Goal: Task Accomplishment & Management: Manage account settings

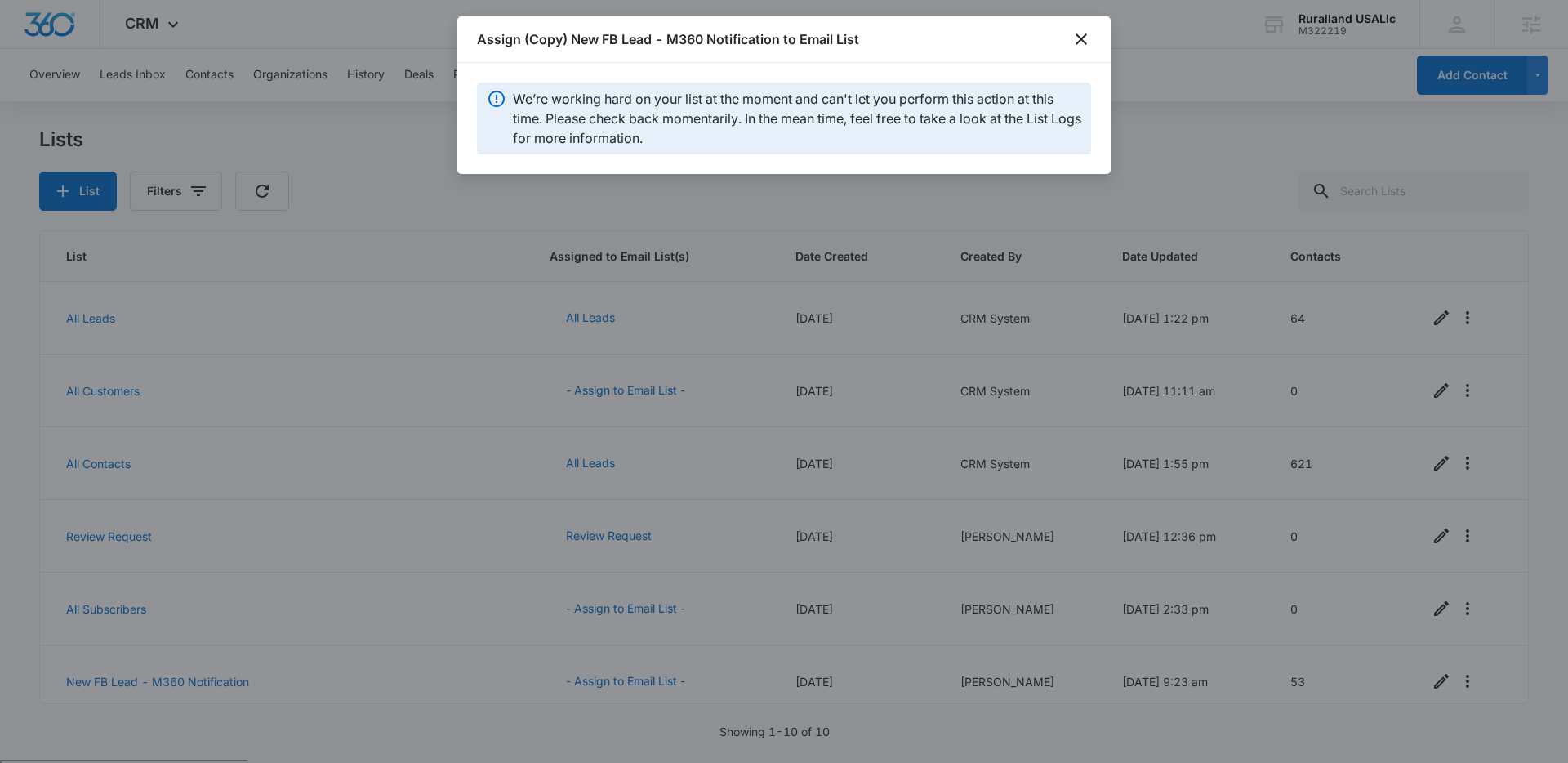
scroll to position [306, 0]
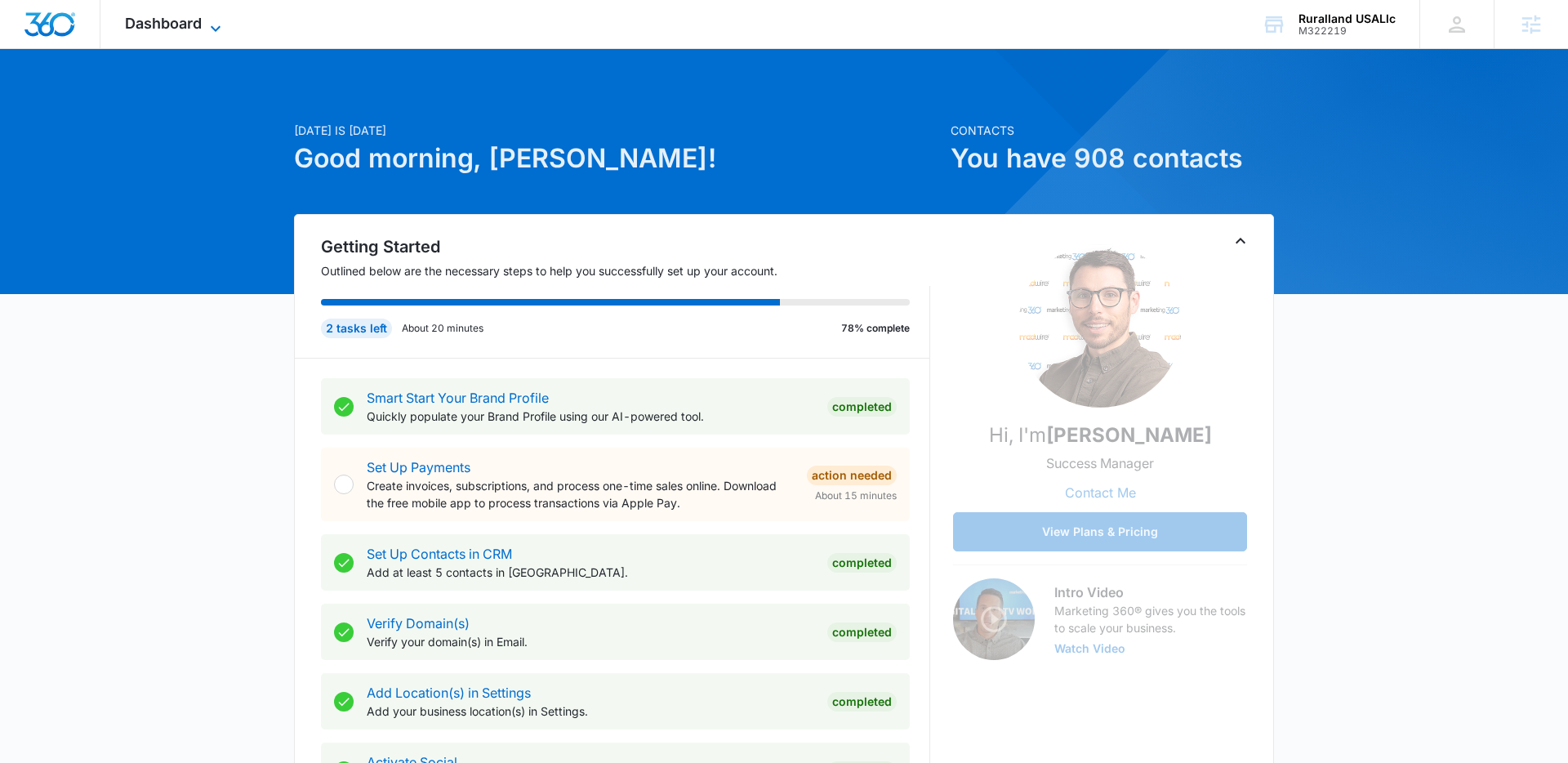
click at [214, 26] on icon at bounding box center [215, 28] width 20 height 20
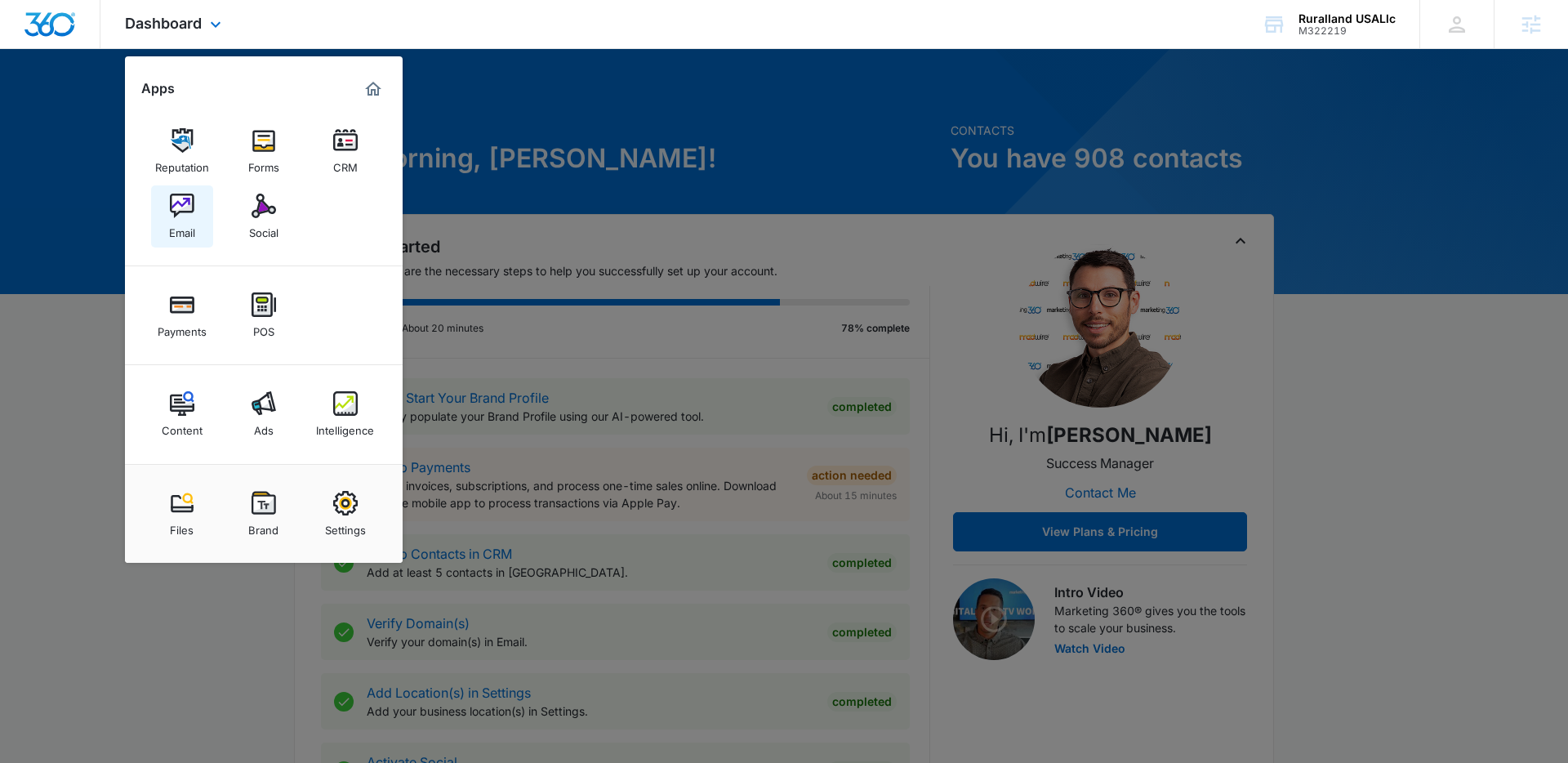
click at [182, 209] on img at bounding box center [182, 206] width 24 height 24
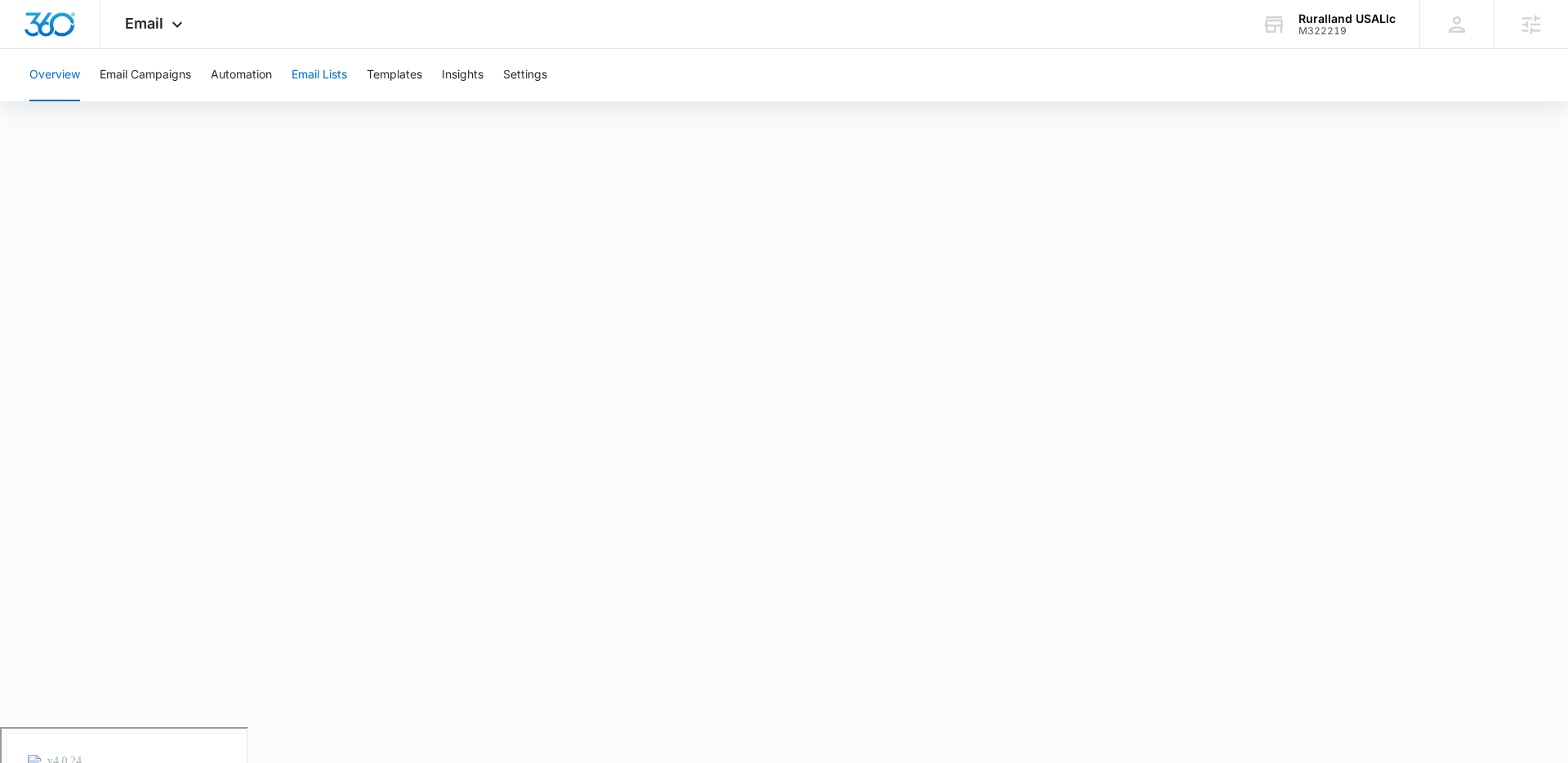
click at [335, 80] on button "Email Lists" at bounding box center [319, 75] width 56 height 52
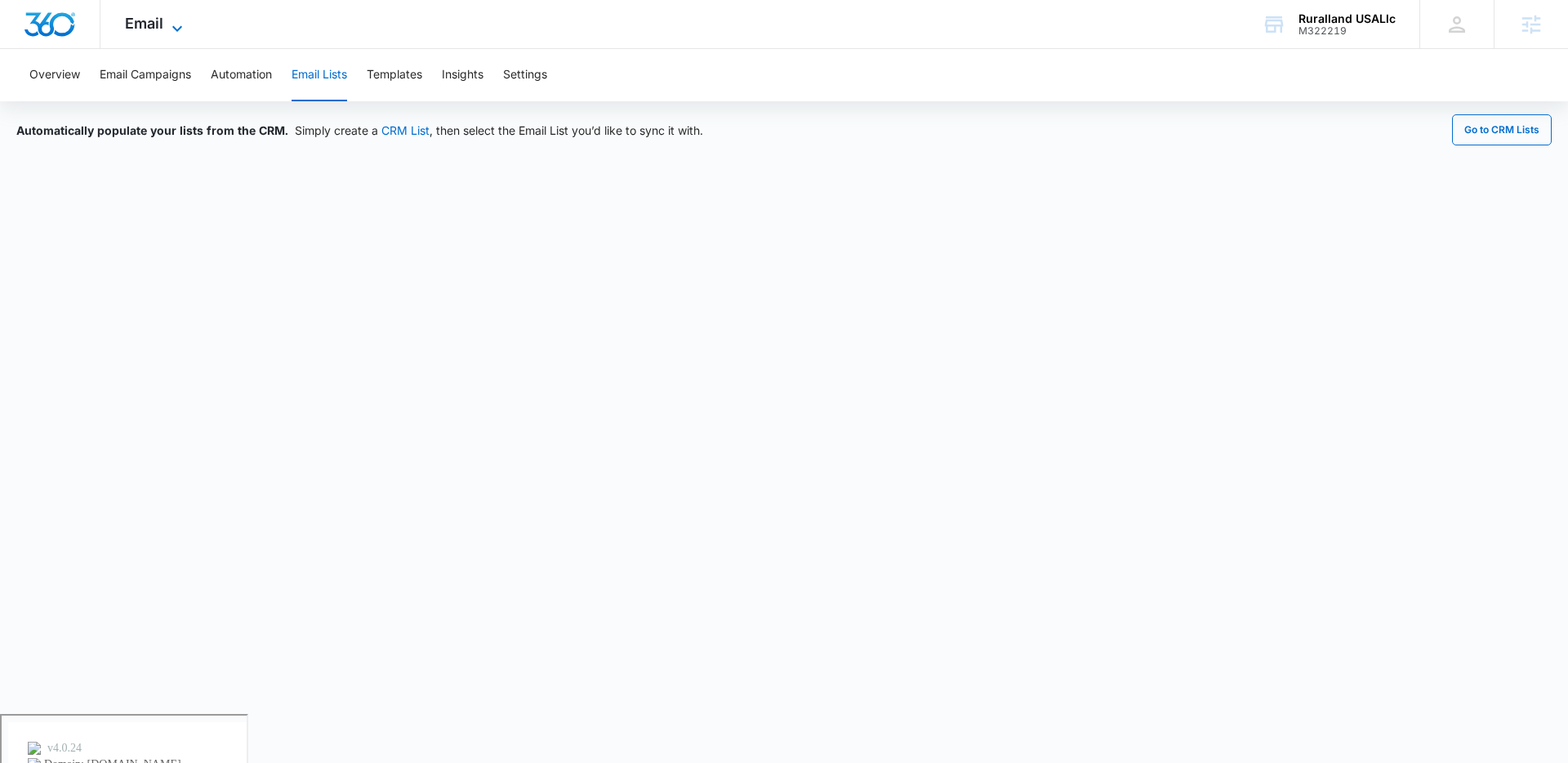
click at [182, 29] on icon at bounding box center [177, 28] width 20 height 20
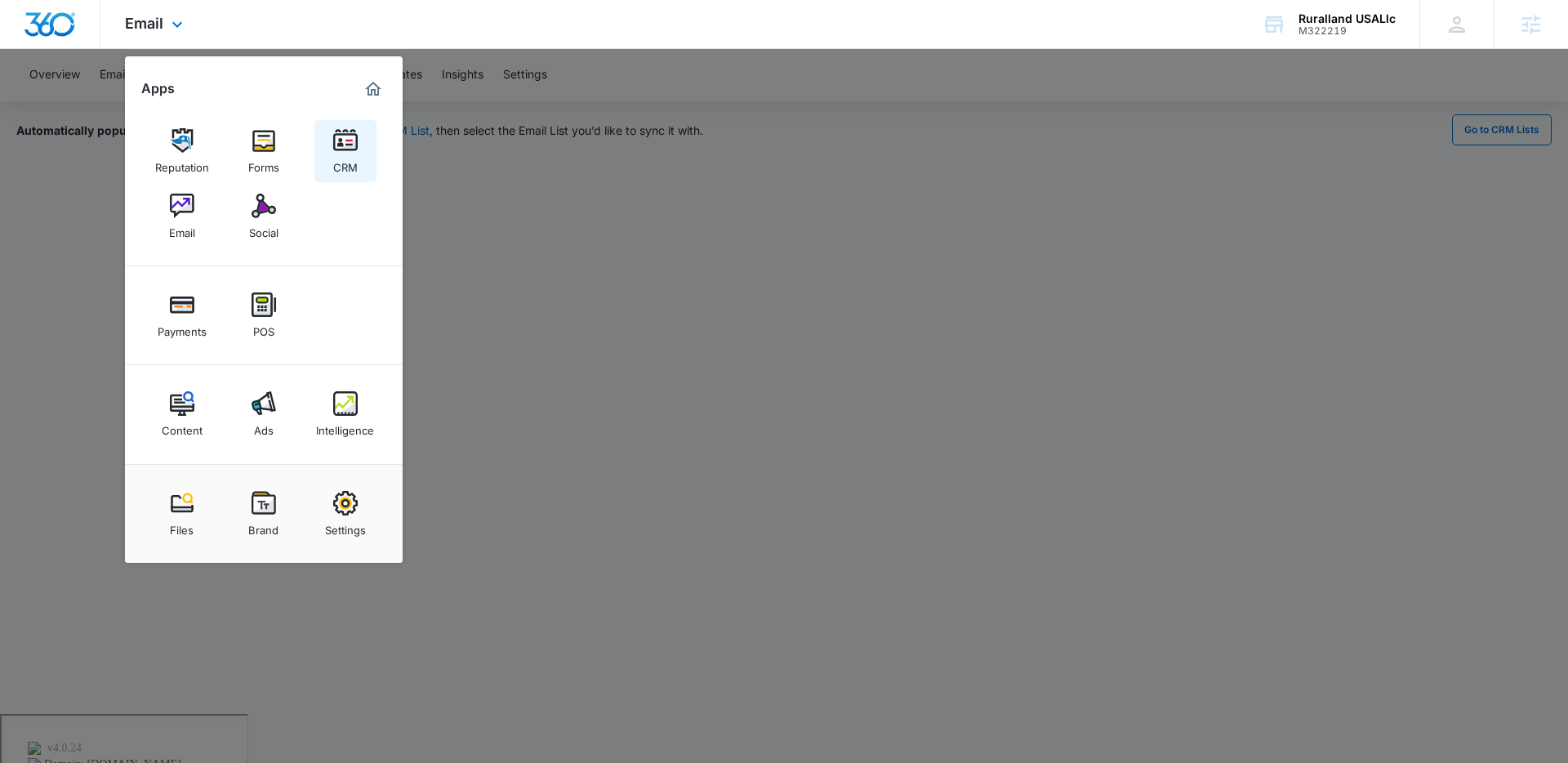
click at [352, 143] on img at bounding box center [345, 141] width 24 height 24
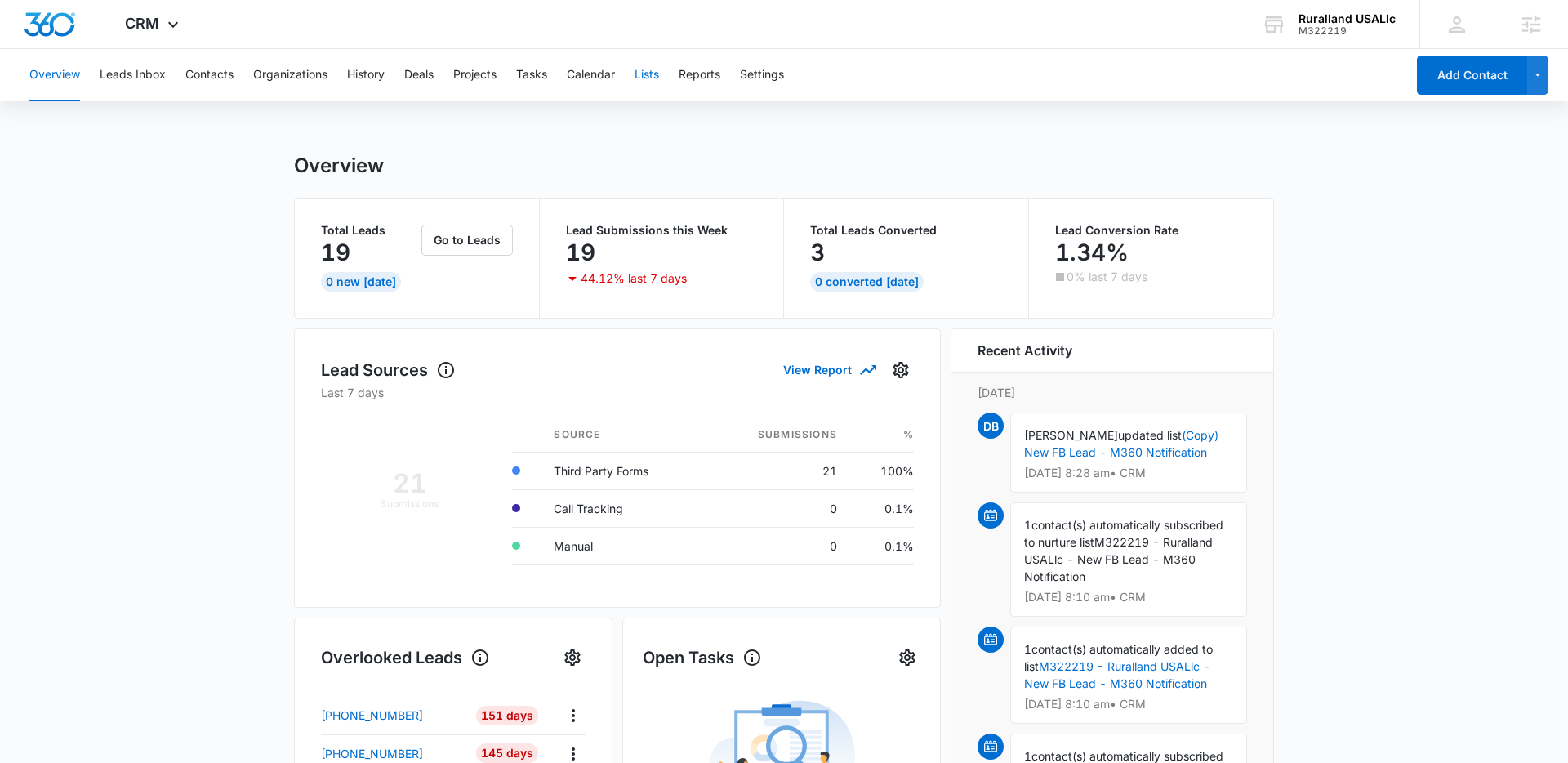
click at [649, 77] on button "Lists" at bounding box center [646, 75] width 24 height 52
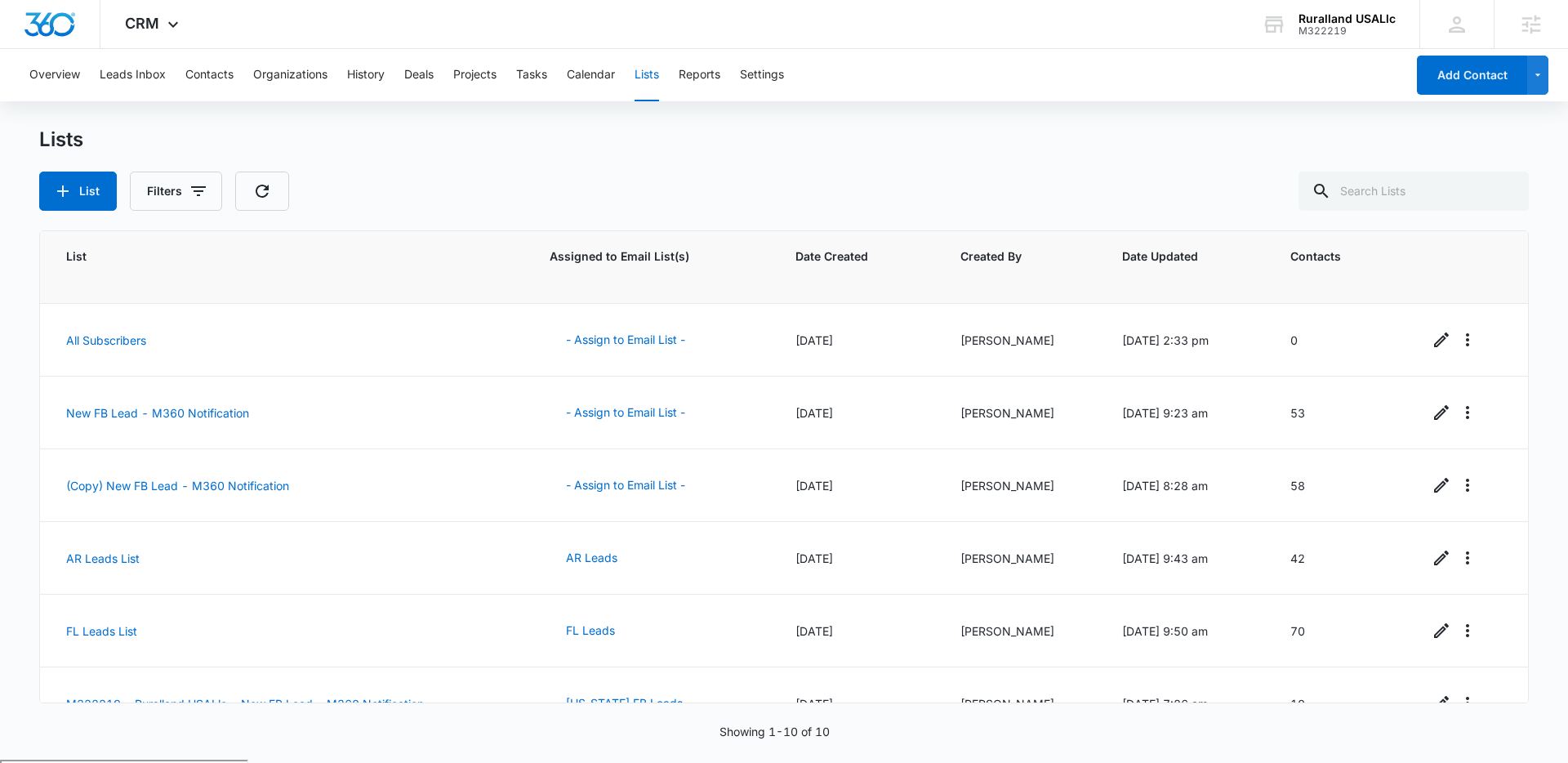
scroll to position [306, 0]
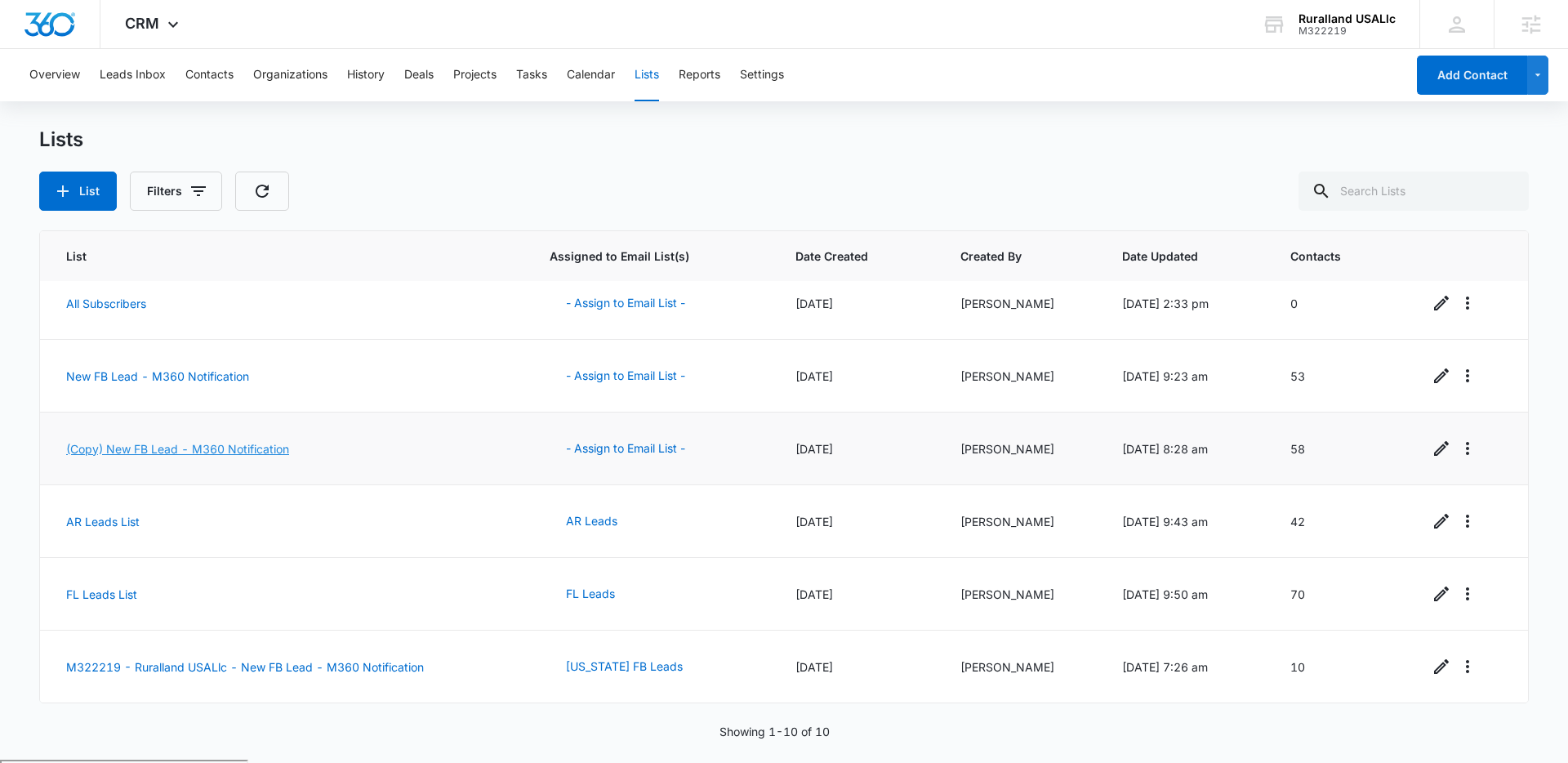
click at [242, 453] on link "(Copy) New FB Lead - M360 Notification" at bounding box center [177, 448] width 223 height 14
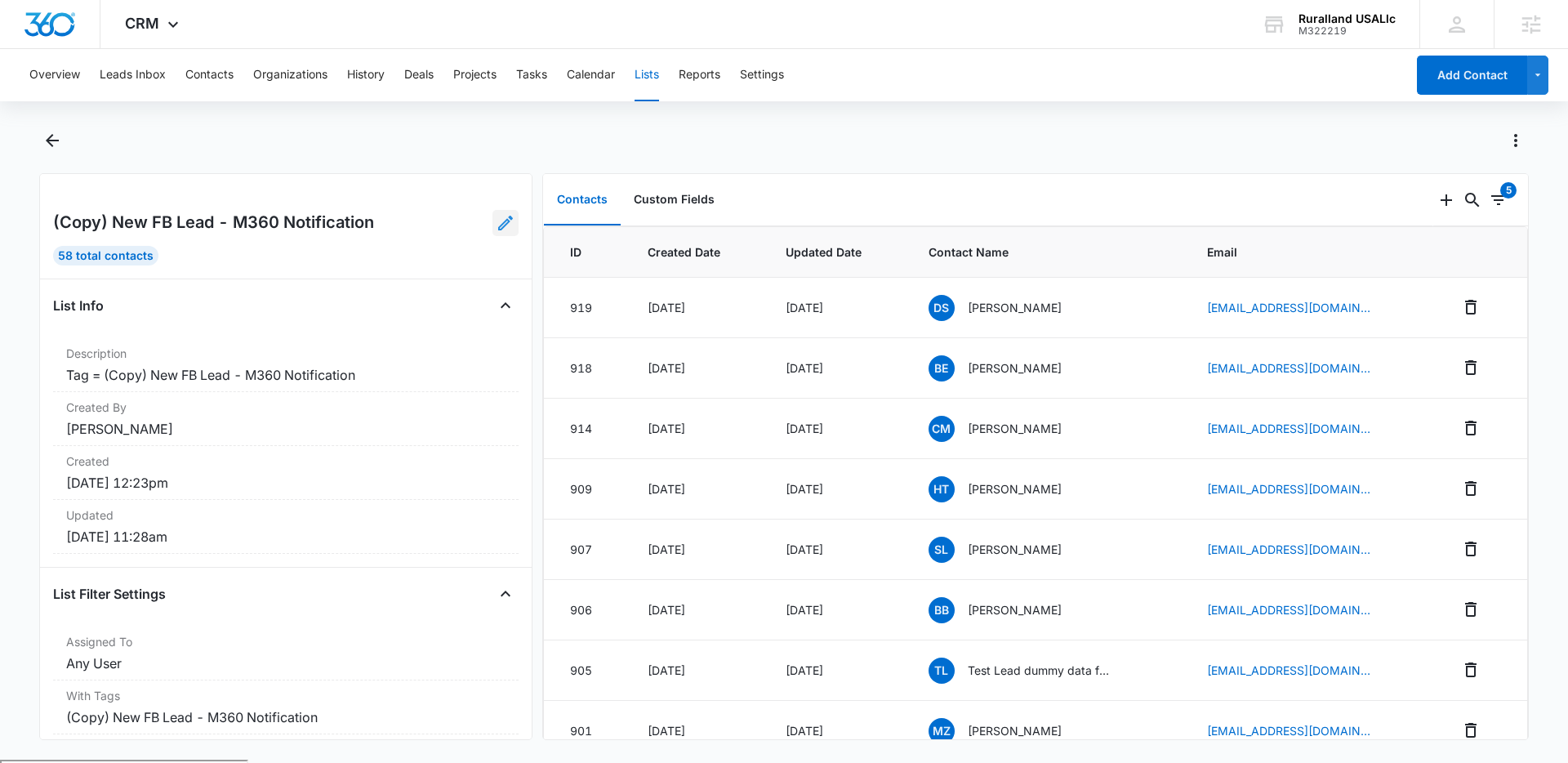
click at [507, 223] on icon at bounding box center [506, 224] width 15 height 15
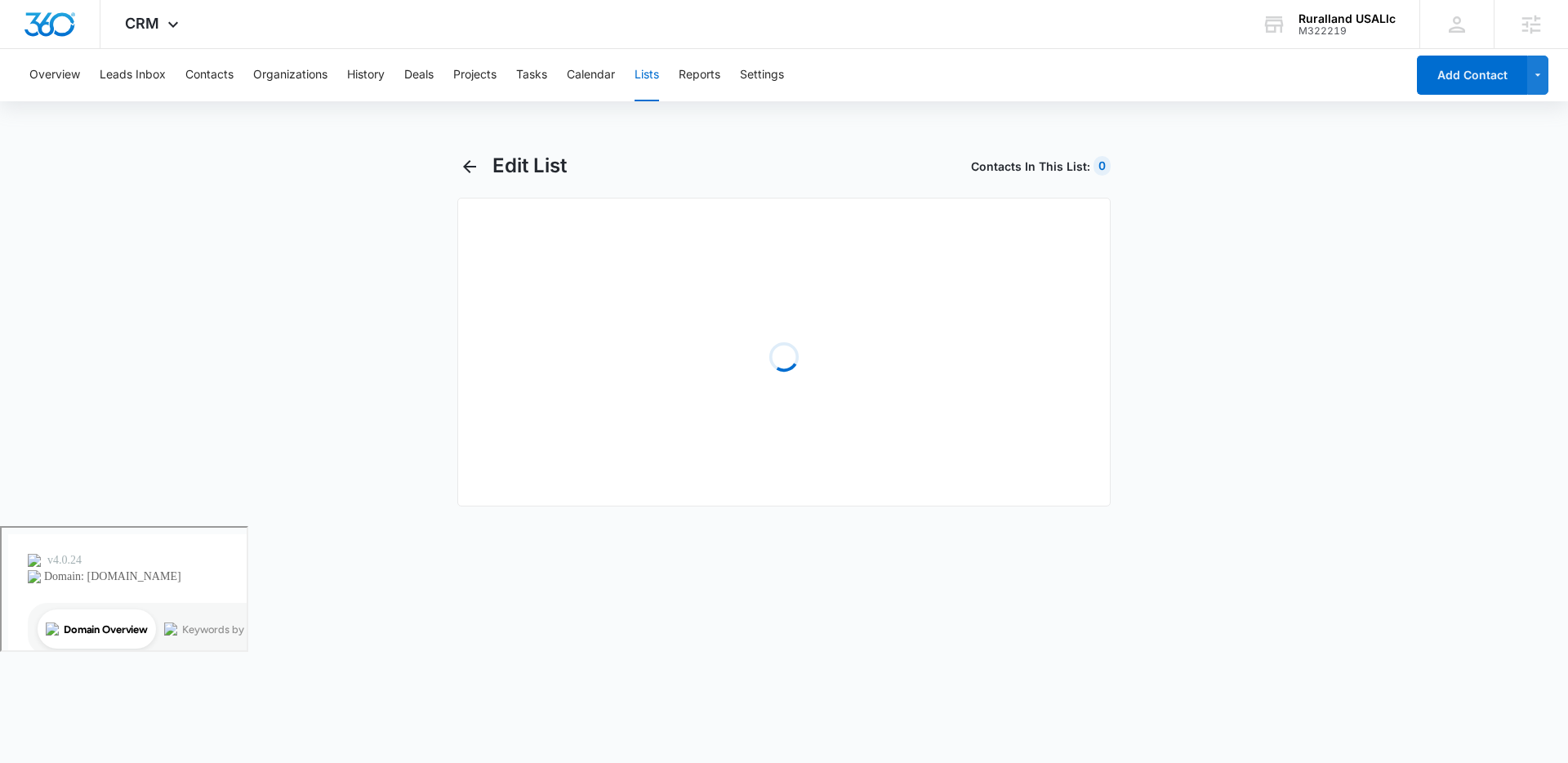
select select "31"
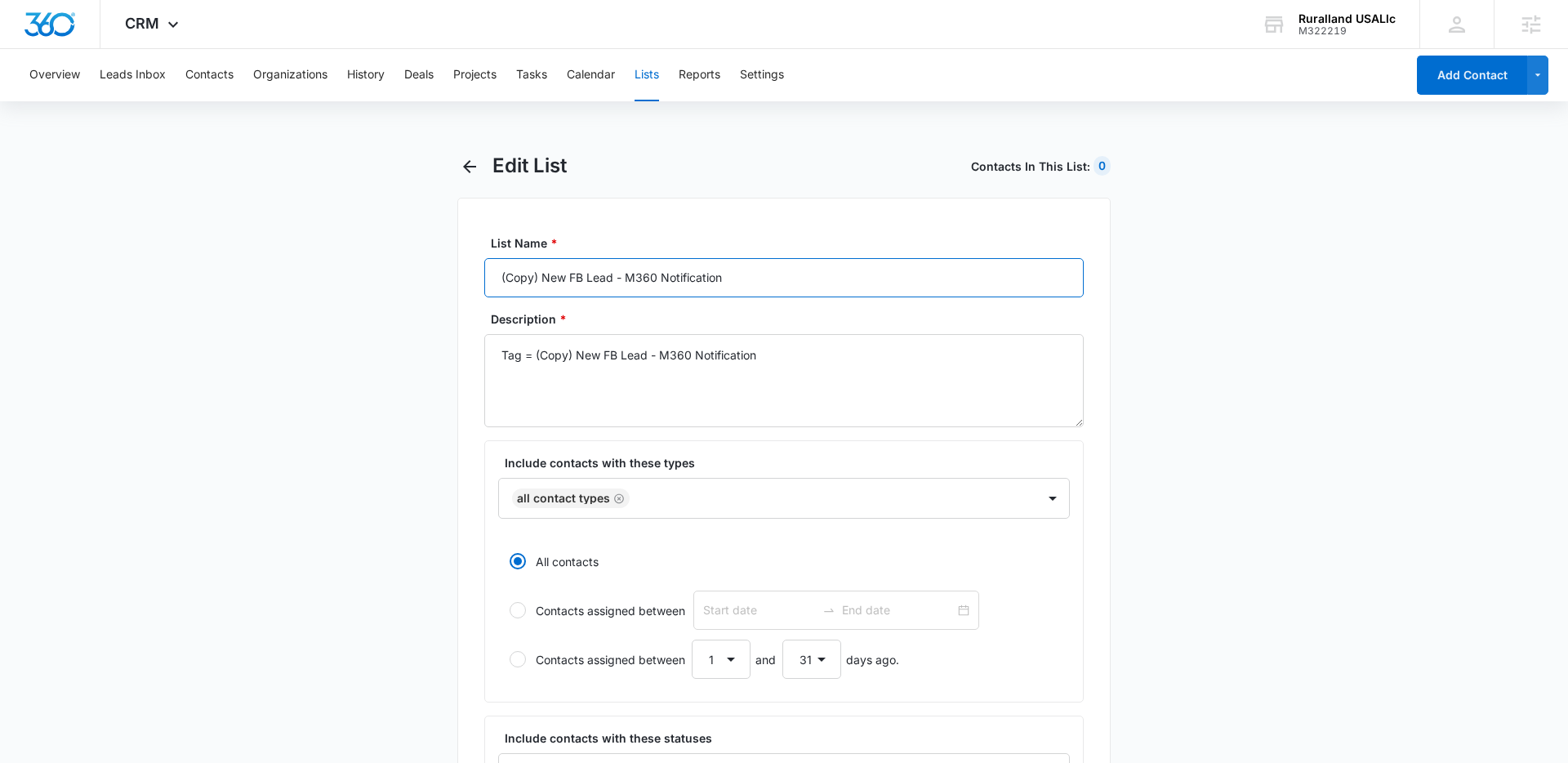
drag, startPoint x: 542, startPoint y: 278, endPoint x: 462, endPoint y: 275, distance: 80.1
click at [462, 275] on div "List Name * (Copy) New FB Lead - M360 Notification Description * Tag = (Copy) N…" at bounding box center [784, 753] width 654 height 1110
click at [529, 279] on input "New FB Lead - M360 Notification" at bounding box center [784, 278] width 600 height 39
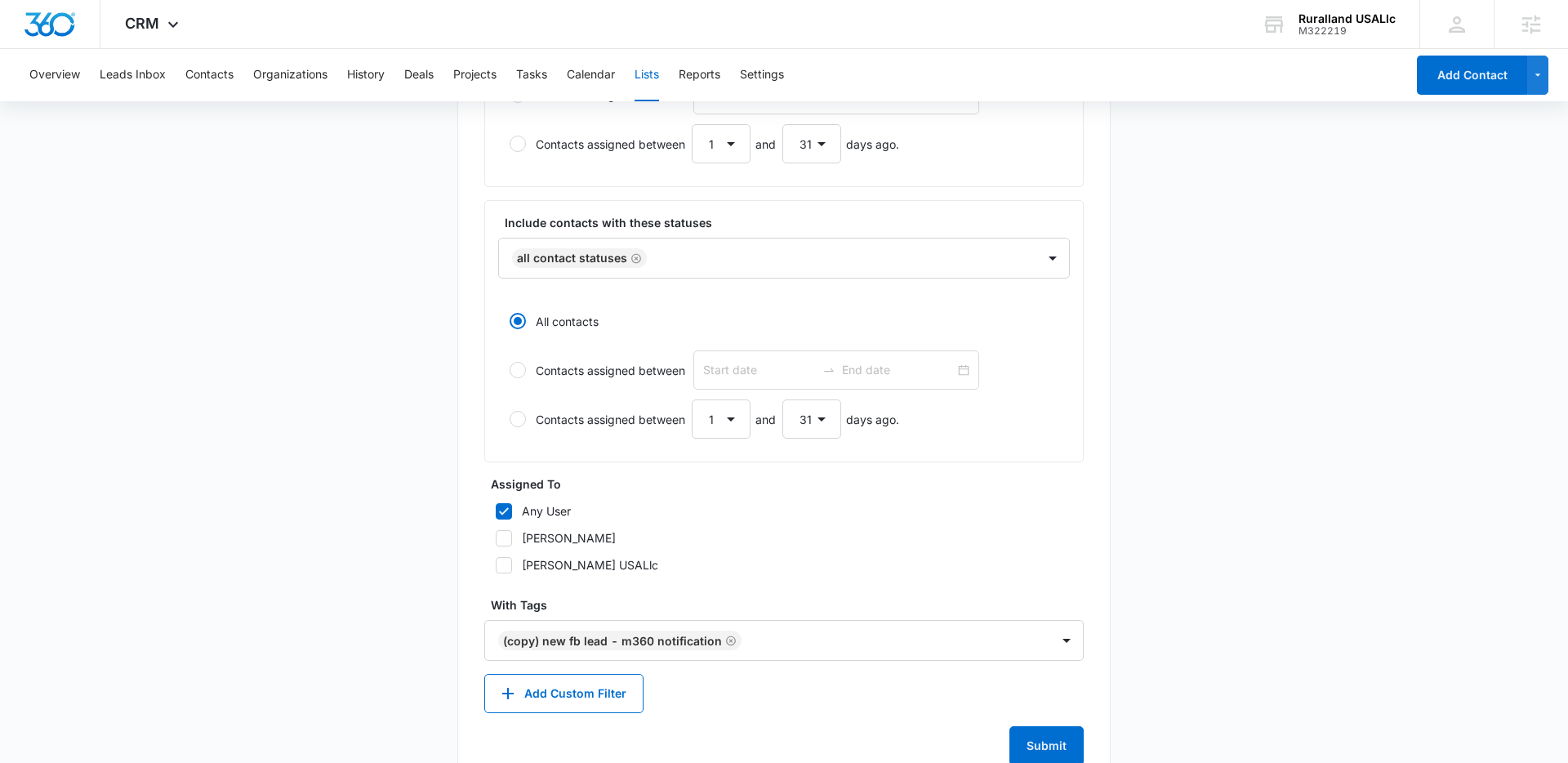
scroll to position [565, 0]
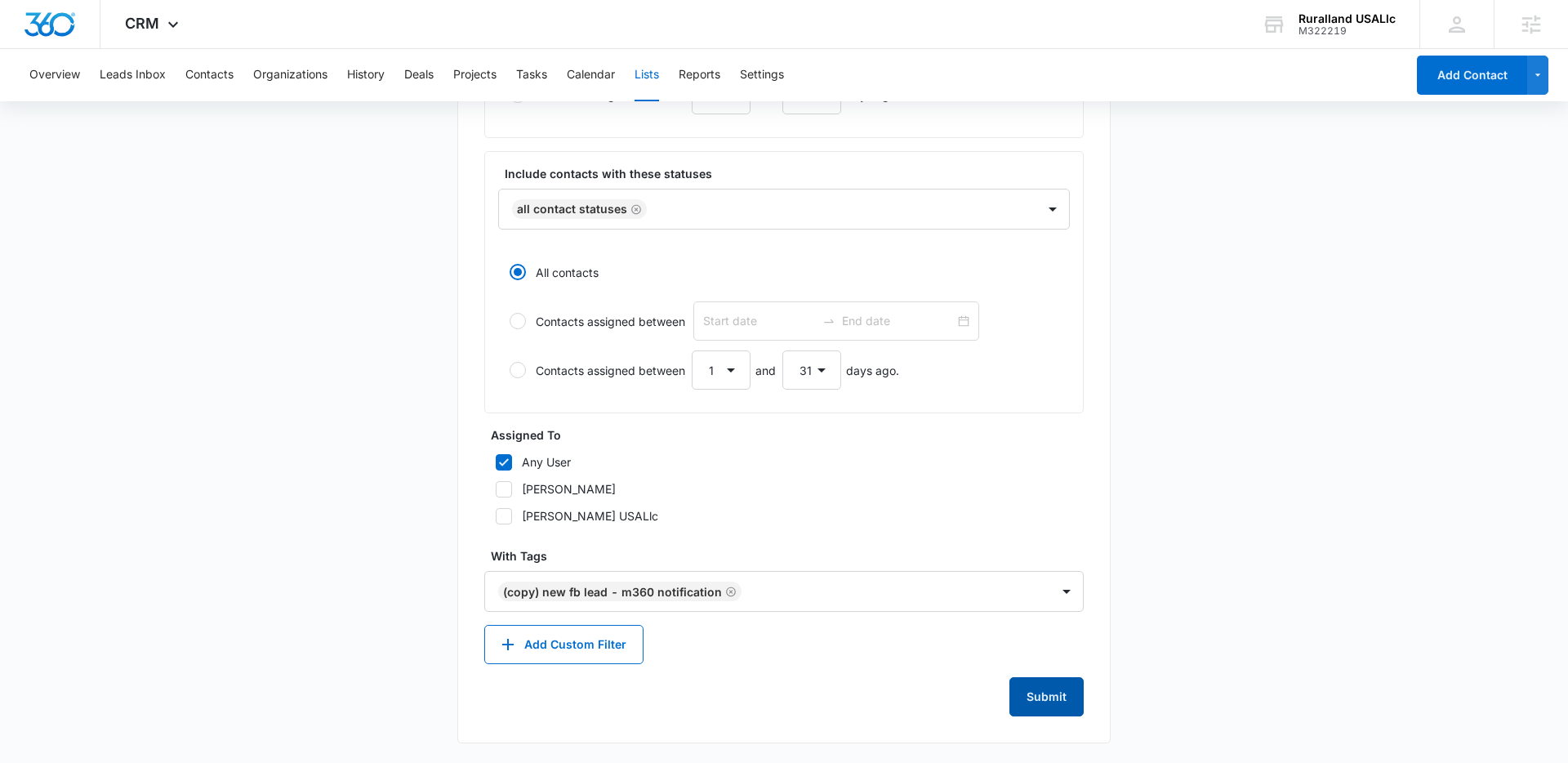
type input "New Arkansas FB Lead - M360 Notification"
click at [1055, 698] on button "Submit" at bounding box center [1047, 699] width 74 height 39
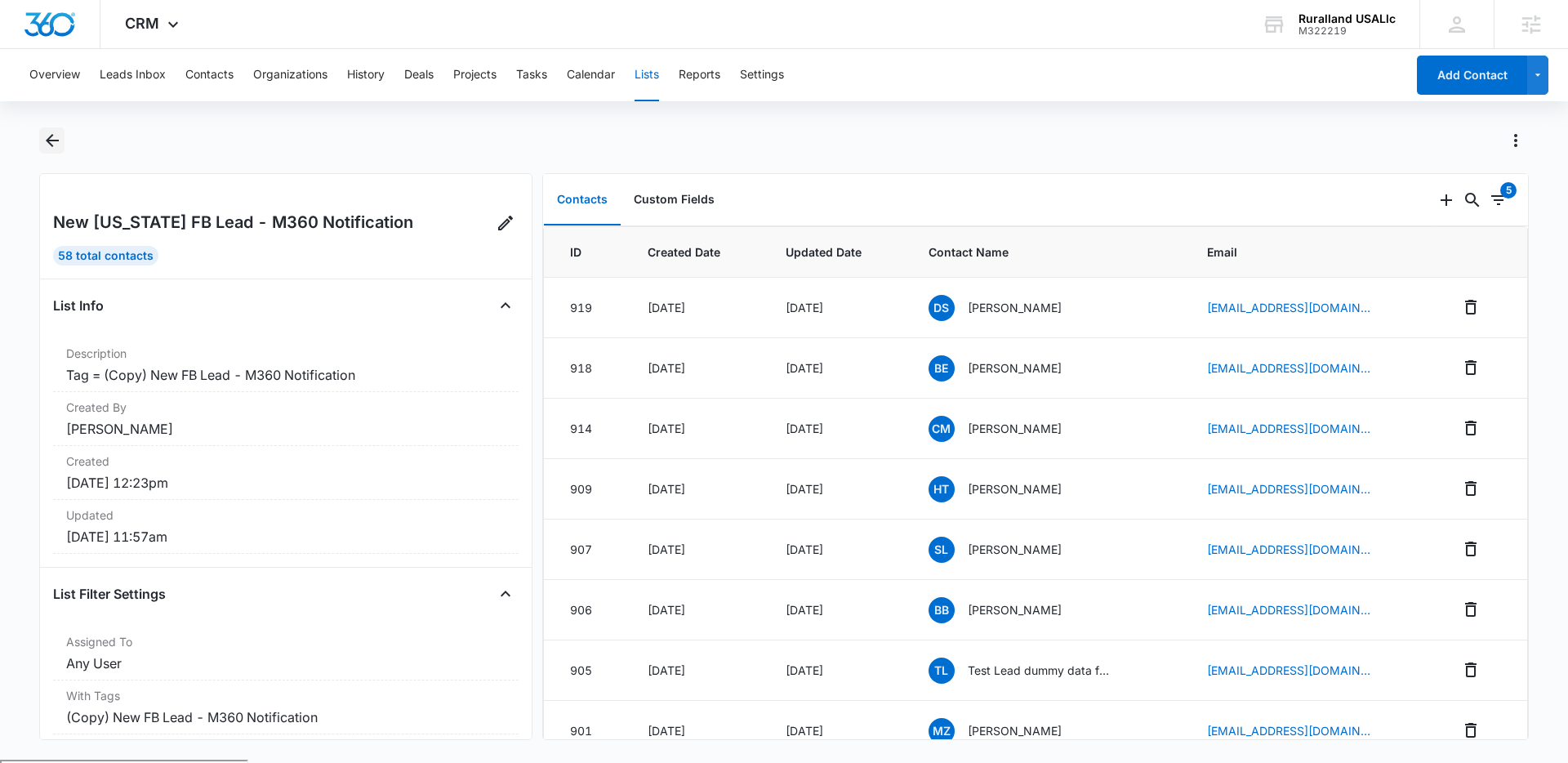
click at [53, 142] on icon "Back" at bounding box center [52, 140] width 20 height 20
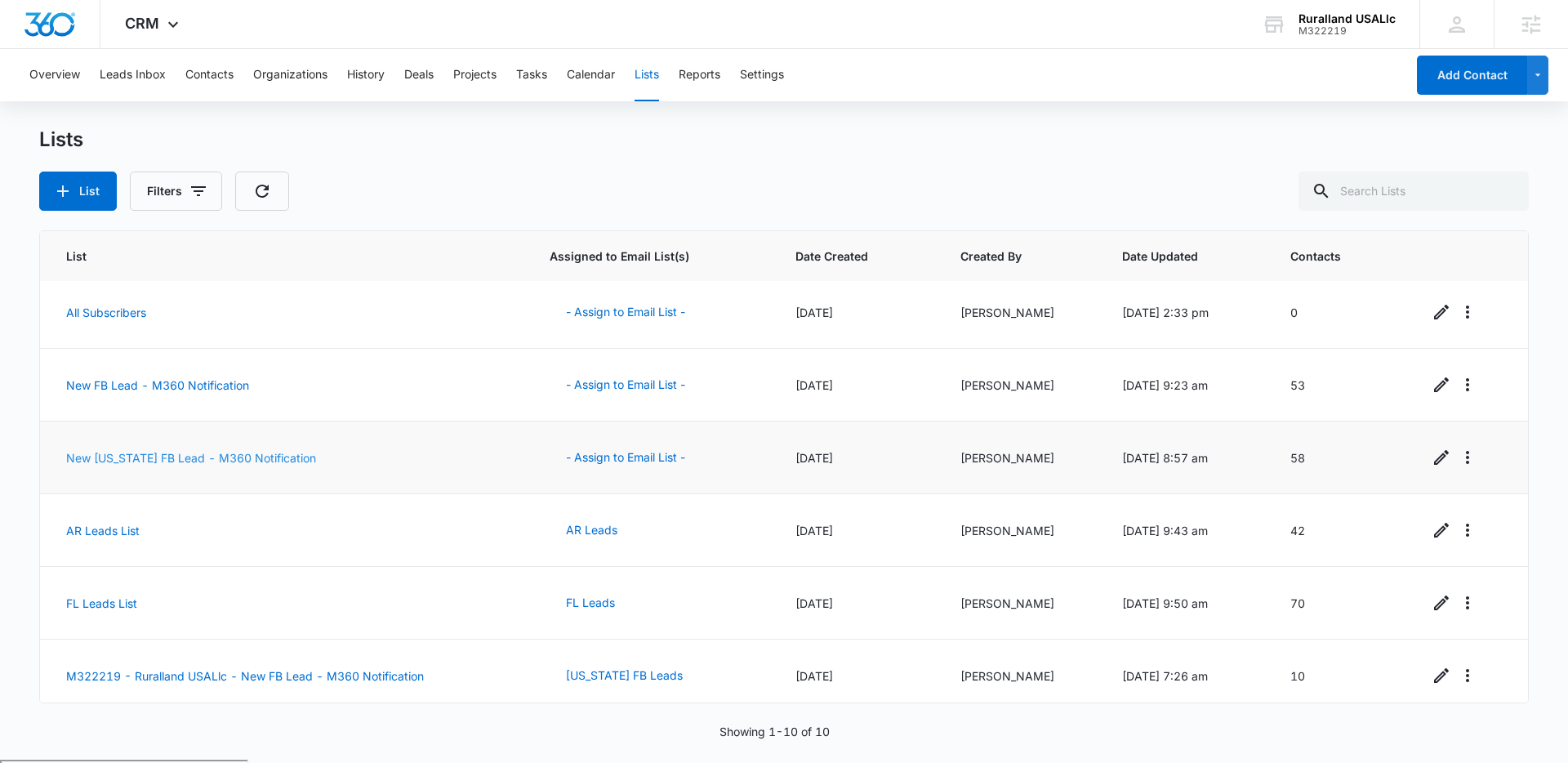
scroll to position [306, 0]
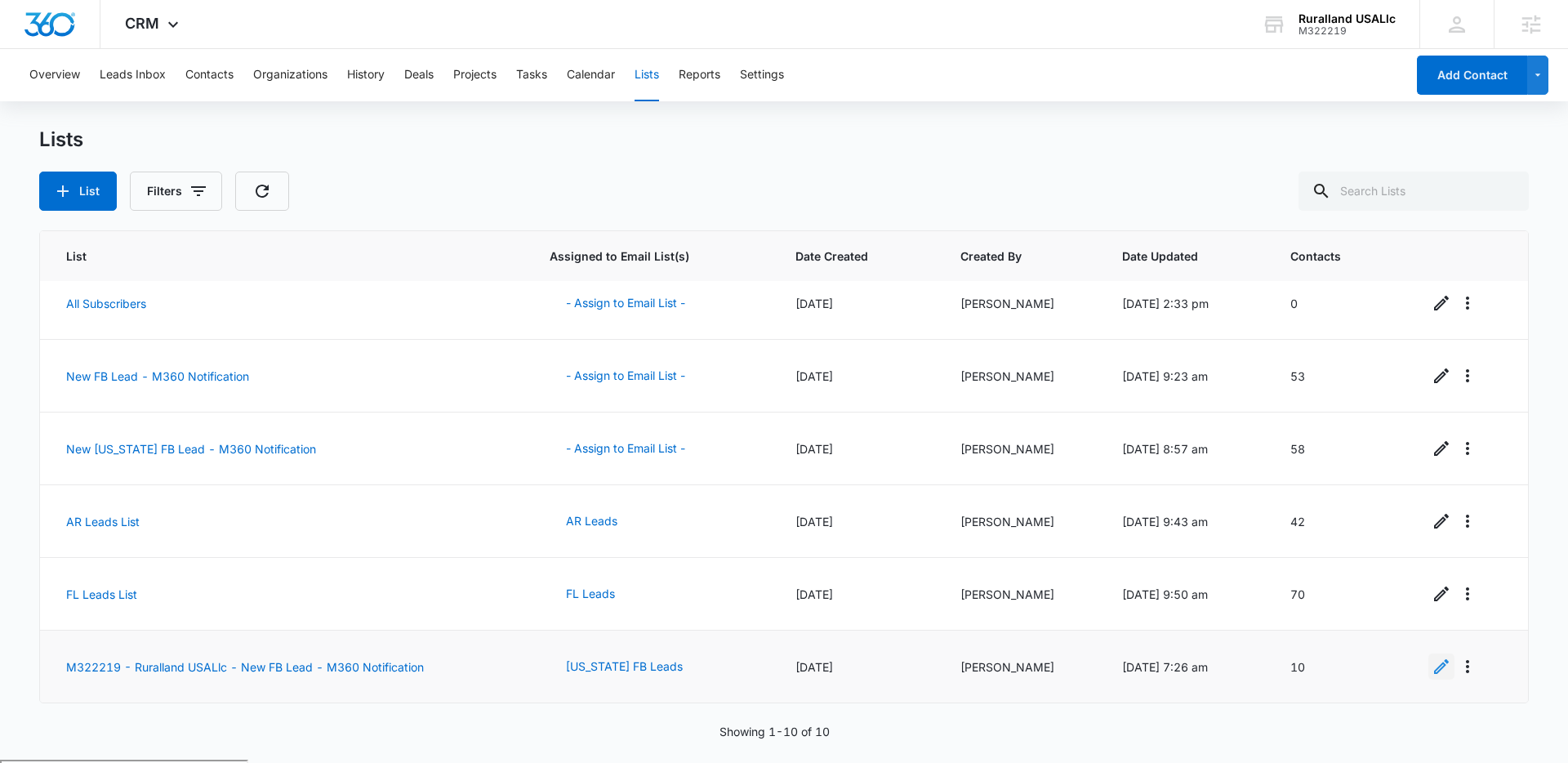
click at [1442, 665] on icon "Edit" at bounding box center [1441, 667] width 15 height 15
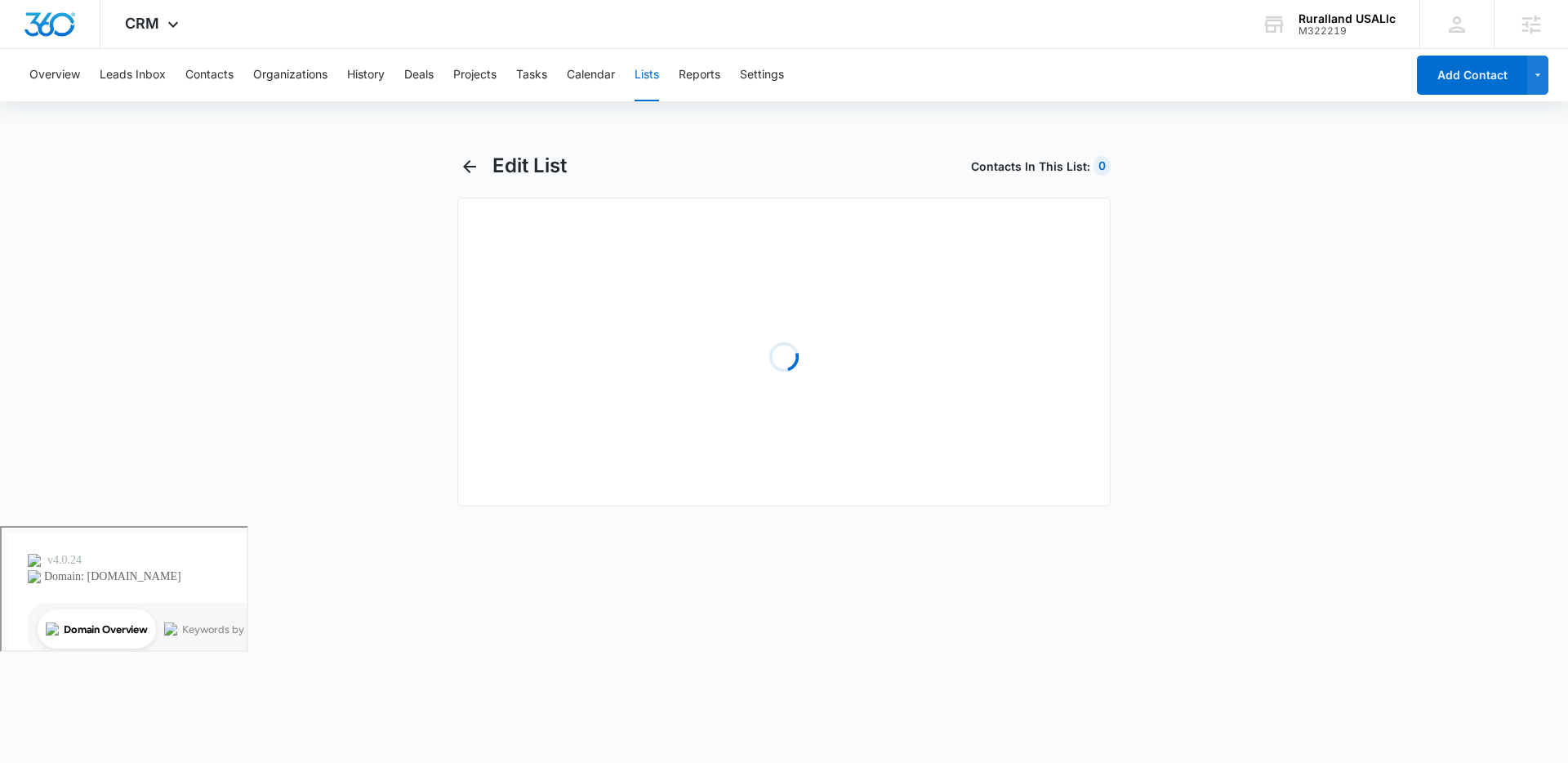
select select "31"
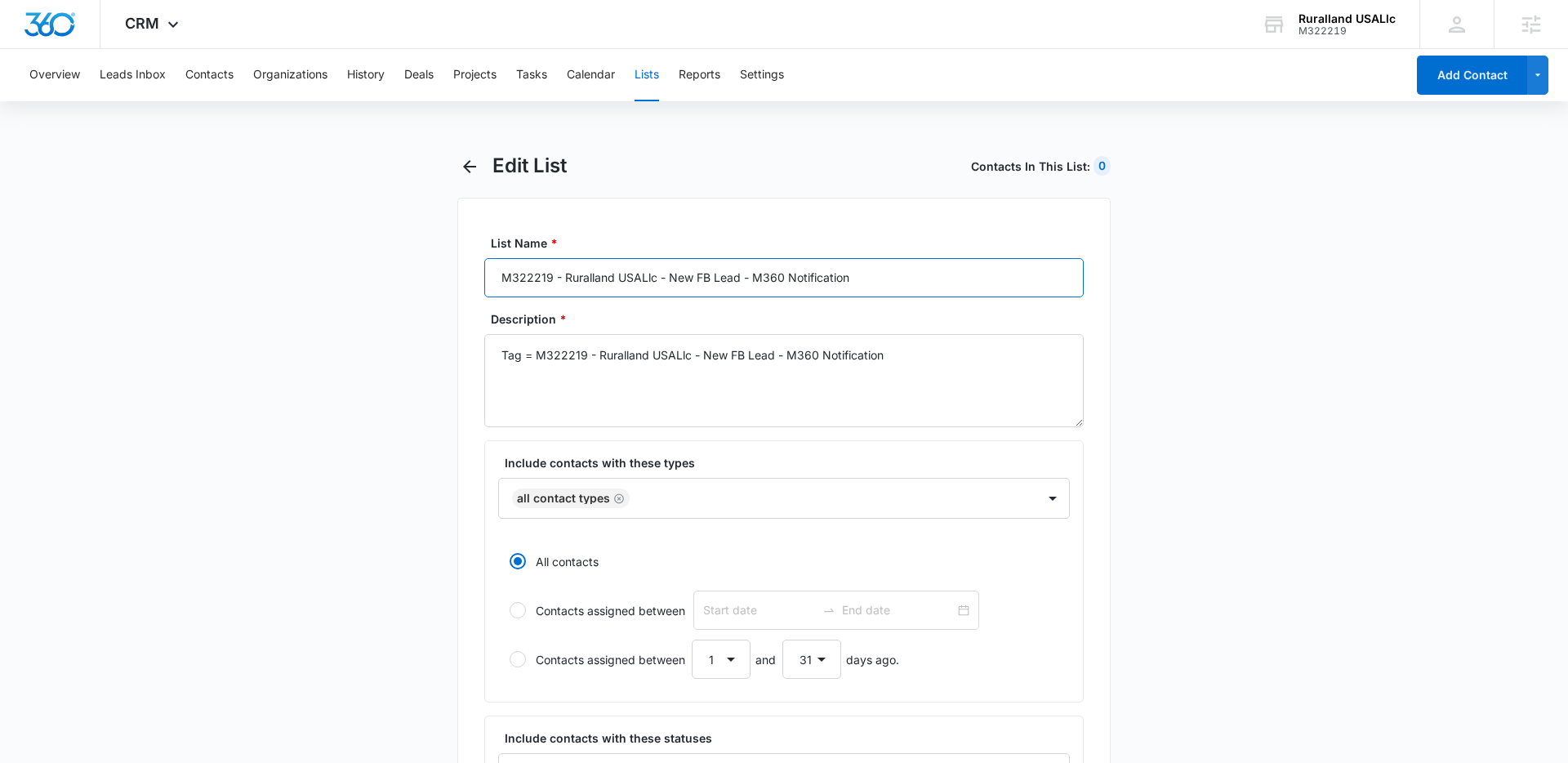
drag, startPoint x: 669, startPoint y: 279, endPoint x: 423, endPoint y: 277, distance: 246.0
click at [423, 277] on main "Edit List Contacts In This List : 0 List Name * M322219 - Ruralland USALlc - Ne…" at bounding box center [784, 741] width 1568 height 1174
click at [531, 279] on input "New FB Lead - M360 Notification" at bounding box center [784, 278] width 600 height 39
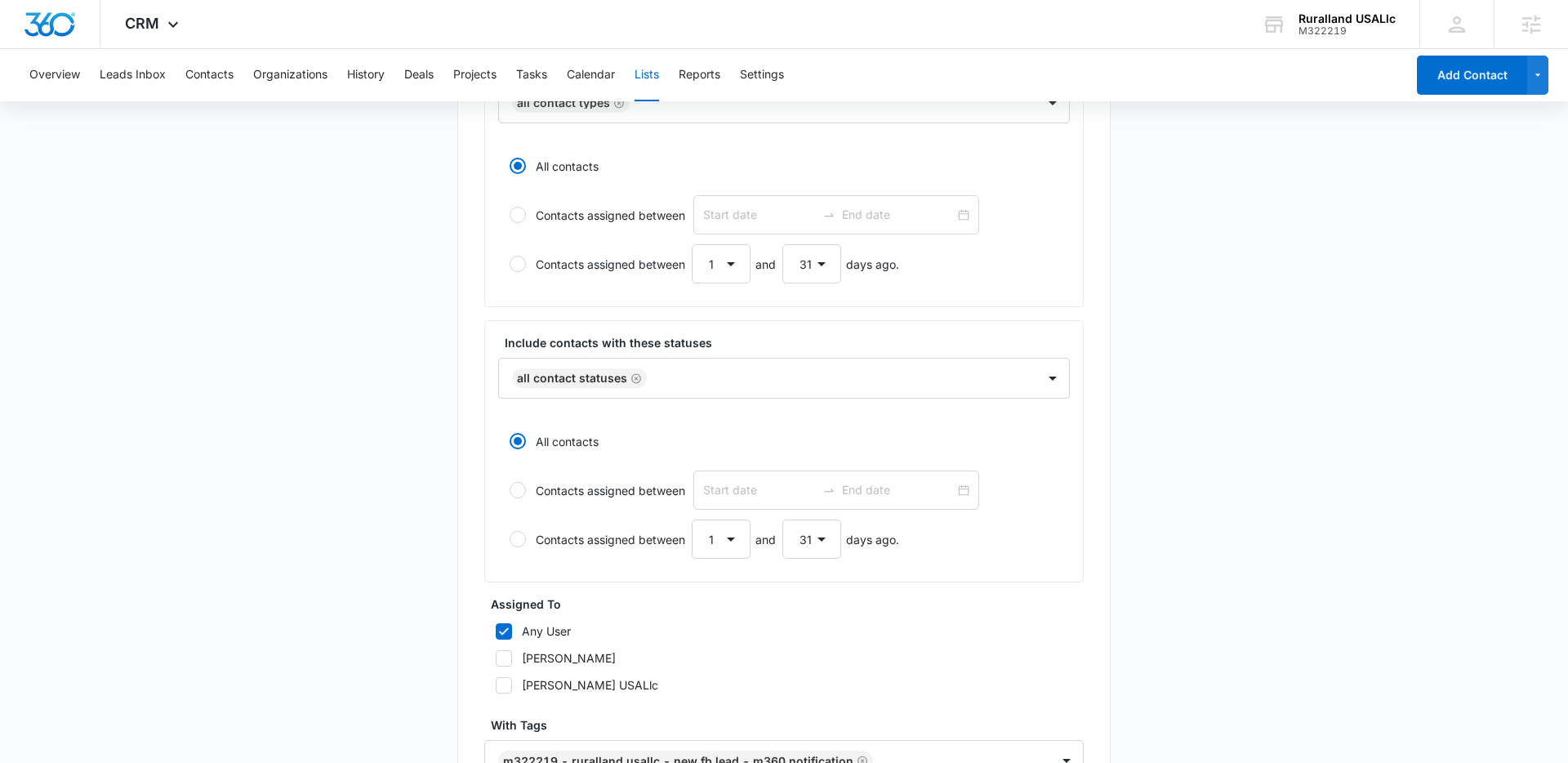
scroll to position [565, 0]
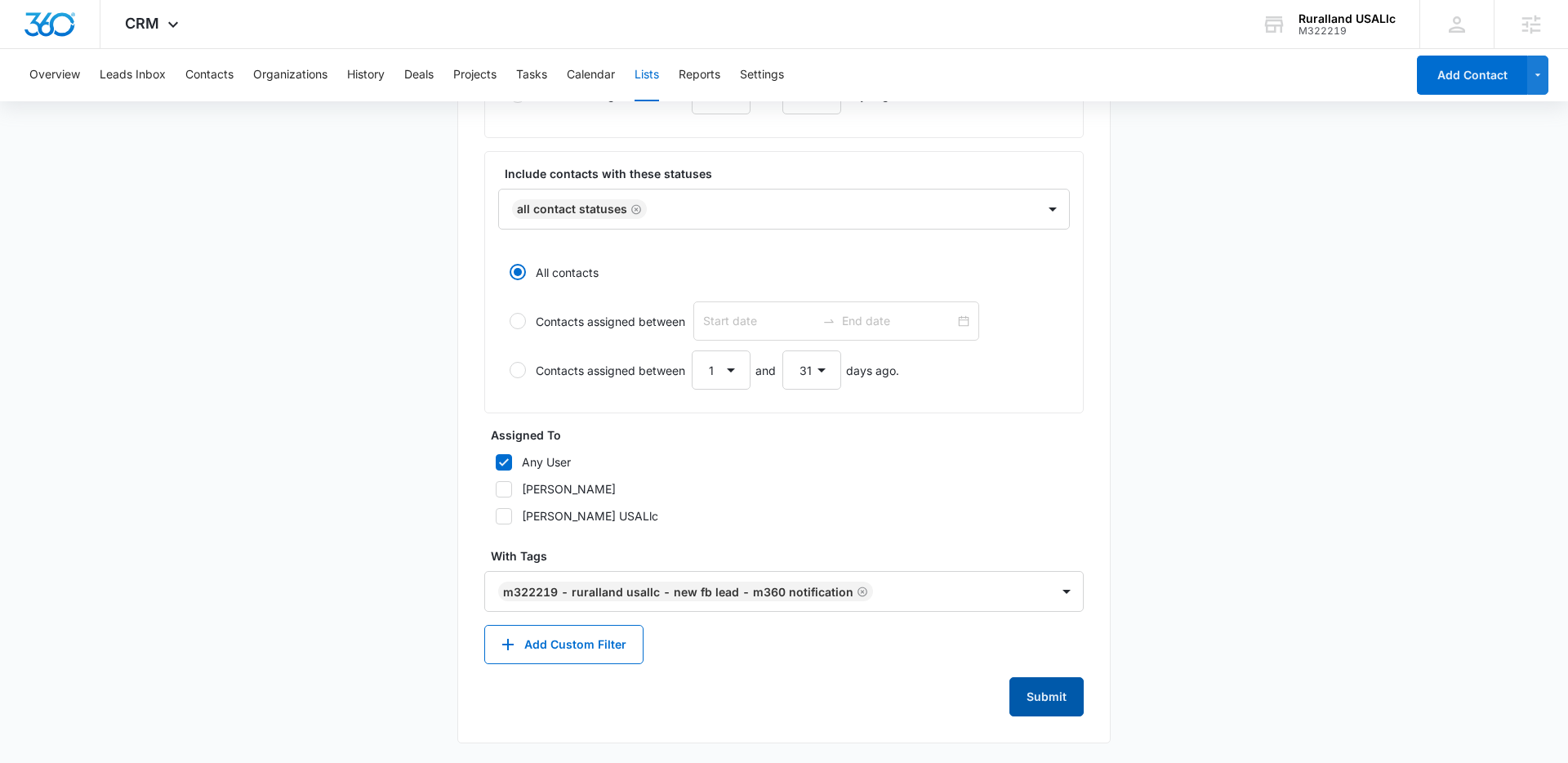
type input "New Florida FB Lead - M360 Notification"
click at [1043, 687] on button "Submit" at bounding box center [1047, 697] width 74 height 39
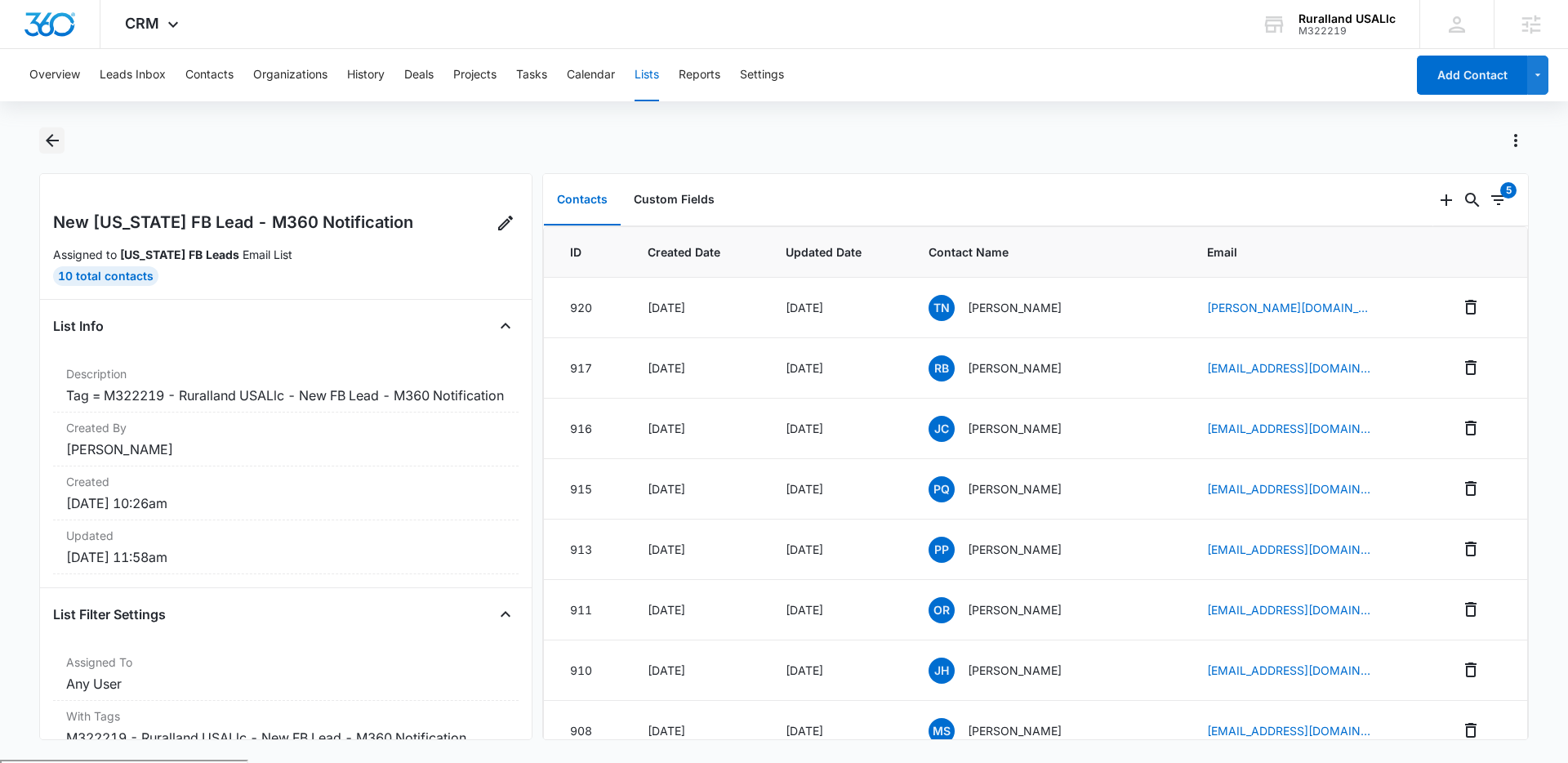
click at [56, 140] on icon "Back" at bounding box center [52, 141] width 13 height 13
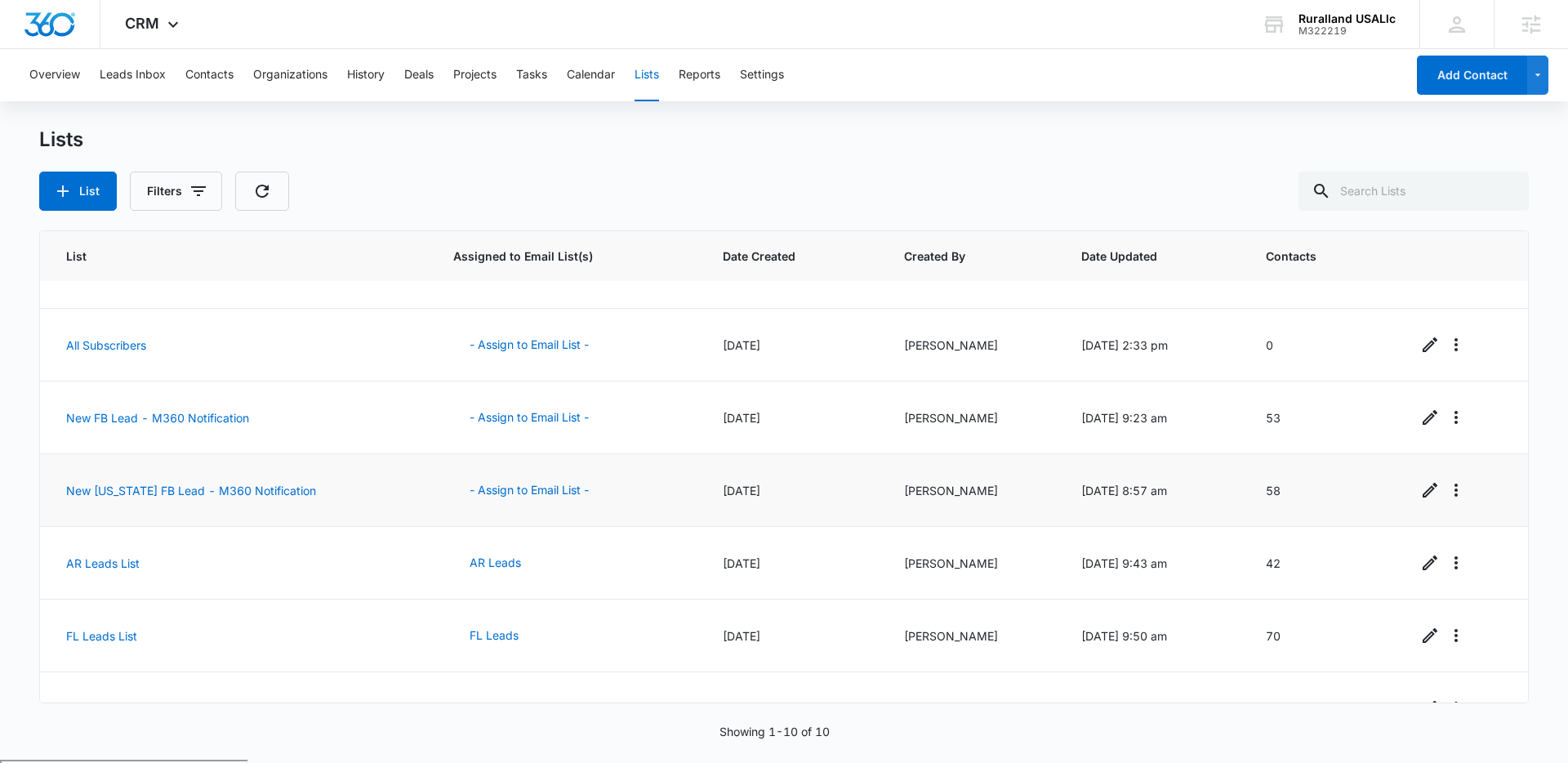
scroll to position [306, 0]
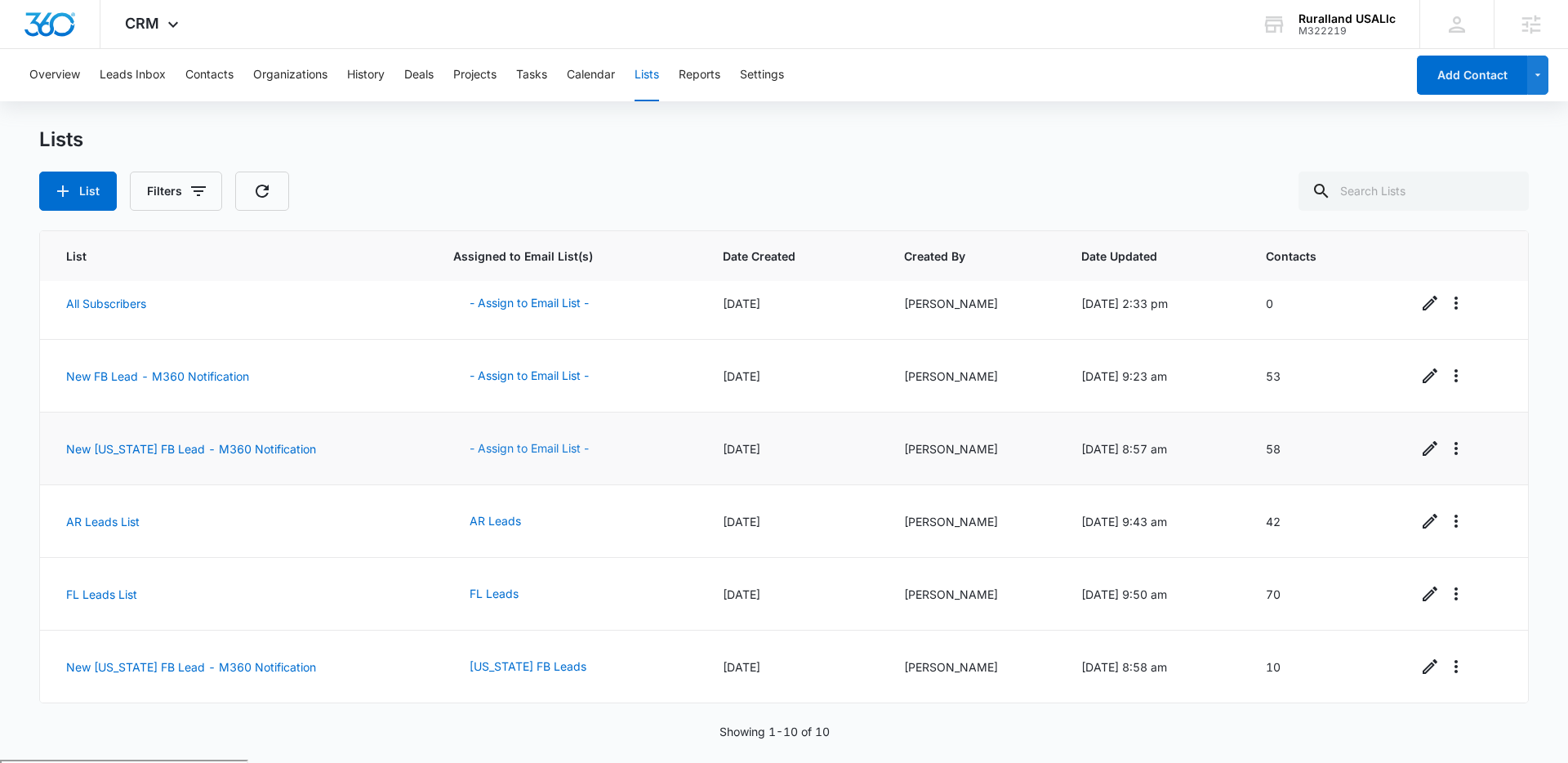
click at [474, 448] on button "- Assign to Email List -" at bounding box center [529, 448] width 152 height 39
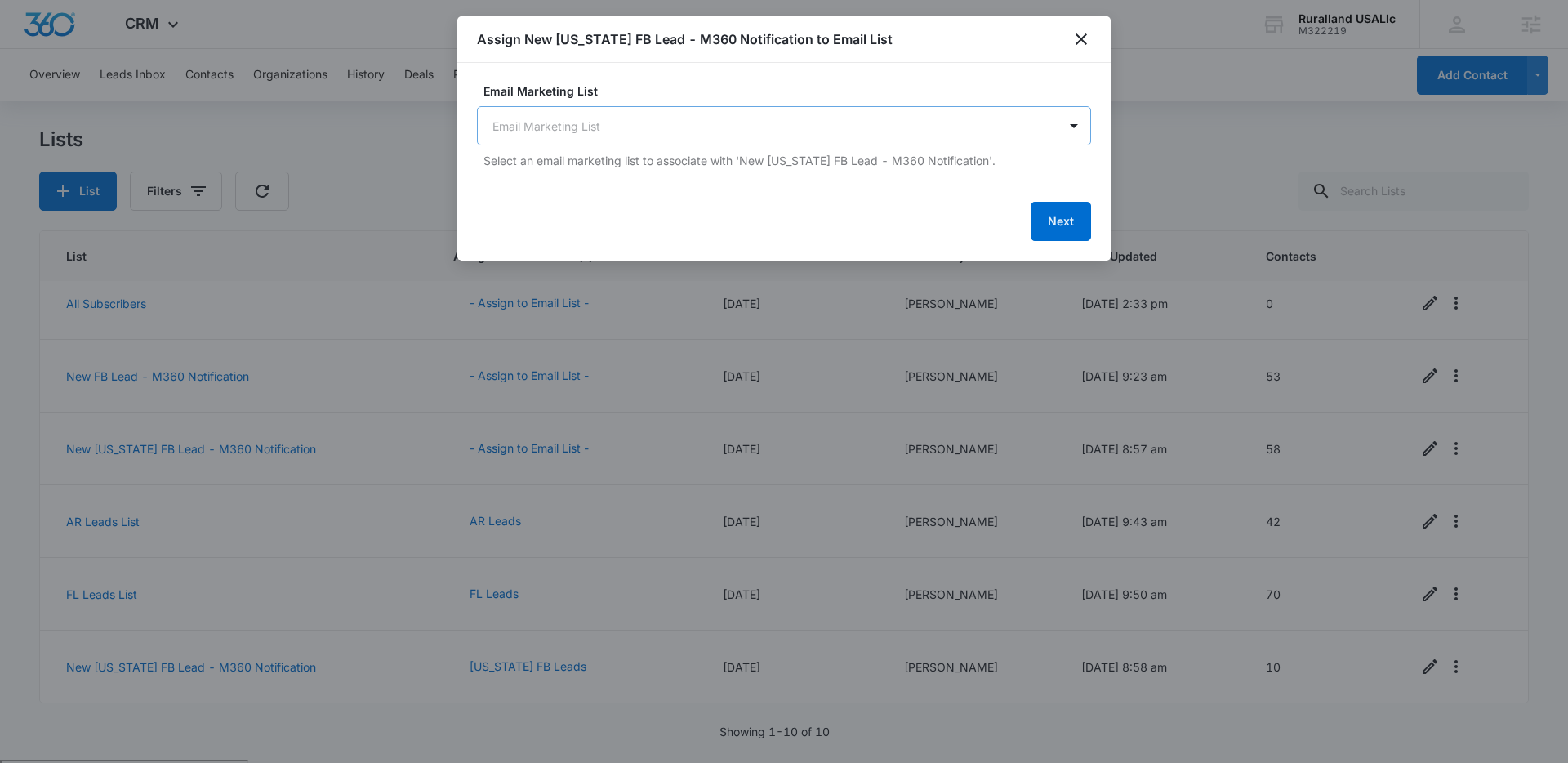
click at [992, 132] on body "CRM Apps Reputation Forms CRM Email Social Payments POS Content Ads Intelligenc…" at bounding box center [784, 444] width 1568 height 890
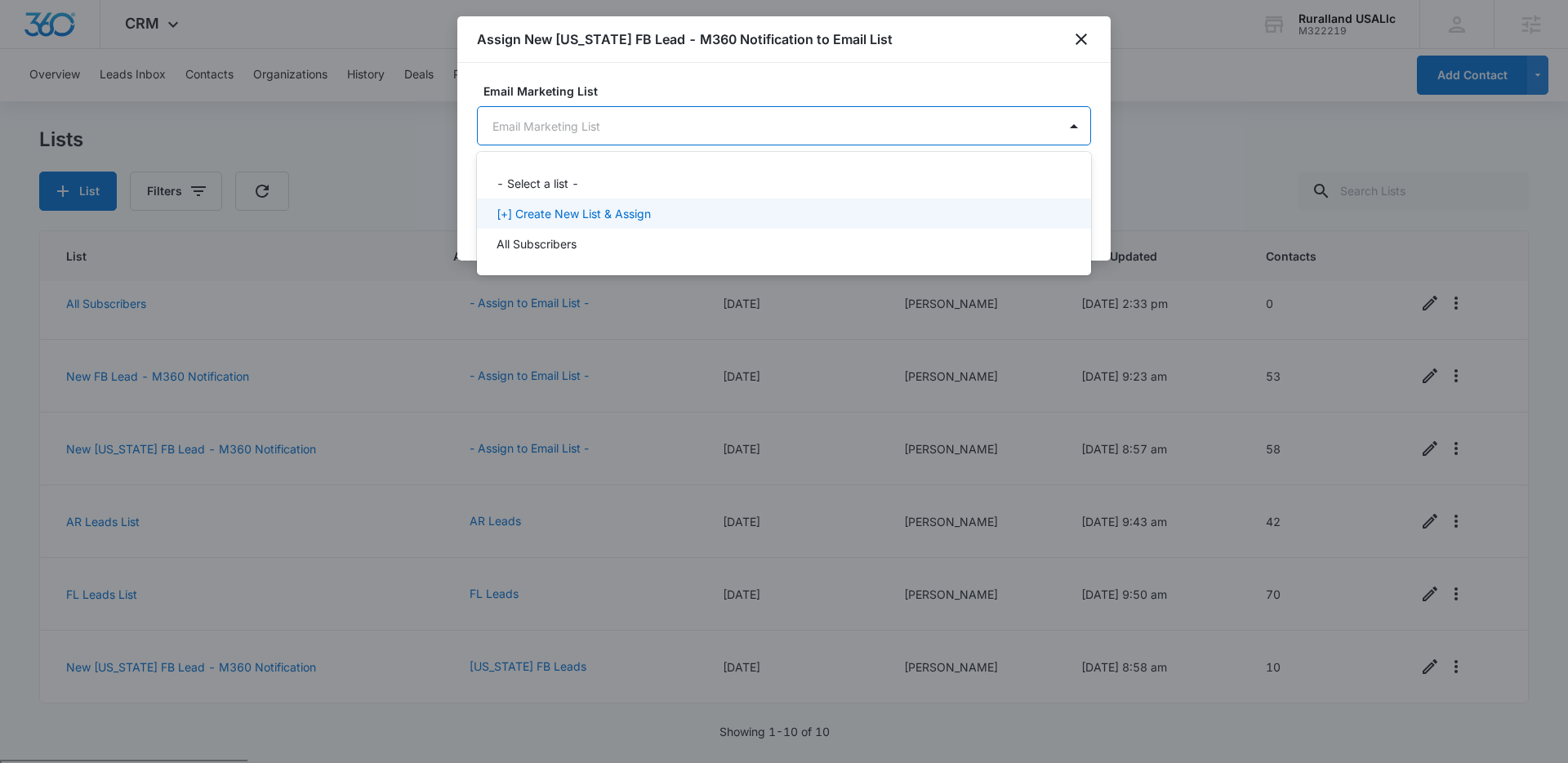
click at [574, 213] on p "[+] Create New List & Assign" at bounding box center [574, 213] width 155 height 17
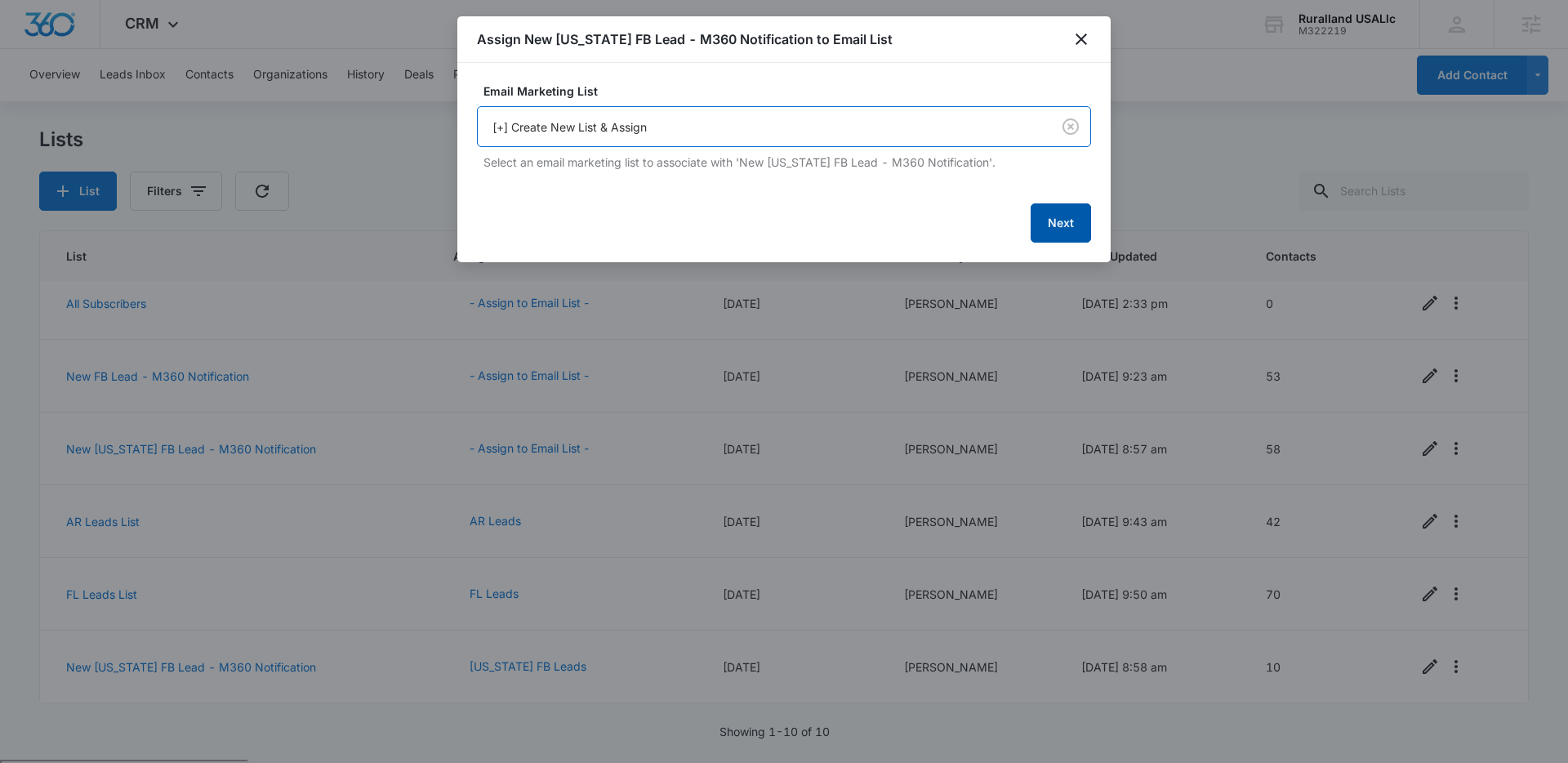
drag, startPoint x: 1050, startPoint y: 216, endPoint x: 1016, endPoint y: 216, distance: 34.0
click at [1050, 216] on button "Next" at bounding box center [1061, 223] width 61 height 39
drag, startPoint x: 523, startPoint y: 128, endPoint x: 454, endPoint y: 127, distance: 69.0
click at [454, 127] on body "CRM Apps Reputation Forms CRM Email Social Payments POS Content Ads Intelligenc…" at bounding box center [784, 444] width 1568 height 890
drag, startPoint x: 691, startPoint y: 123, endPoint x: 592, endPoint y: 125, distance: 99.0
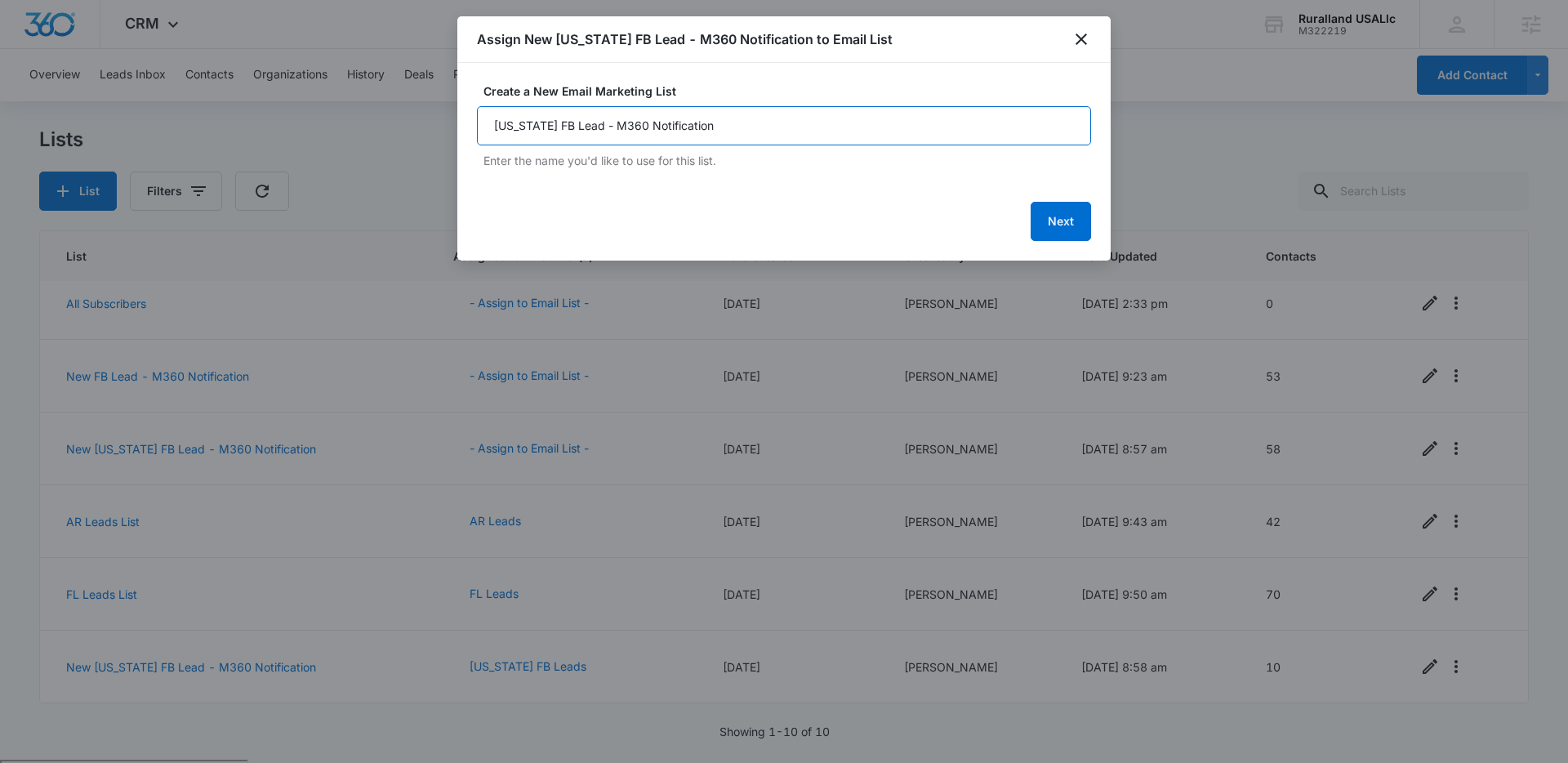
click at [592, 125] on input "Arkansas FB Lead - M360 Notification" at bounding box center [783, 126] width 614 height 39
type input "Arkansas FB Leads"
click at [1040, 211] on button "Next" at bounding box center [1061, 222] width 61 height 39
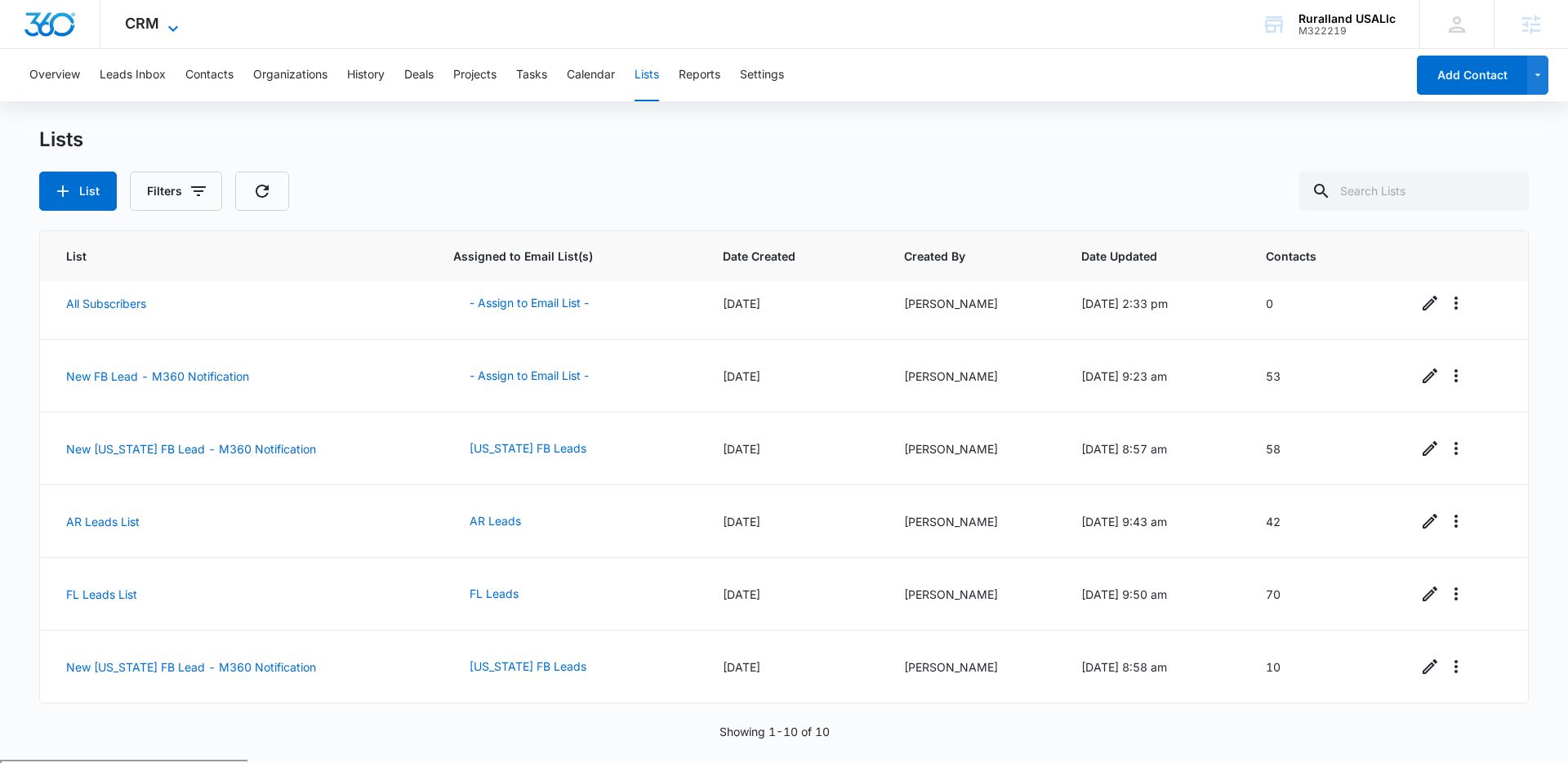
click at [175, 29] on icon at bounding box center [172, 28] width 20 height 20
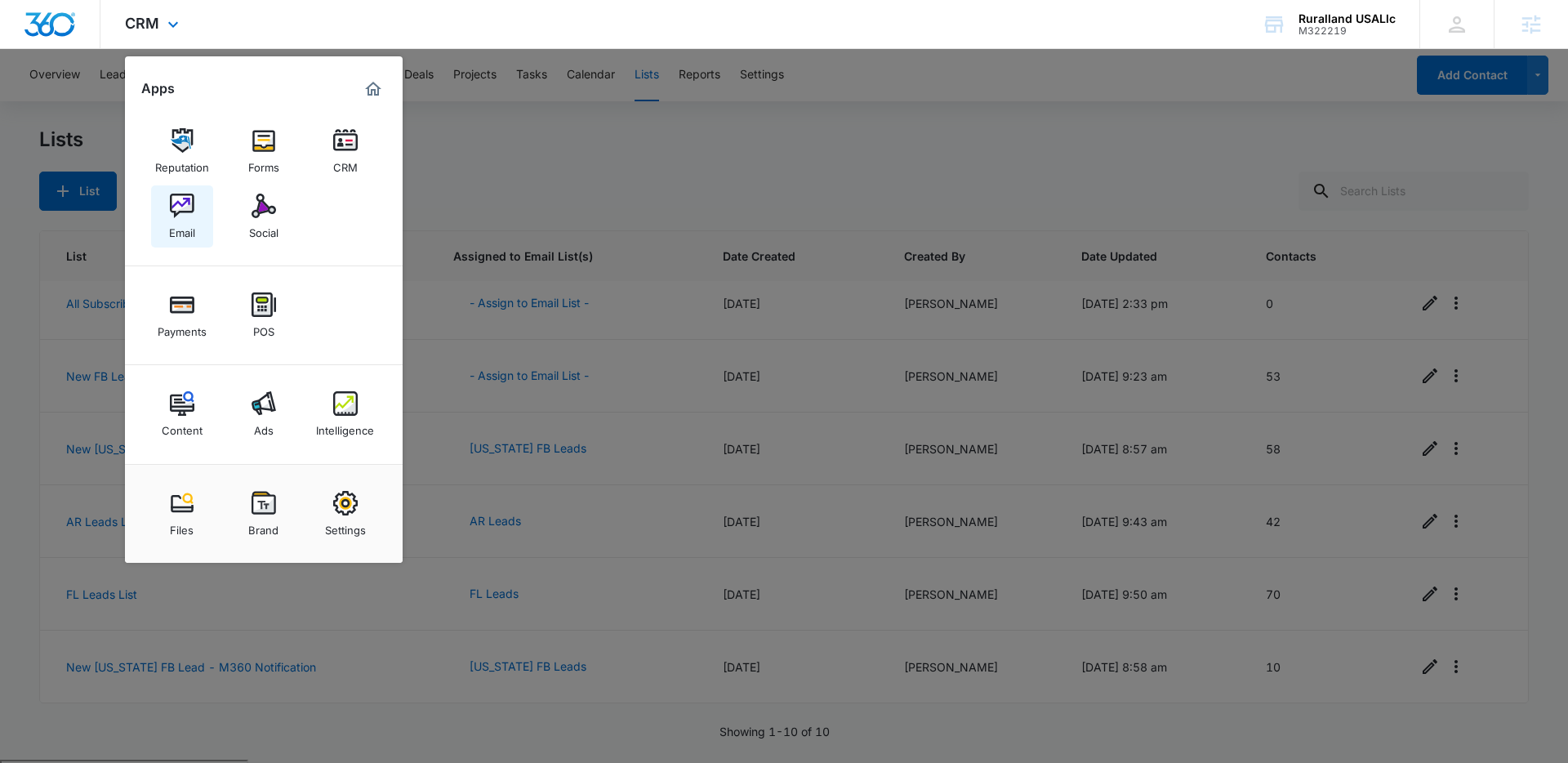
click at [182, 201] on img at bounding box center [182, 206] width 24 height 24
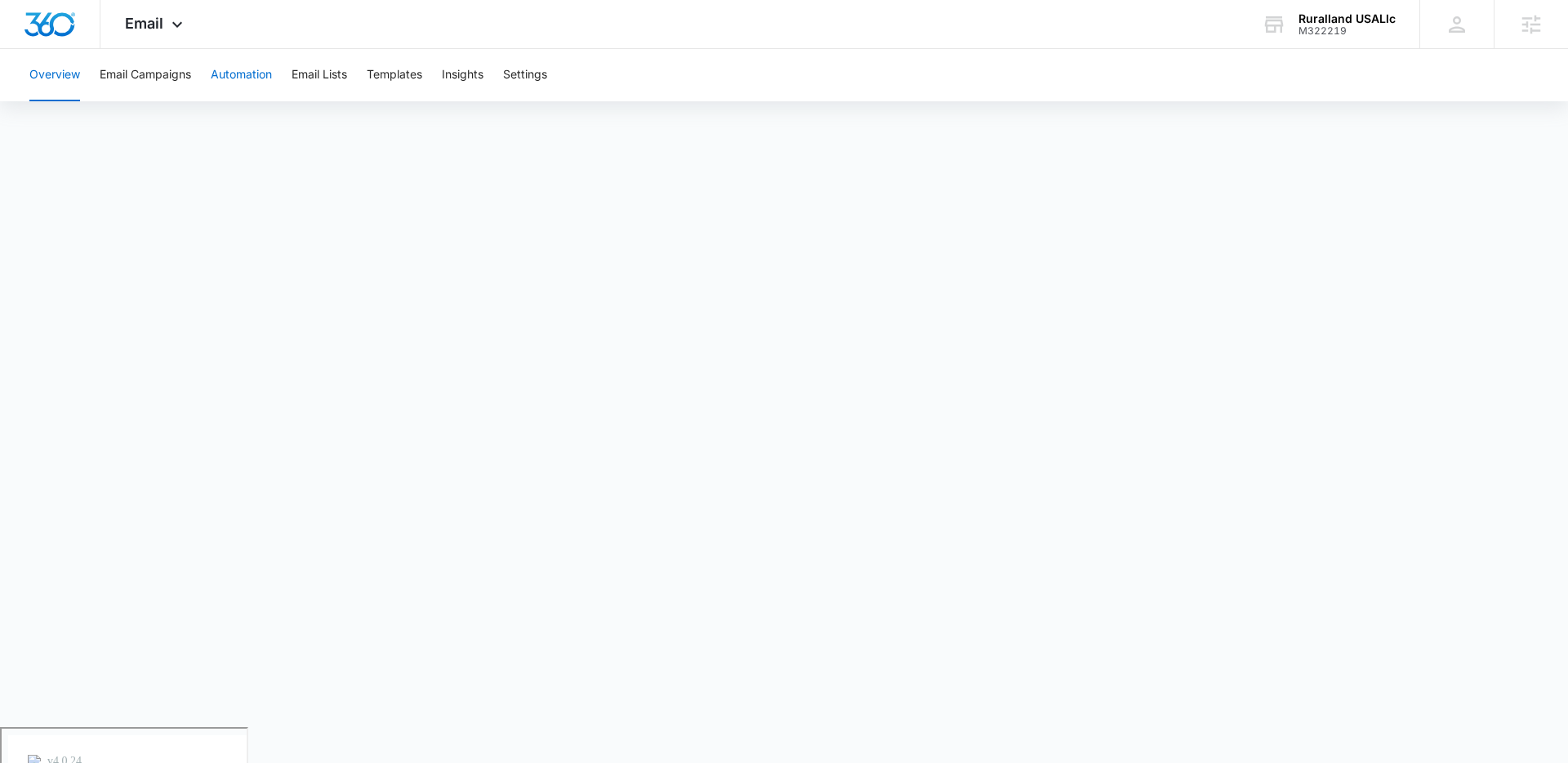
click at [262, 81] on button "Automation" at bounding box center [241, 75] width 61 height 52
click at [388, 79] on button "Templates" at bounding box center [395, 75] width 56 height 52
click at [256, 77] on button "Automation" at bounding box center [241, 75] width 61 height 52
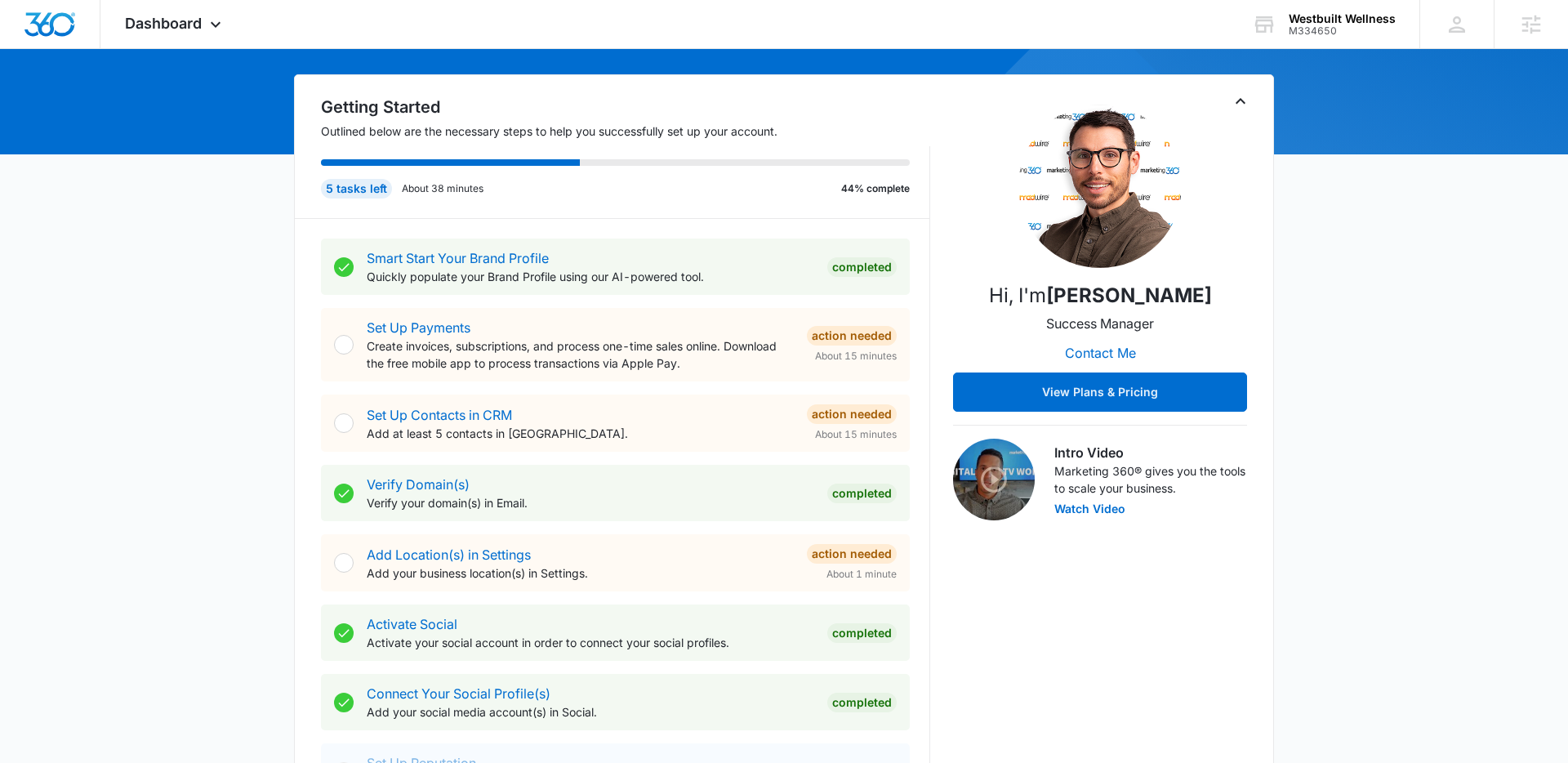
scroll to position [116, 0]
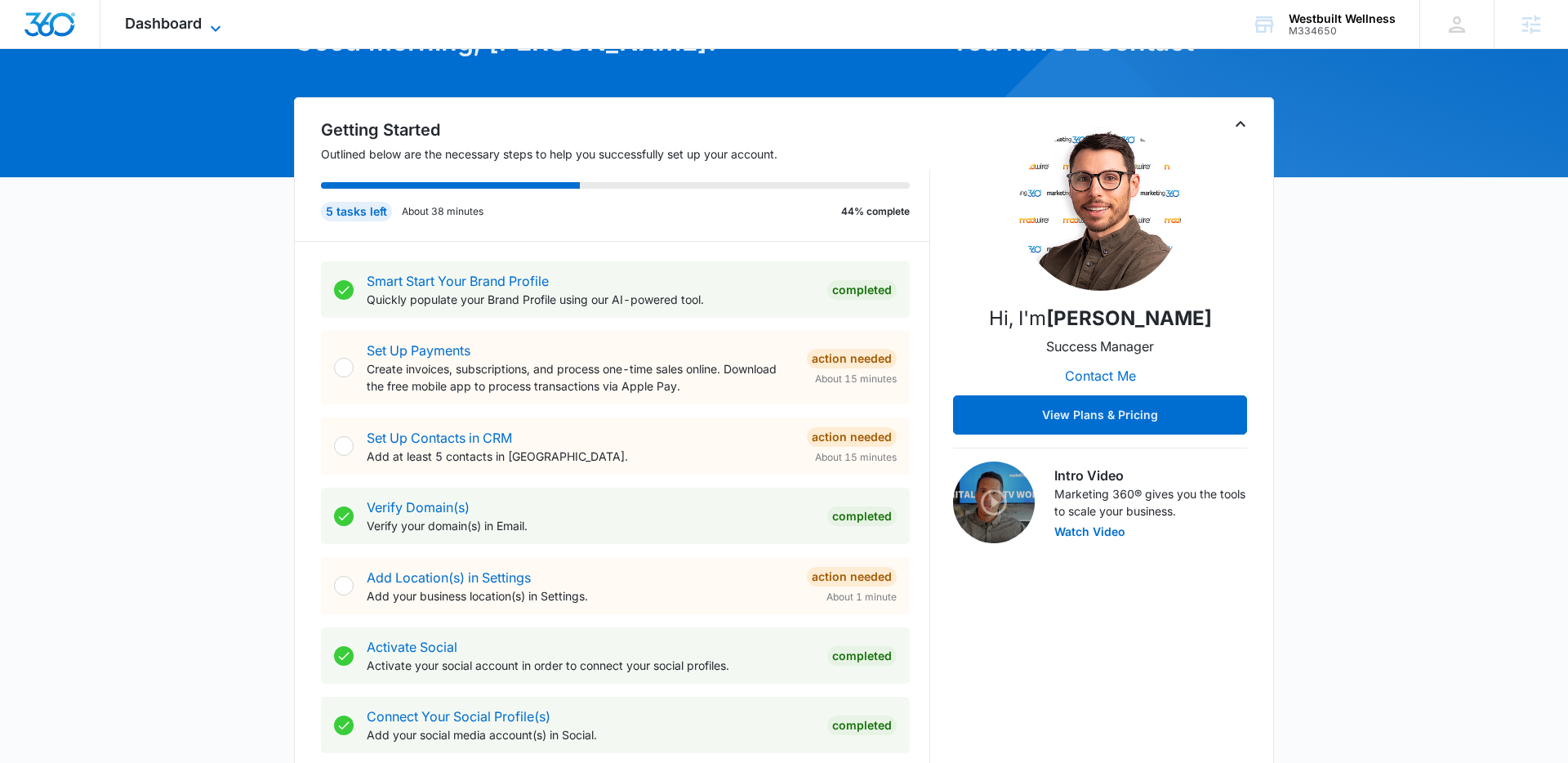
click at [208, 22] on icon at bounding box center [215, 28] width 20 height 20
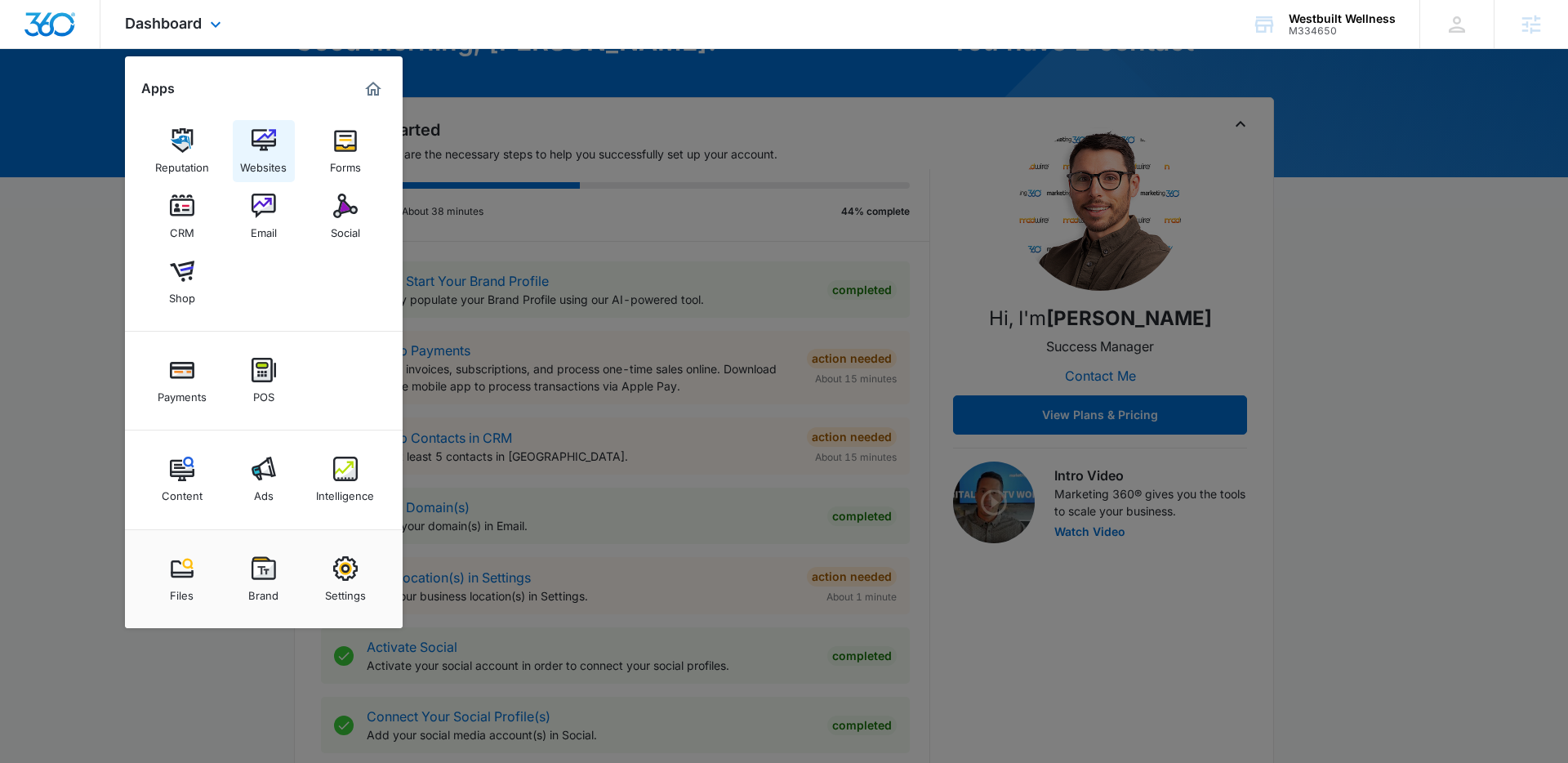
click at [260, 131] on img at bounding box center [264, 141] width 24 height 24
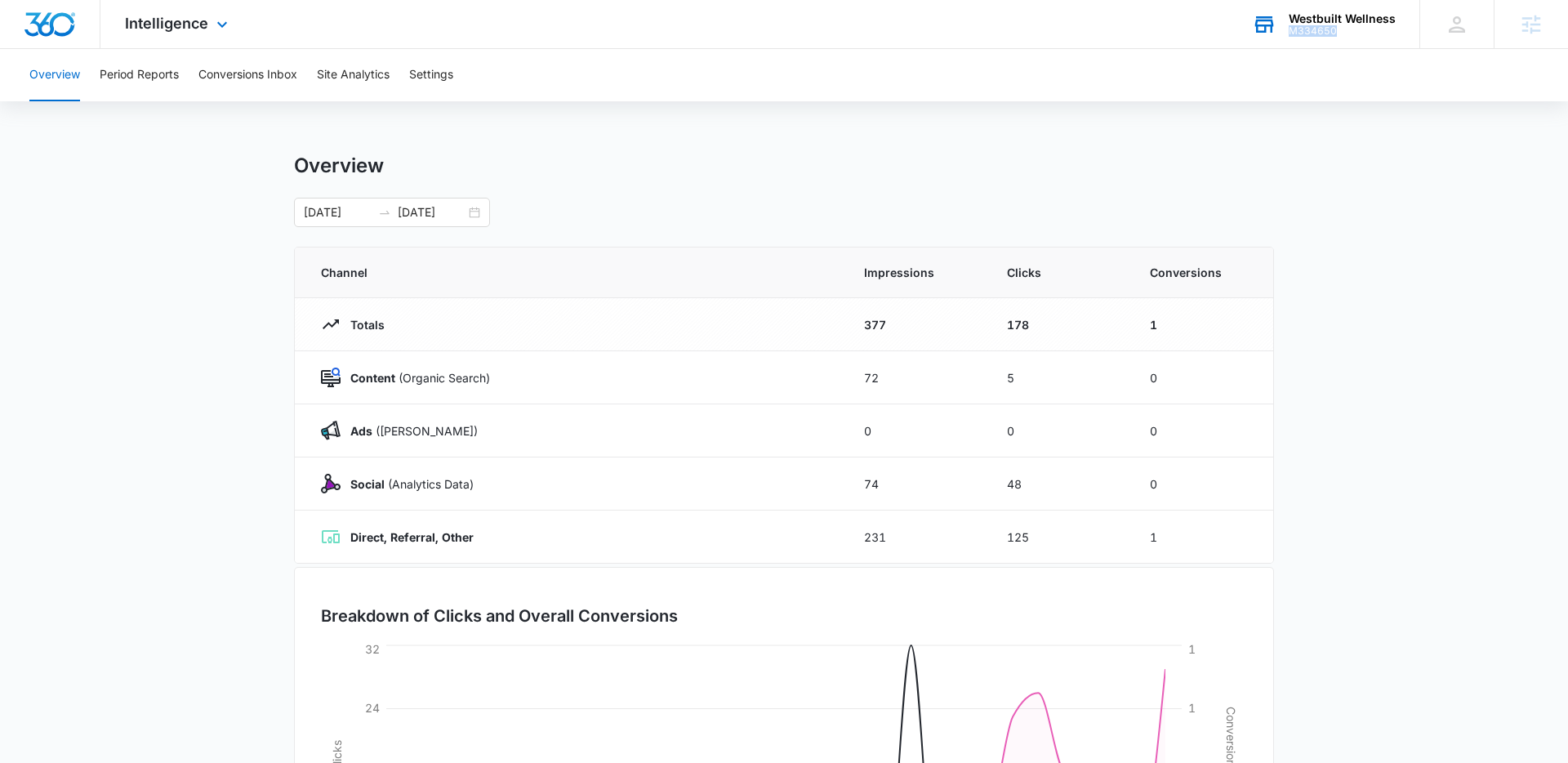
drag, startPoint x: 1347, startPoint y: 30, endPoint x: 1290, endPoint y: 32, distance: 57.0
click at [1290, 32] on div "M334650" at bounding box center [1342, 31] width 107 height 11
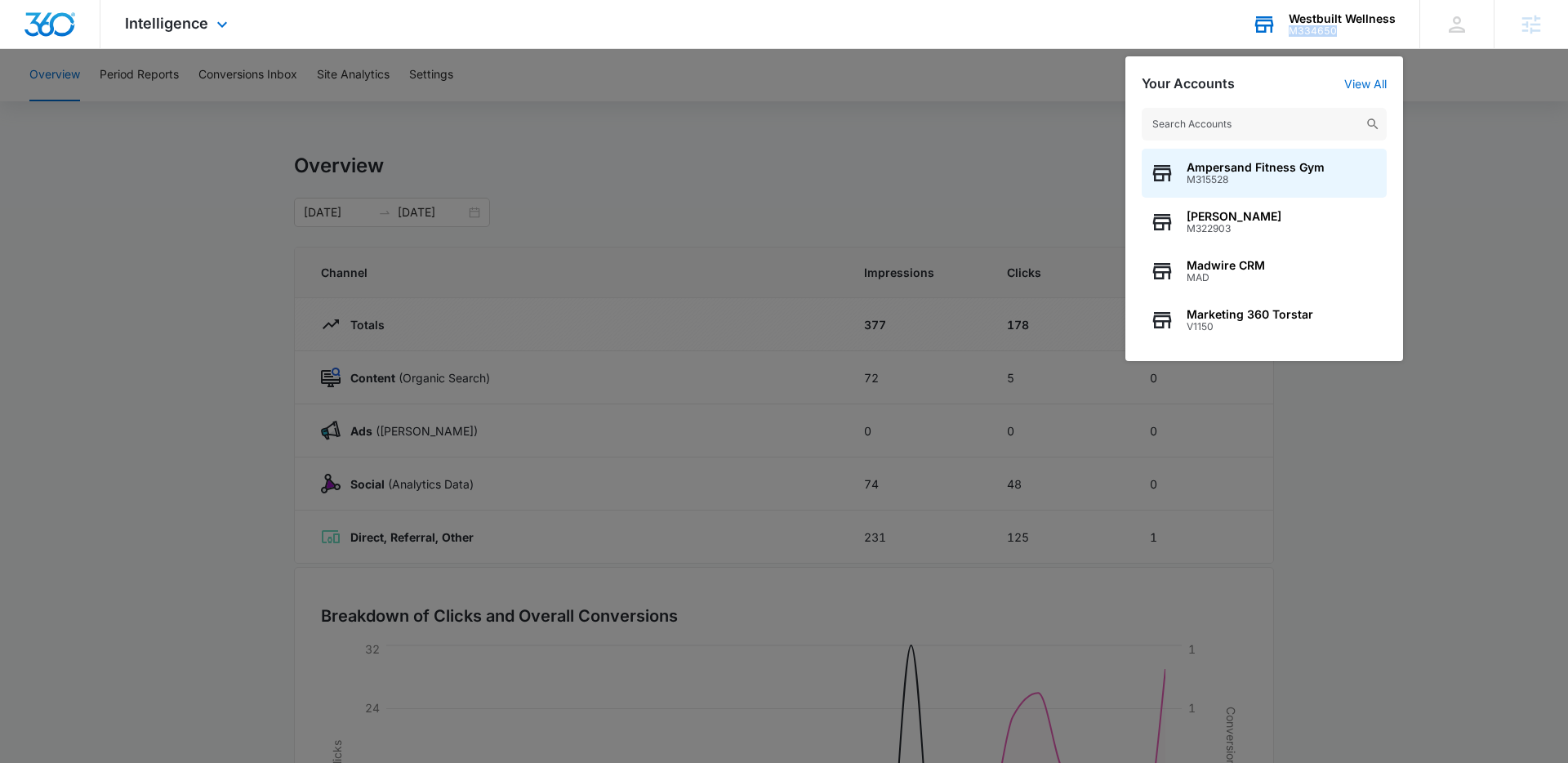
drag, startPoint x: 1336, startPoint y: 30, endPoint x: 1293, endPoint y: 31, distance: 43.0
click at [1293, 31] on div "M334650" at bounding box center [1342, 31] width 107 height 11
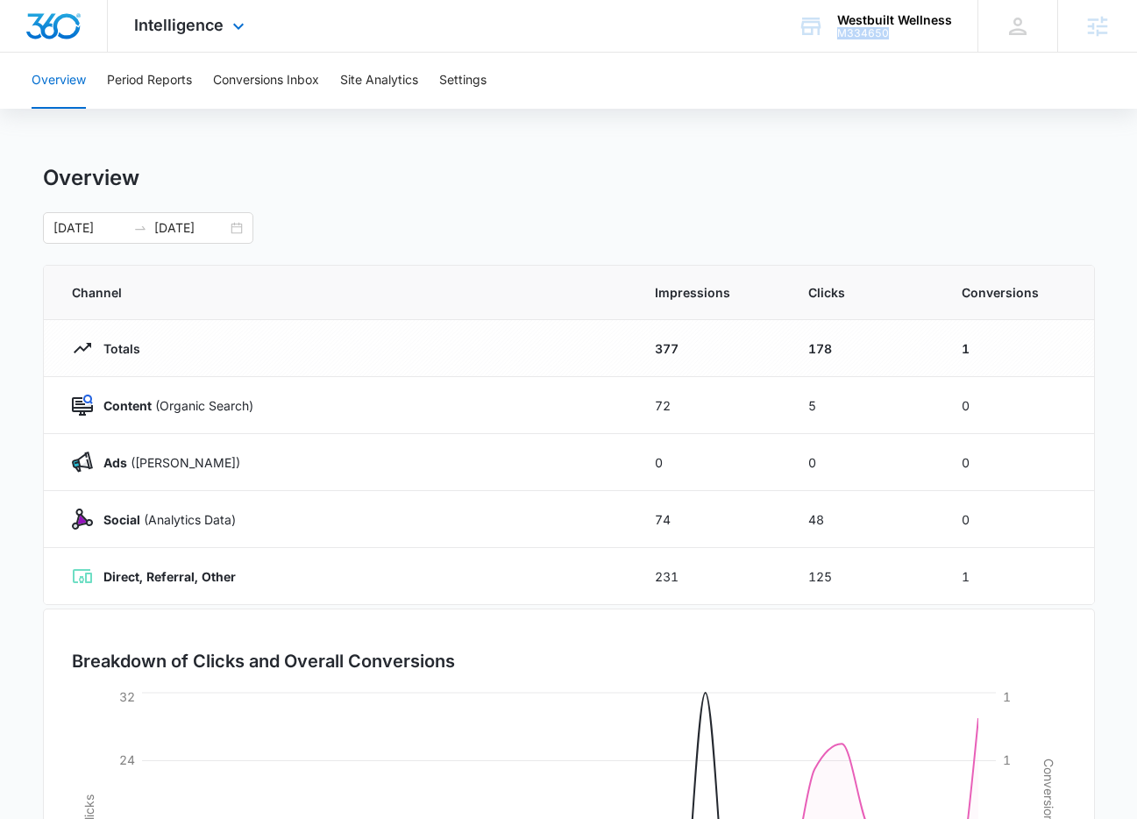
click at [64, 21] on img "Dashboard" at bounding box center [53, 26] width 56 height 26
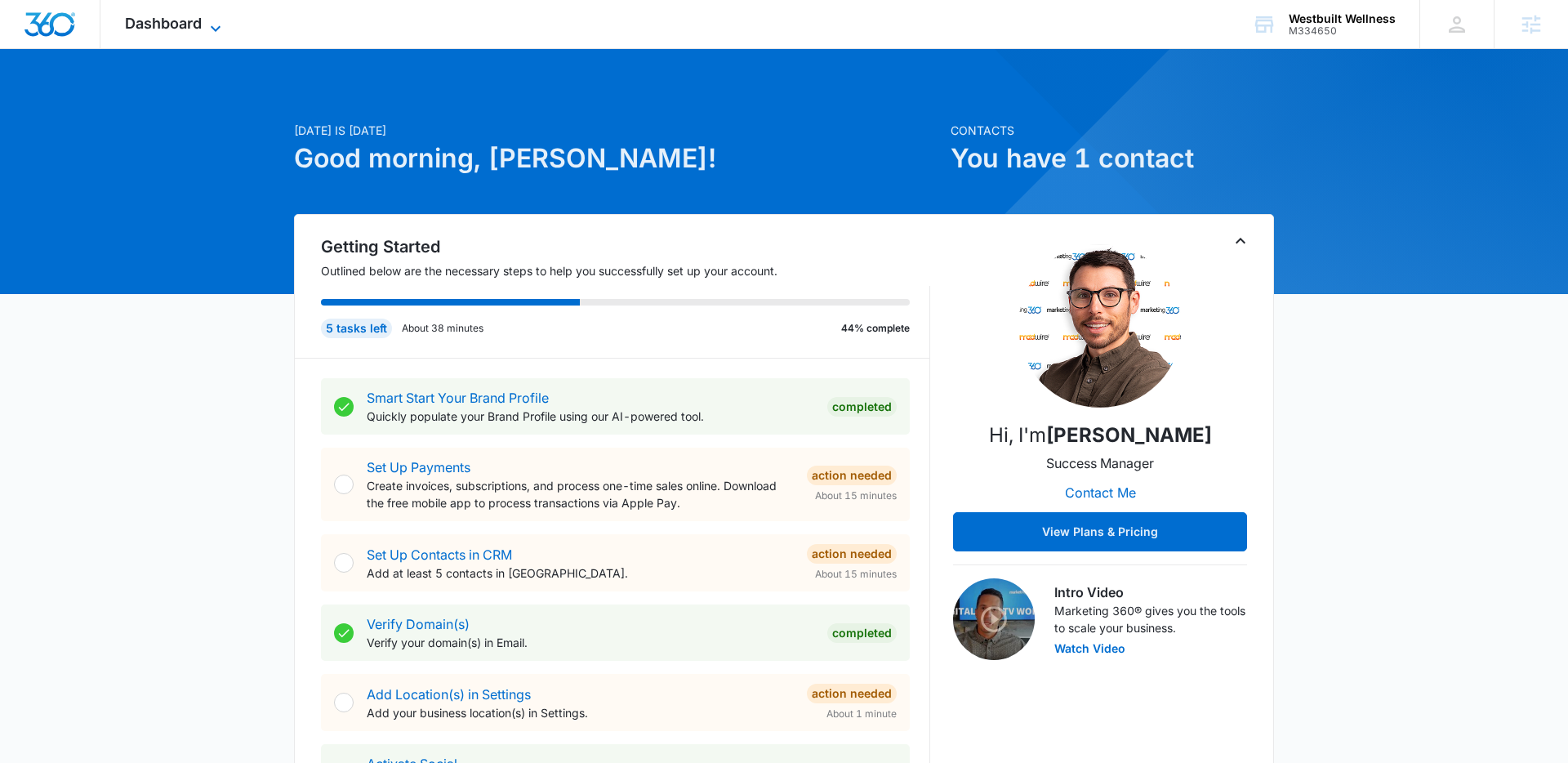
click at [216, 29] on icon at bounding box center [215, 28] width 10 height 6
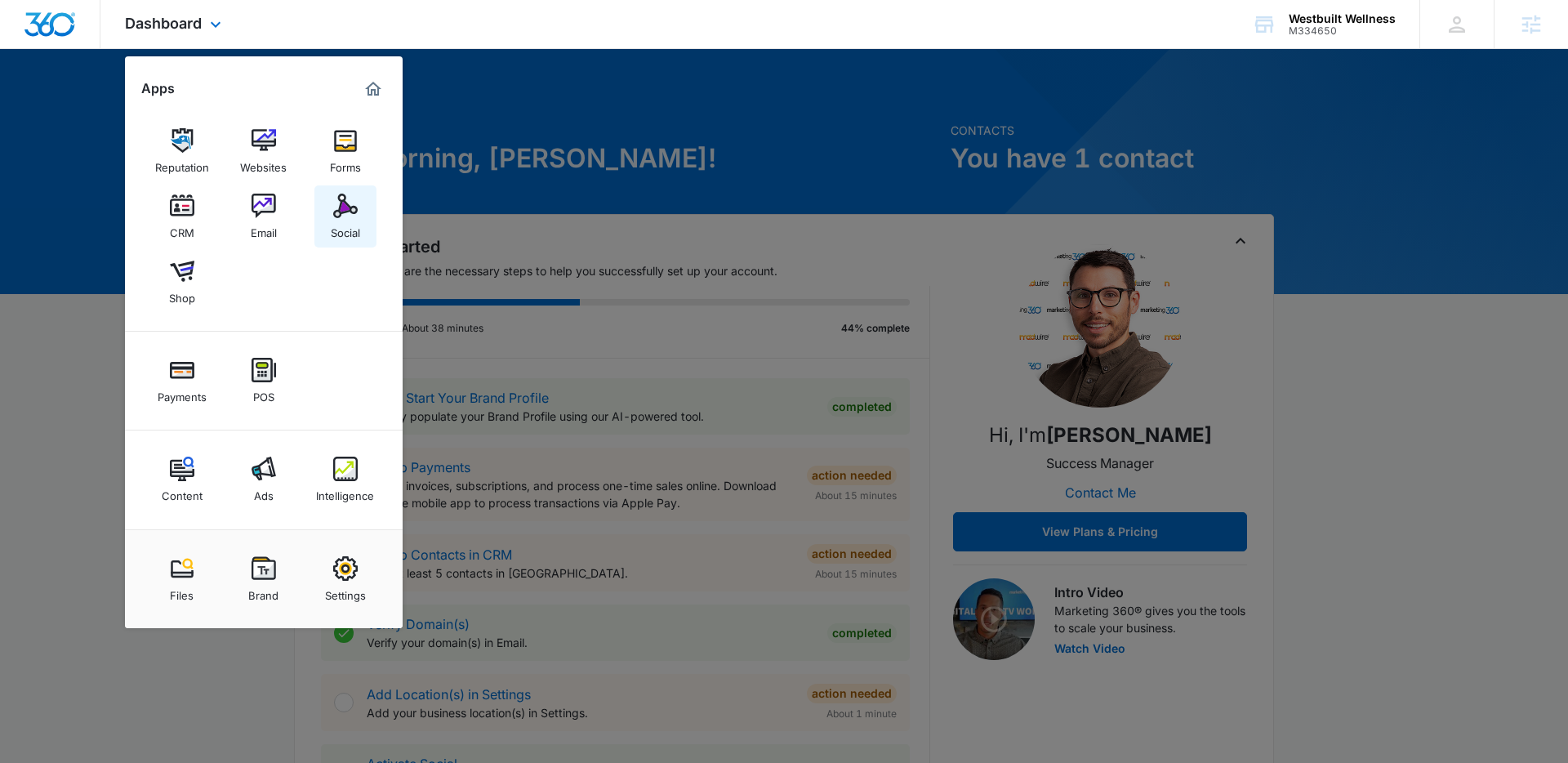
click at [335, 214] on img at bounding box center [345, 206] width 24 height 24
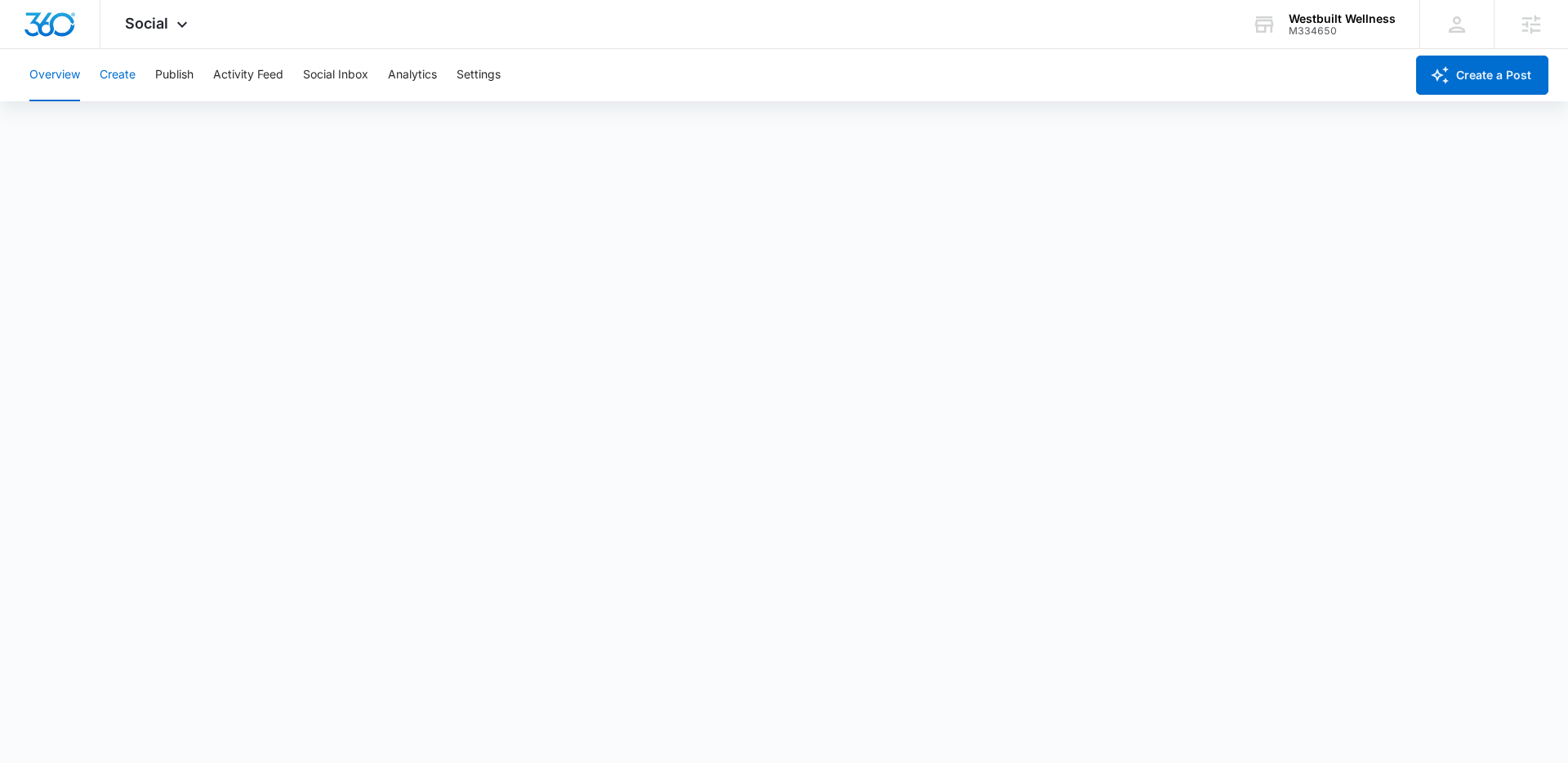
click at [120, 77] on button "Create" at bounding box center [117, 75] width 36 height 52
click at [170, 75] on button "Publish" at bounding box center [174, 75] width 38 height 52
click at [106, 69] on button "Create" at bounding box center [117, 75] width 36 height 52
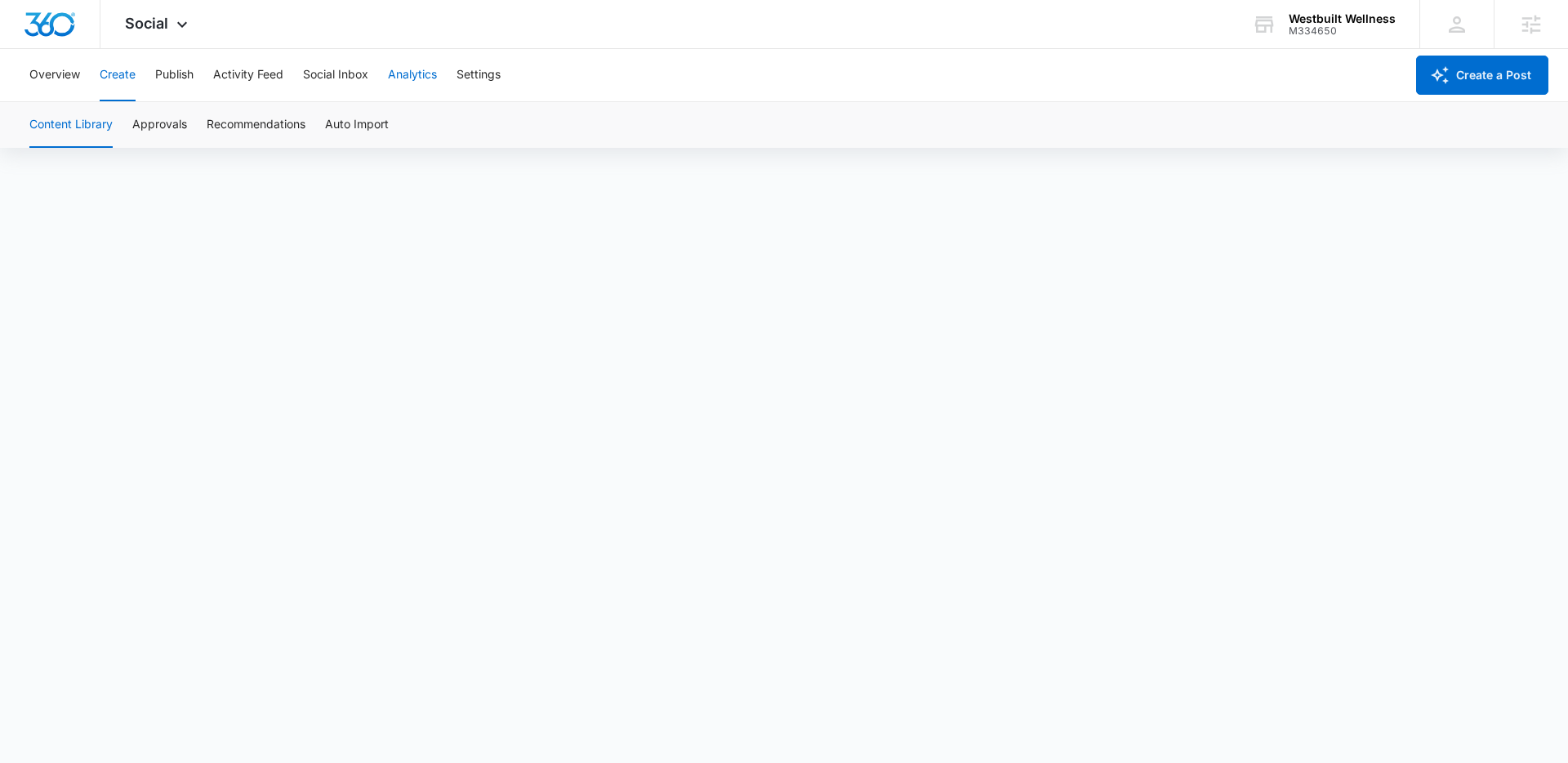
click at [413, 74] on button "Analytics" at bounding box center [412, 75] width 49 height 52
click at [486, 72] on button "Settings" at bounding box center [478, 75] width 44 height 52
click at [426, 71] on button "Analytics" at bounding box center [412, 75] width 49 height 52
click at [180, 23] on icon at bounding box center [182, 28] width 20 height 20
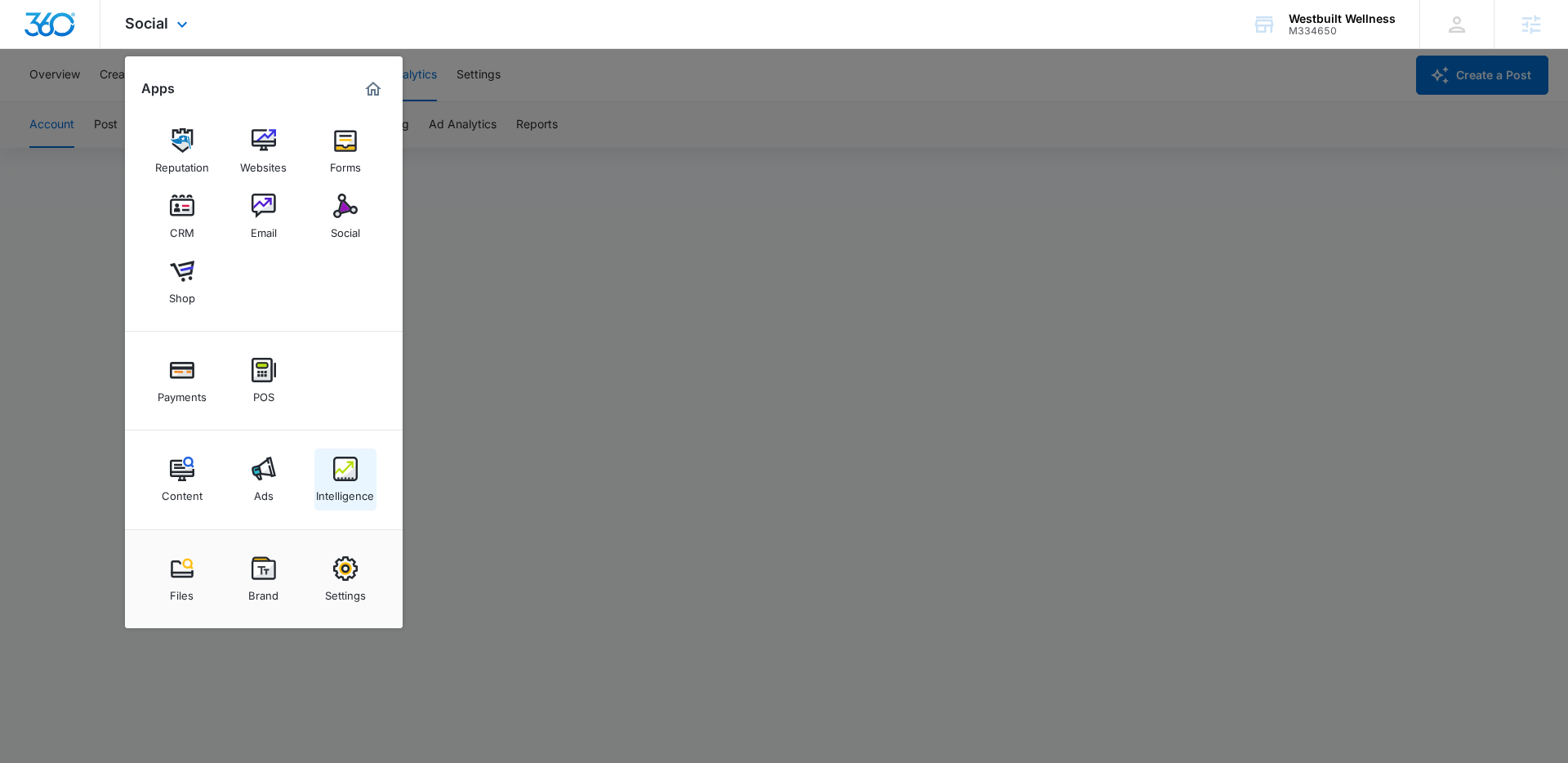
click at [347, 480] on img at bounding box center [345, 469] width 24 height 24
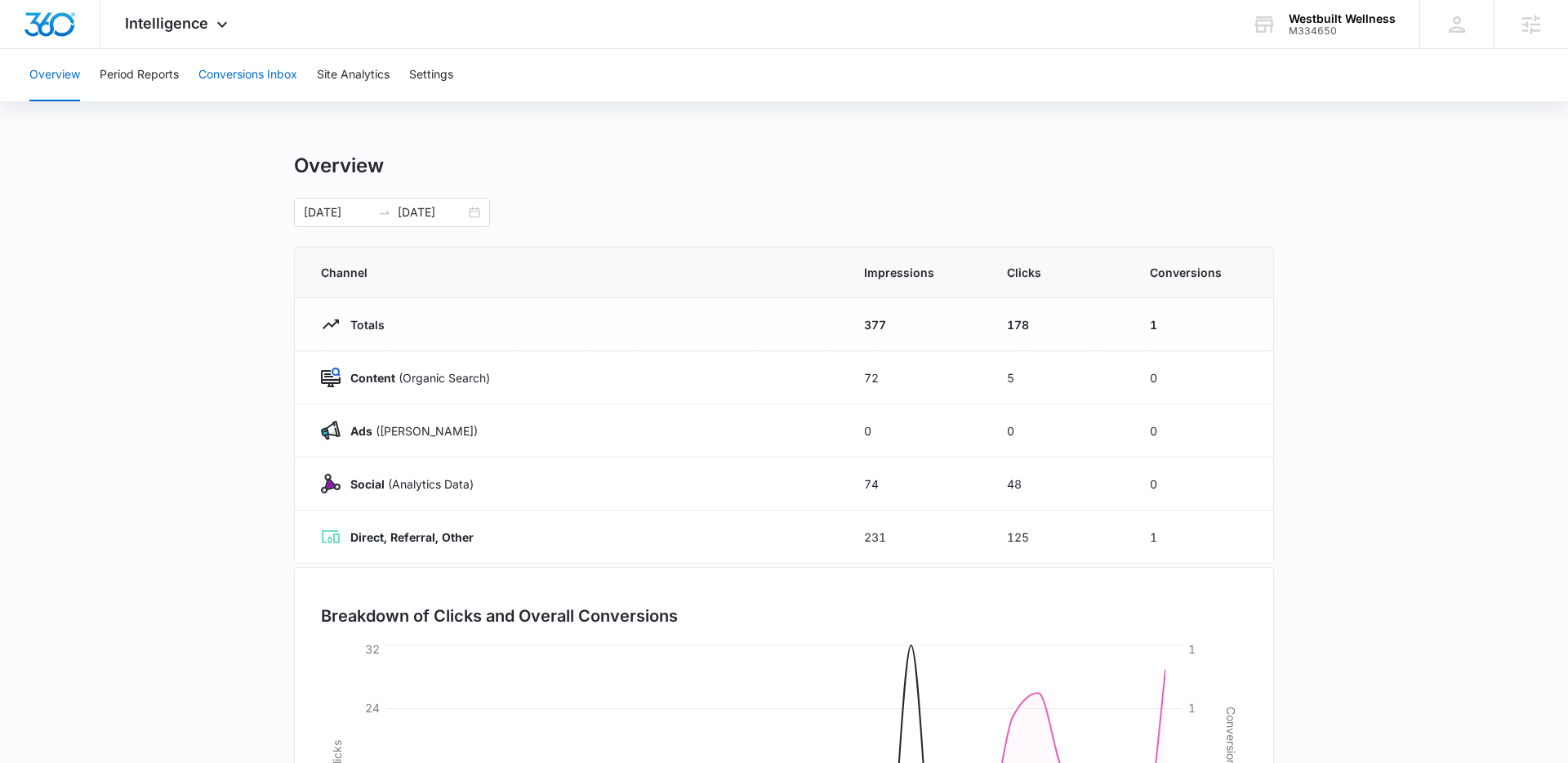
click at [270, 77] on button "Conversions Inbox" at bounding box center [248, 75] width 99 height 52
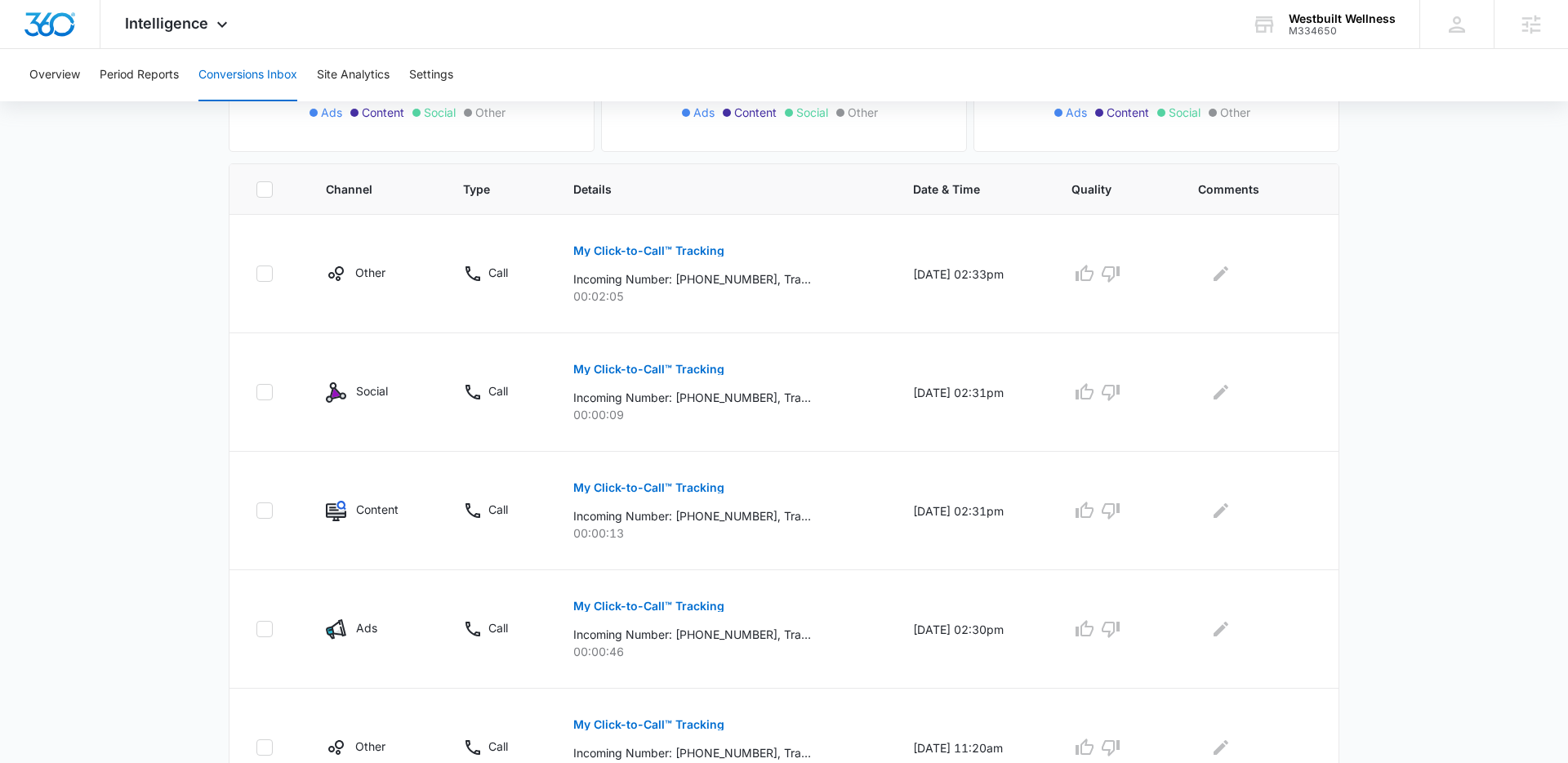
scroll to position [289, 0]
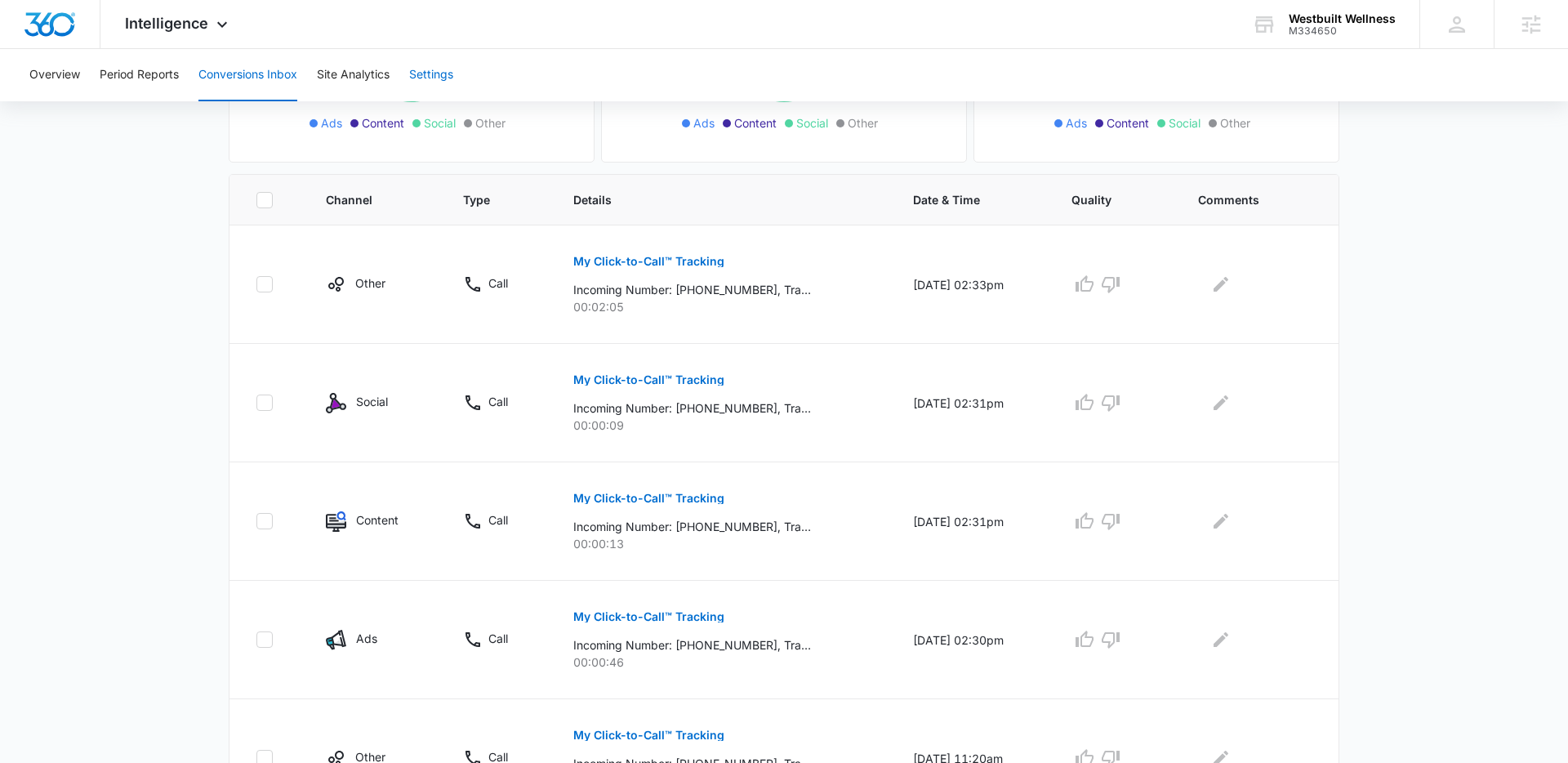
click at [447, 75] on button "Settings" at bounding box center [430, 75] width 44 height 52
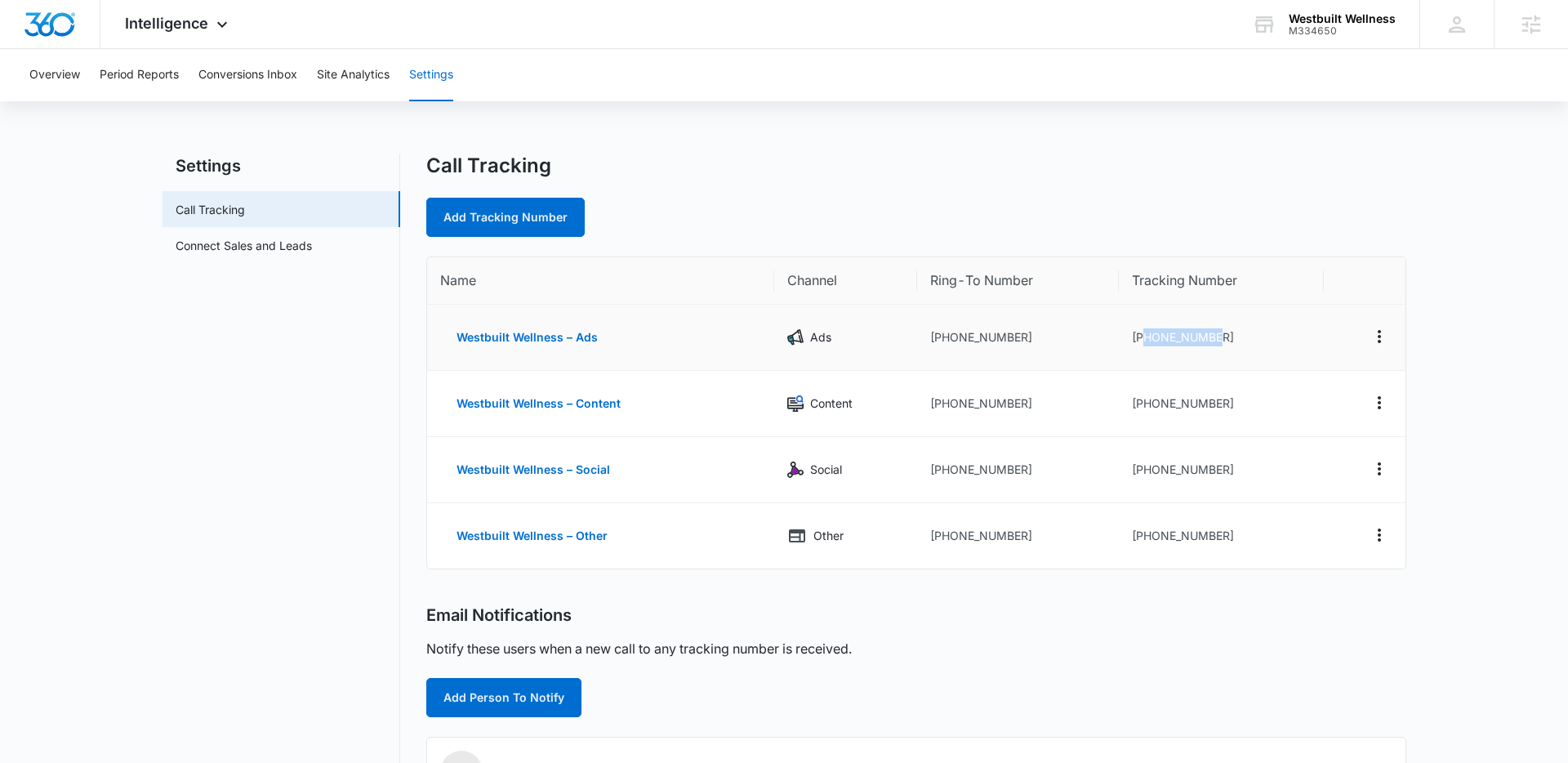
drag, startPoint x: 1214, startPoint y: 337, endPoint x: 1144, endPoint y: 336, distance: 70.0
click at [1144, 336] on td "+18337094501" at bounding box center [1221, 337] width 205 height 66
drag, startPoint x: 1184, startPoint y: 402, endPoint x: 1148, endPoint y: 402, distance: 36.0
click at [1146, 402] on td "+18337094502" at bounding box center [1221, 403] width 205 height 66
drag, startPoint x: 1007, startPoint y: 335, endPoint x: 939, endPoint y: 335, distance: 68.0
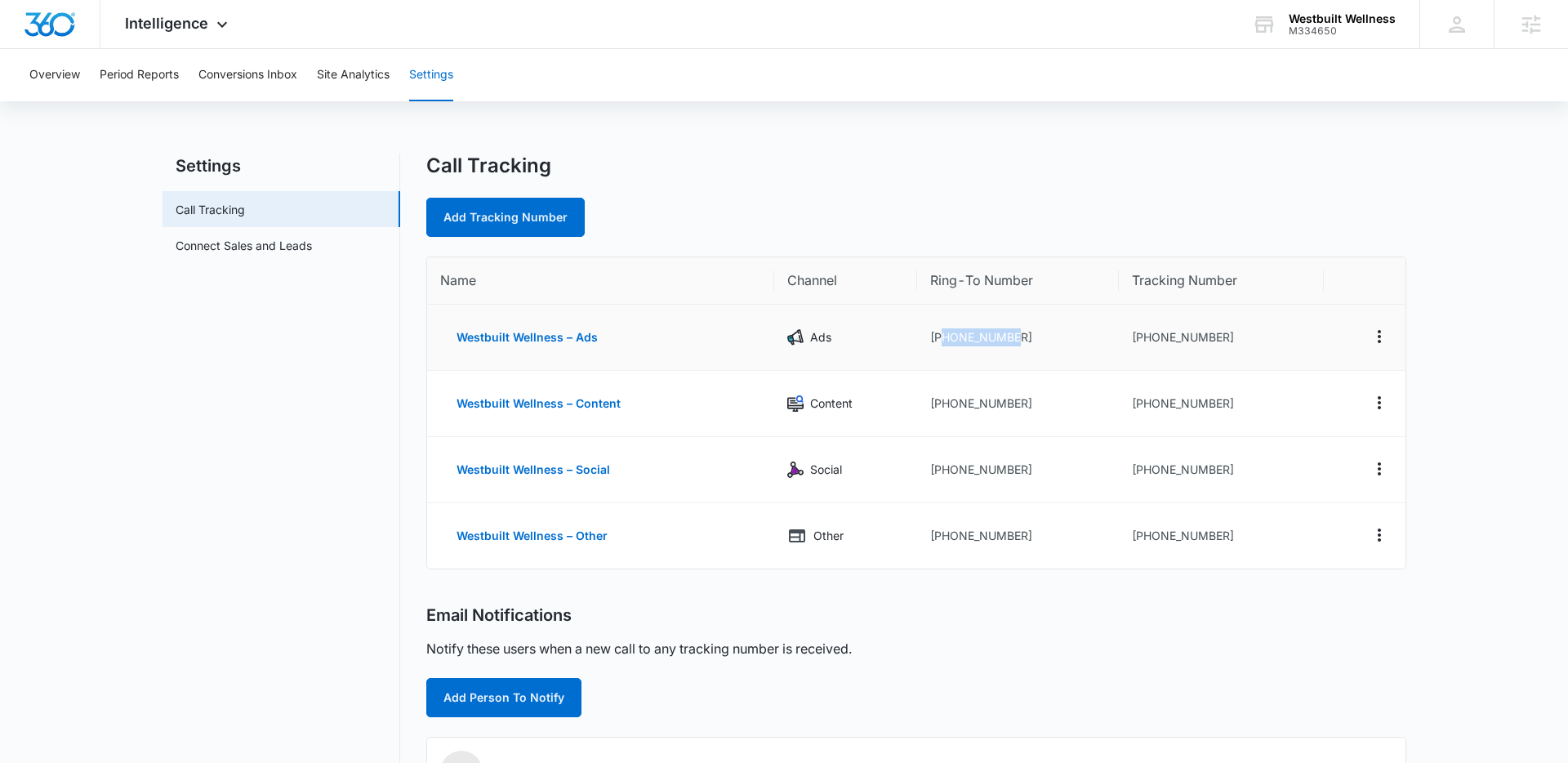
click at [939, 336] on td "+16614764226" at bounding box center [1018, 337] width 201 height 66
click at [941, 264] on th "Ring-To Number" at bounding box center [1018, 280] width 201 height 48
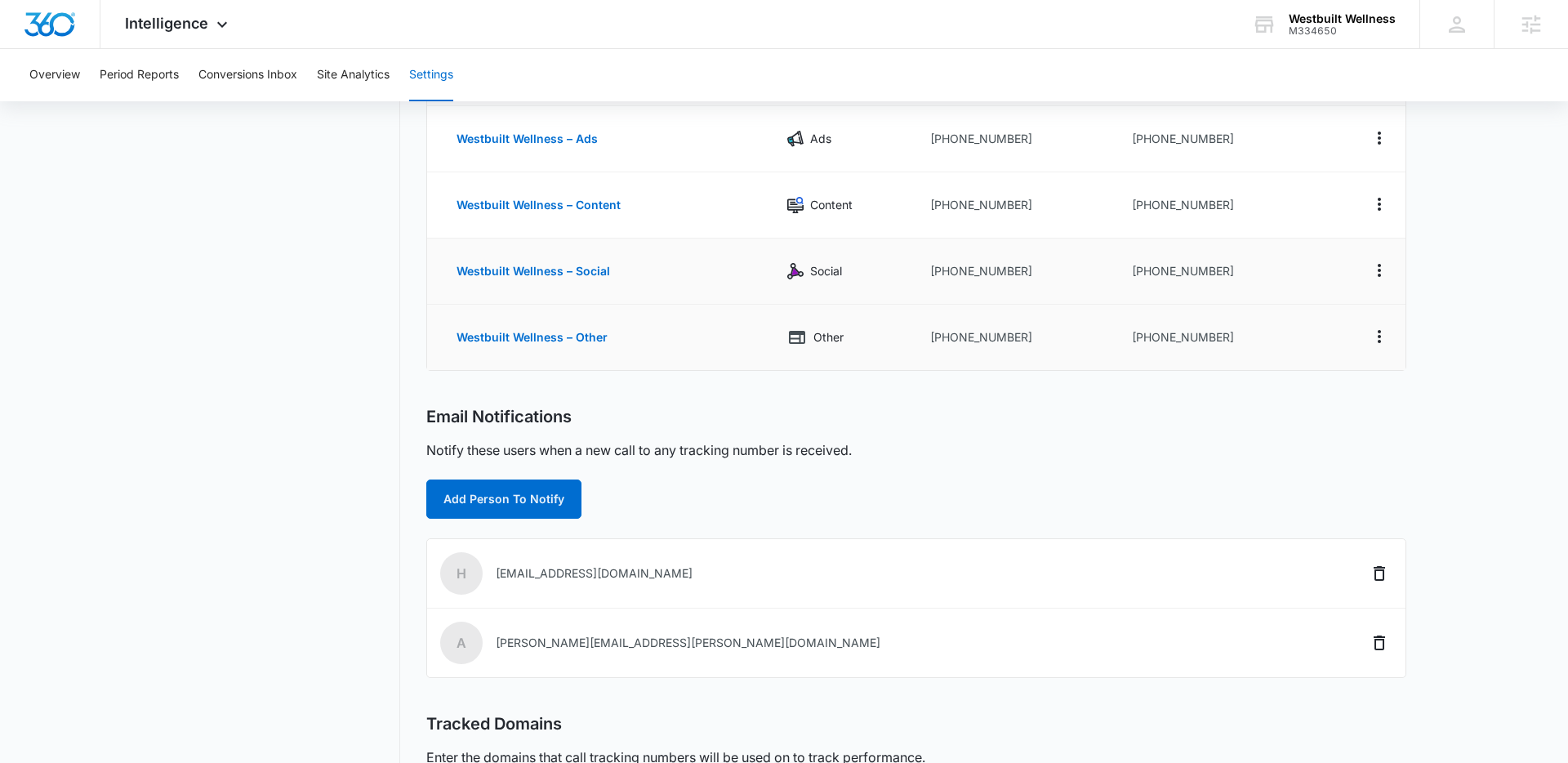
scroll to position [209, 0]
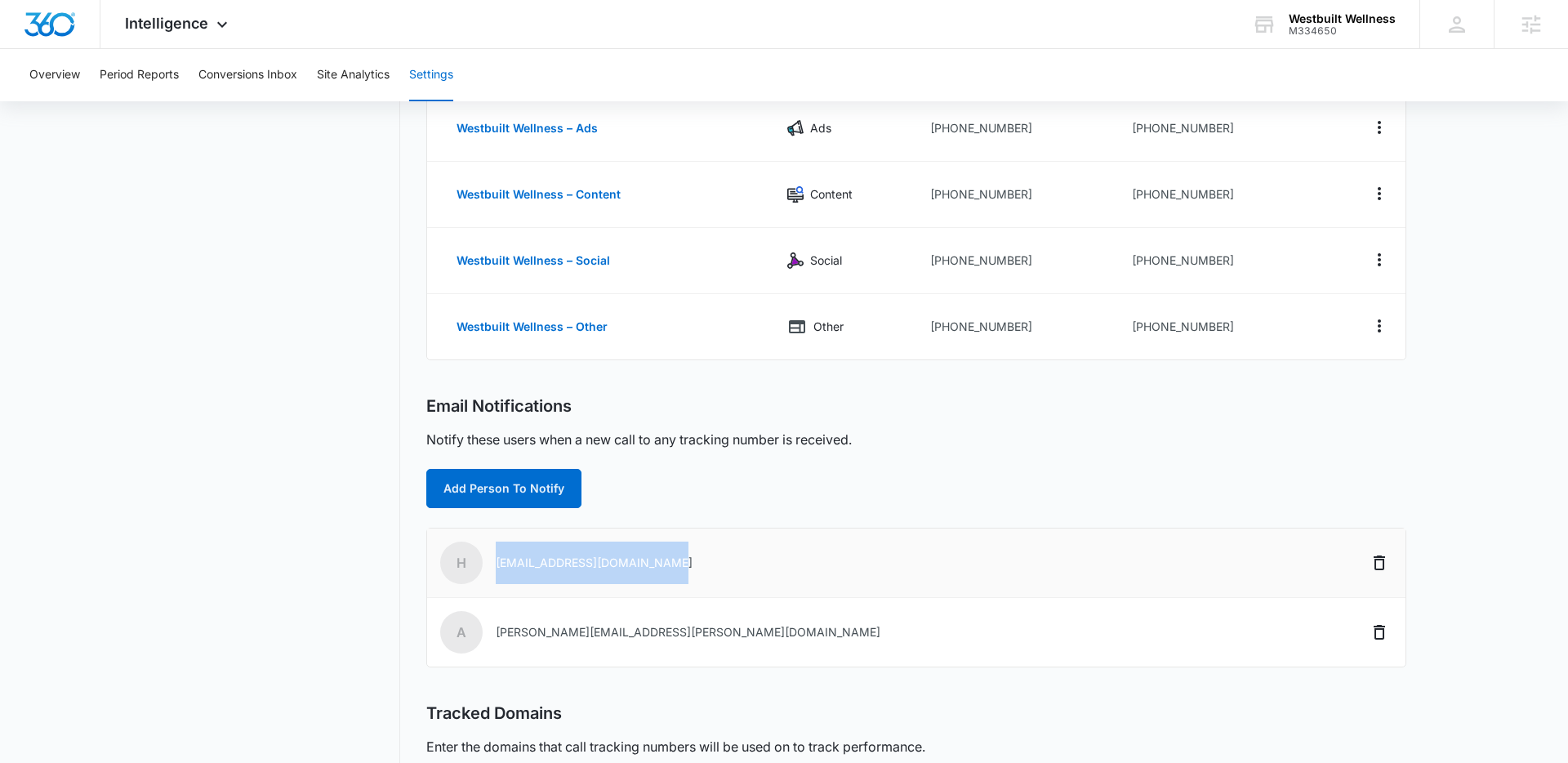
drag, startPoint x: 632, startPoint y: 563, endPoint x: 500, endPoint y: 565, distance: 132.0
click at [494, 565] on td "H Hello@westbuiltwellness.com" at bounding box center [867, 563] width 879 height 70
click at [353, 526] on nav "Settings Call Tracking Connect Sales and Leads" at bounding box center [281, 416] width 237 height 945
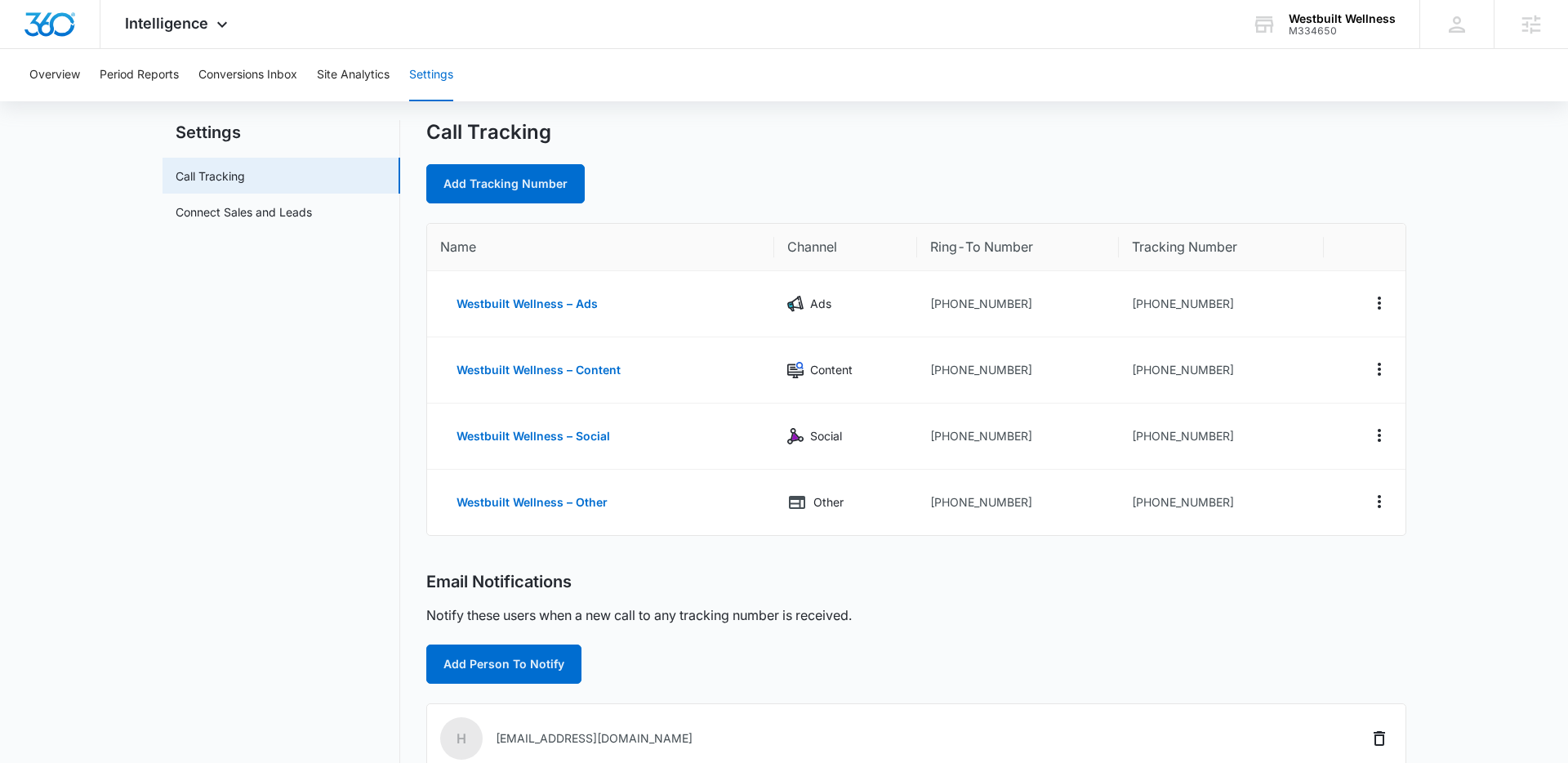
scroll to position [0, 0]
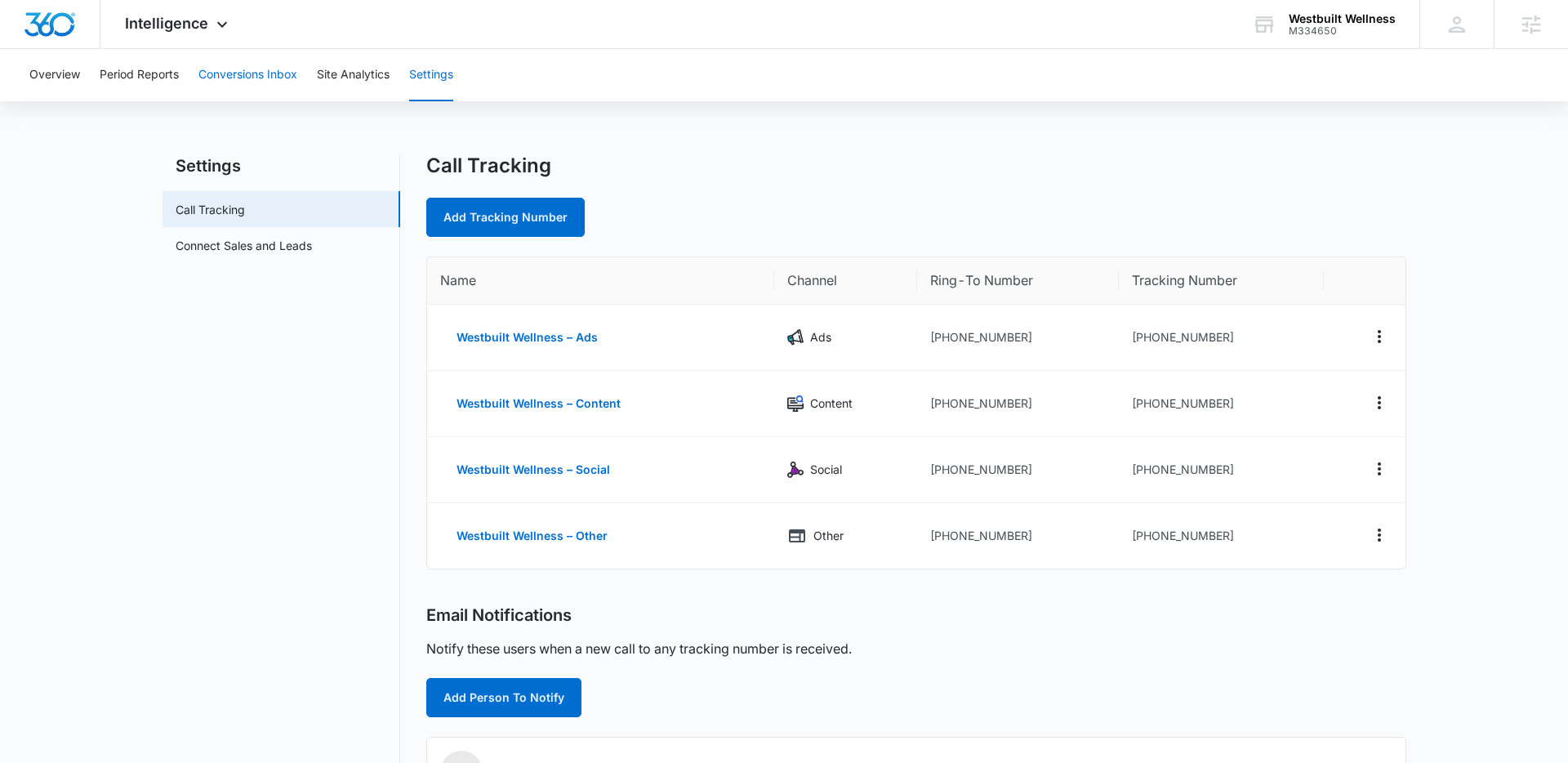
click at [259, 78] on button "Conversions Inbox" at bounding box center [248, 75] width 99 height 52
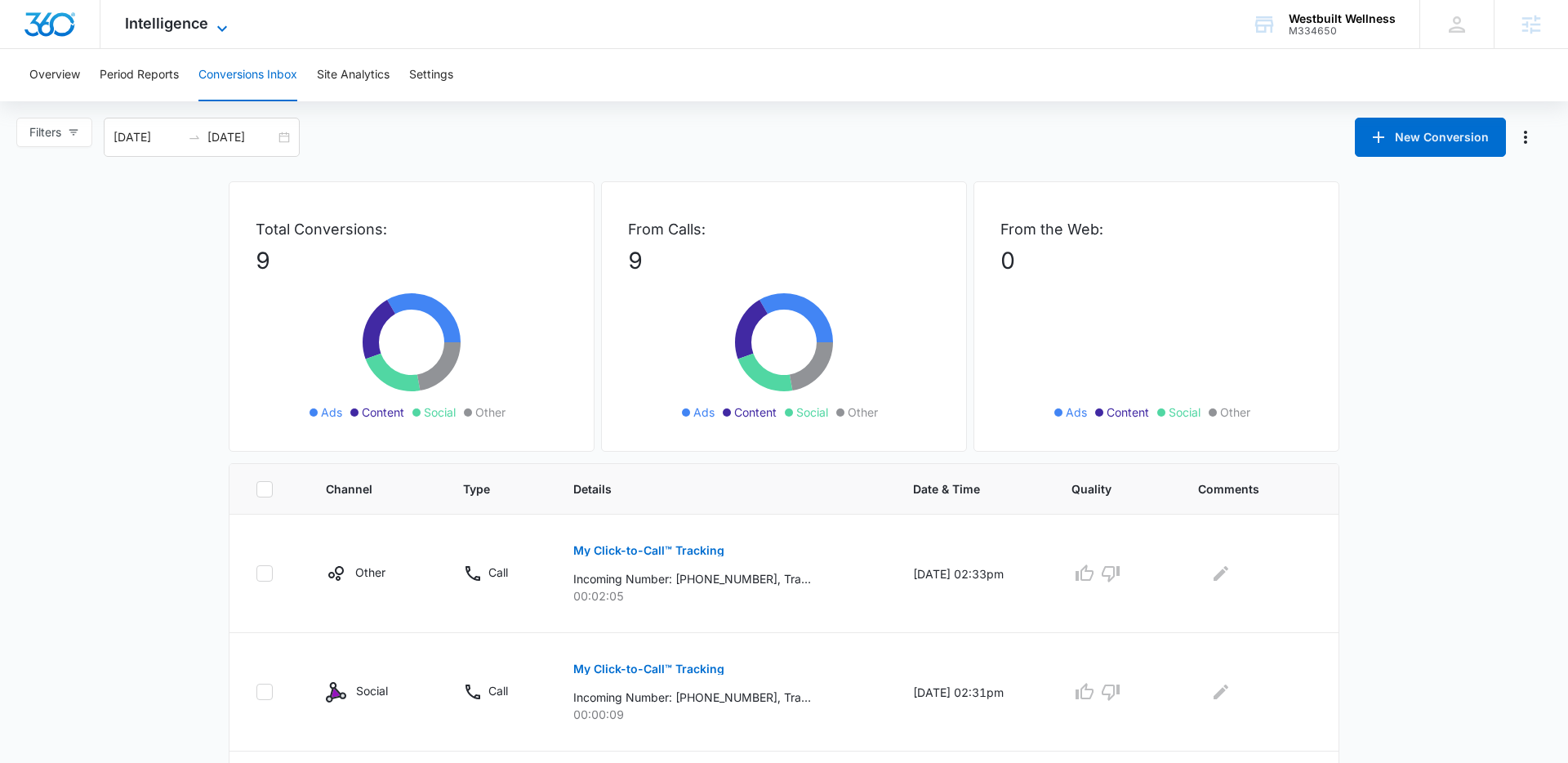
click at [223, 21] on icon at bounding box center [222, 28] width 20 height 20
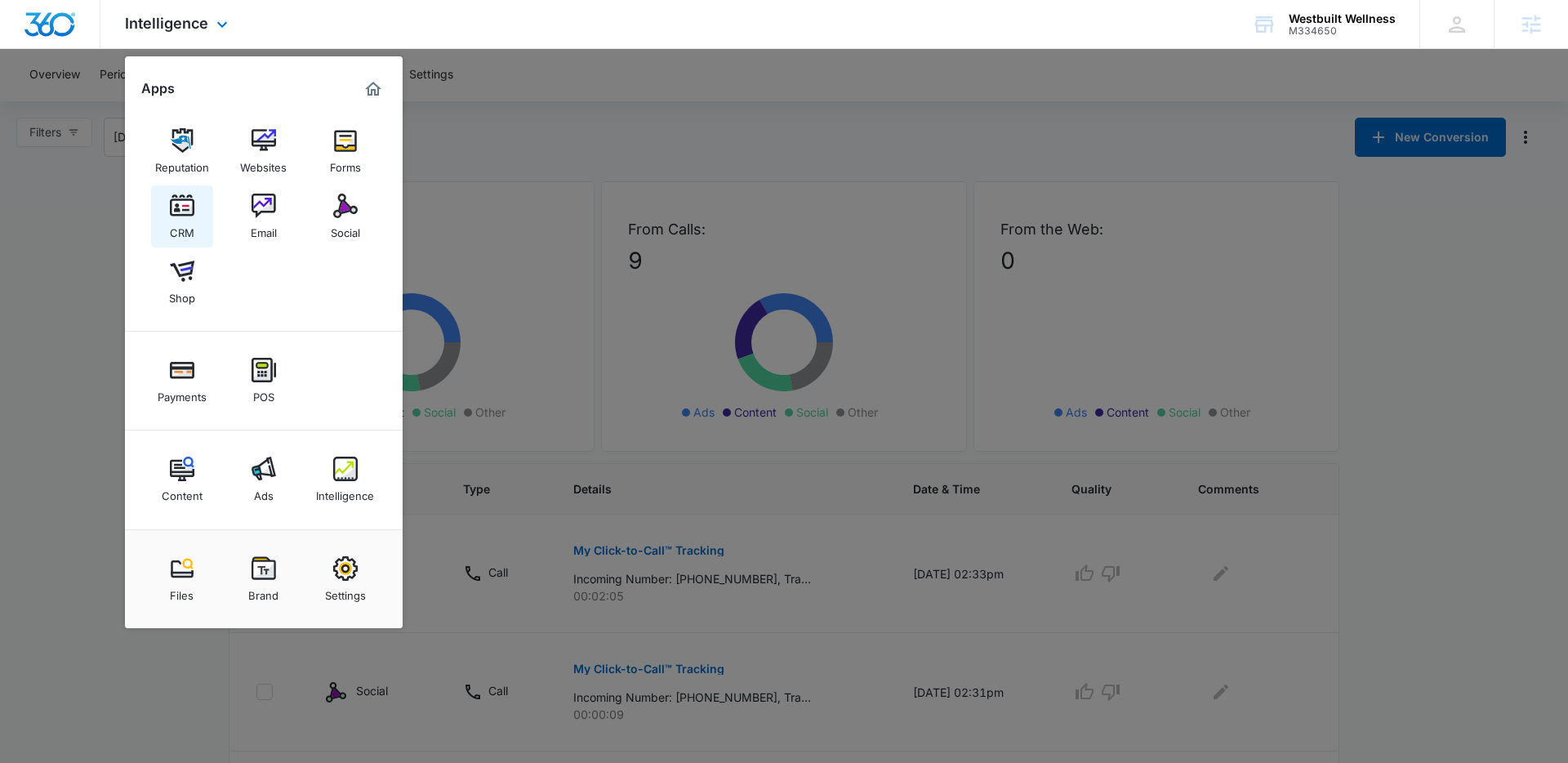
click at [189, 208] on img at bounding box center [182, 206] width 24 height 24
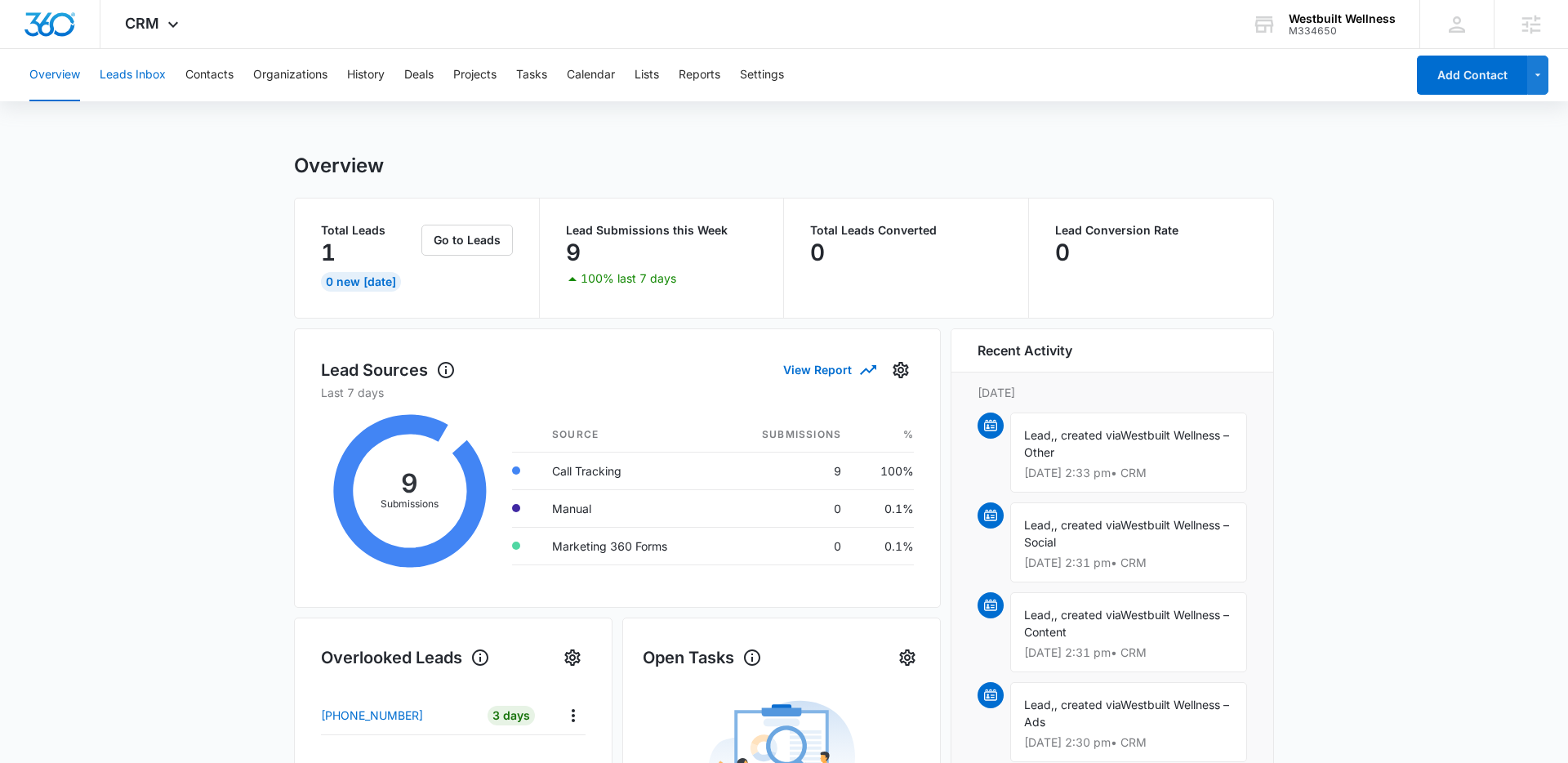
click at [140, 74] on button "Leads Inbox" at bounding box center [132, 75] width 66 height 52
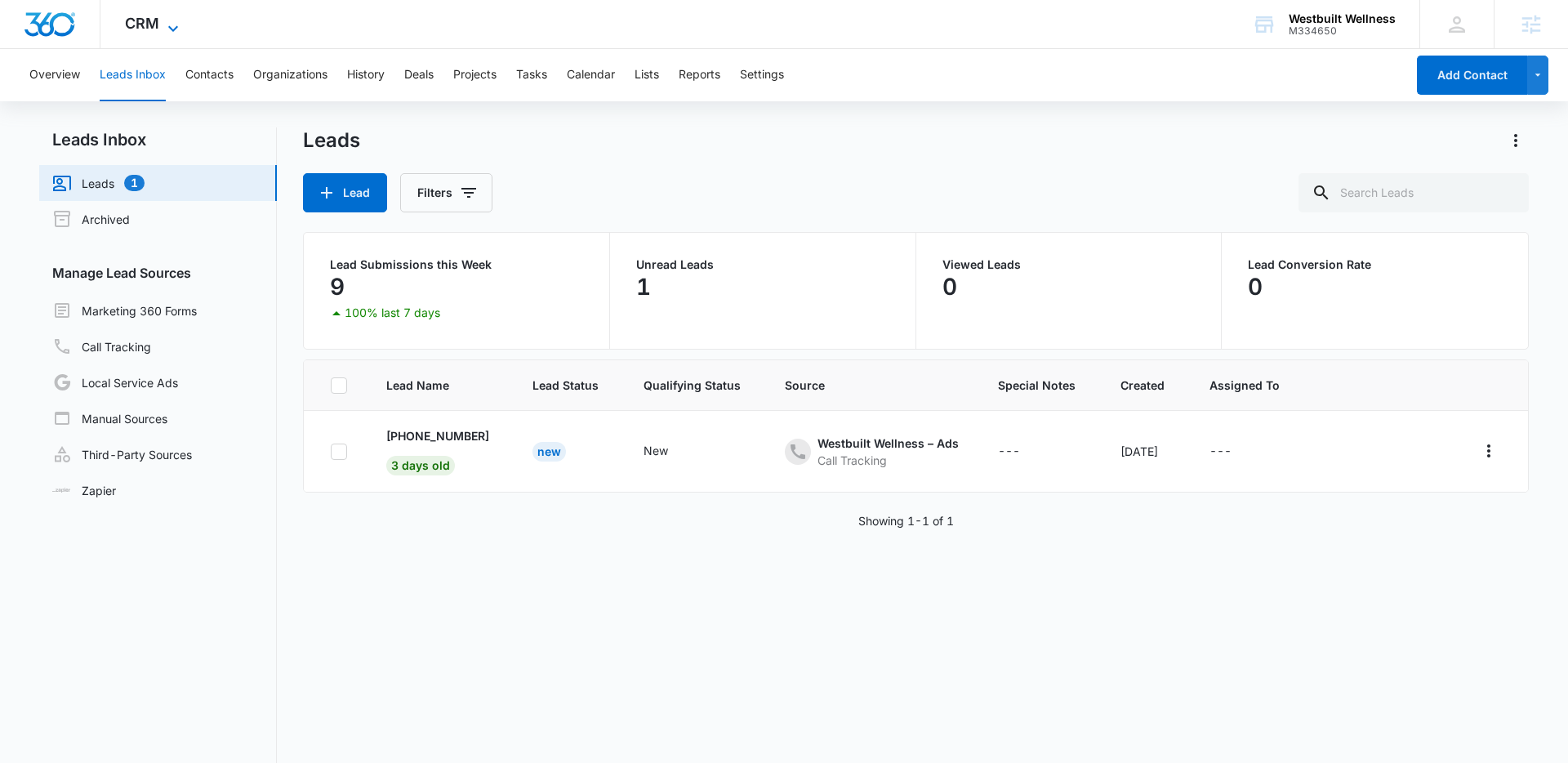
click at [155, 29] on span "CRM" at bounding box center [142, 23] width 34 height 17
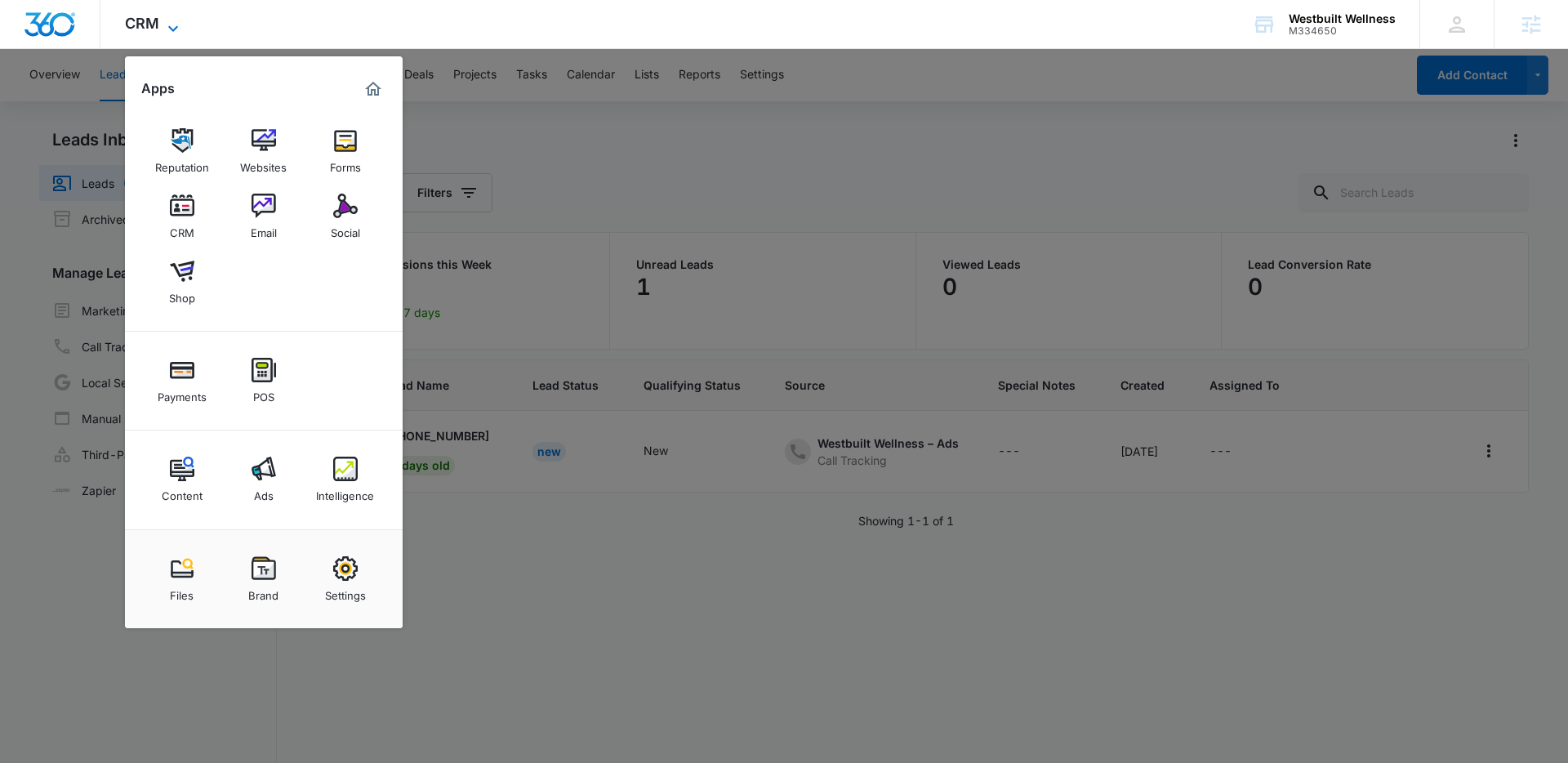
click at [157, 29] on span "CRM" at bounding box center [142, 23] width 34 height 17
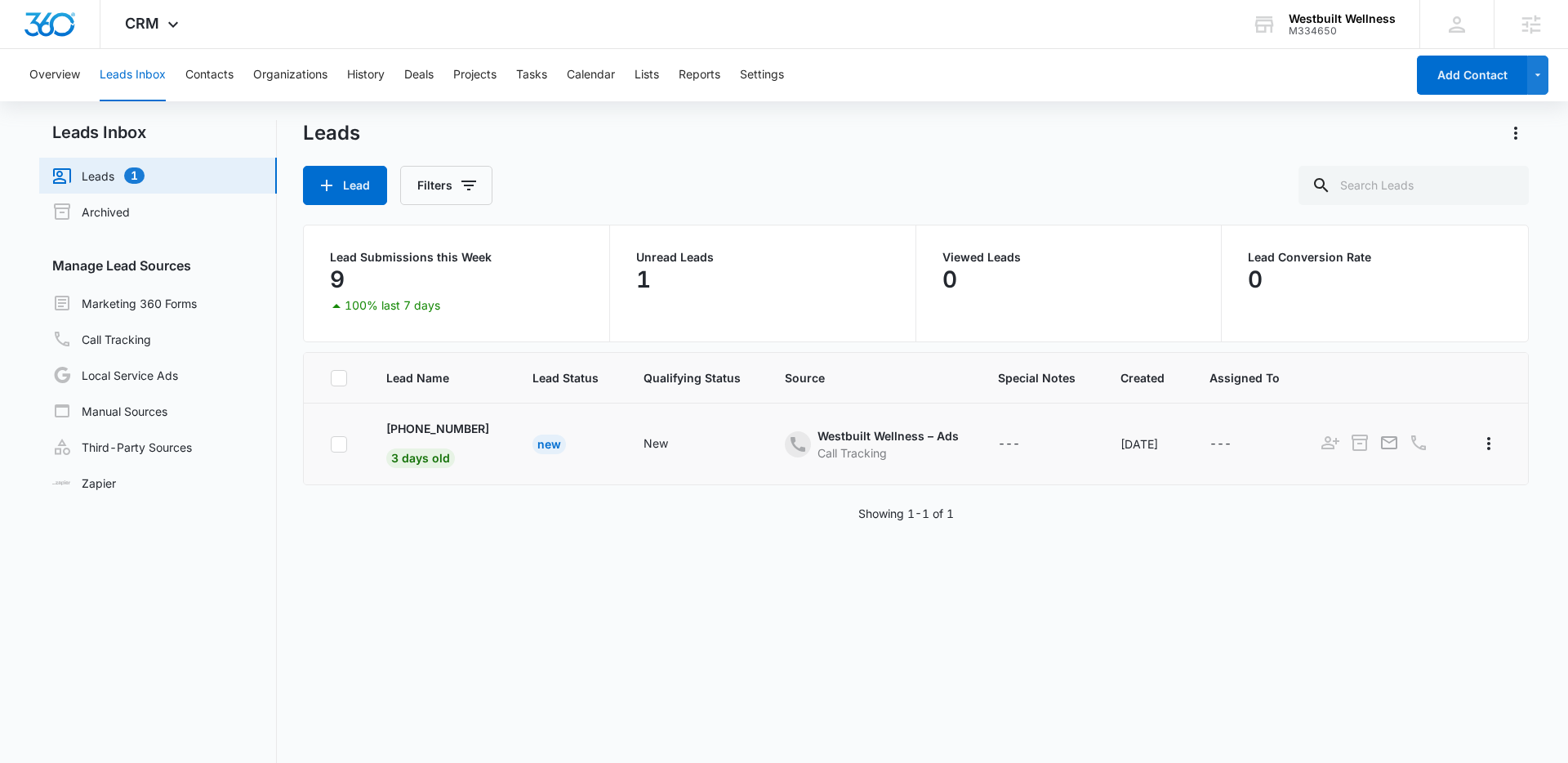
scroll to position [10, 0]
click at [144, 297] on link "Marketing 360 Forms" at bounding box center [124, 300] width 144 height 20
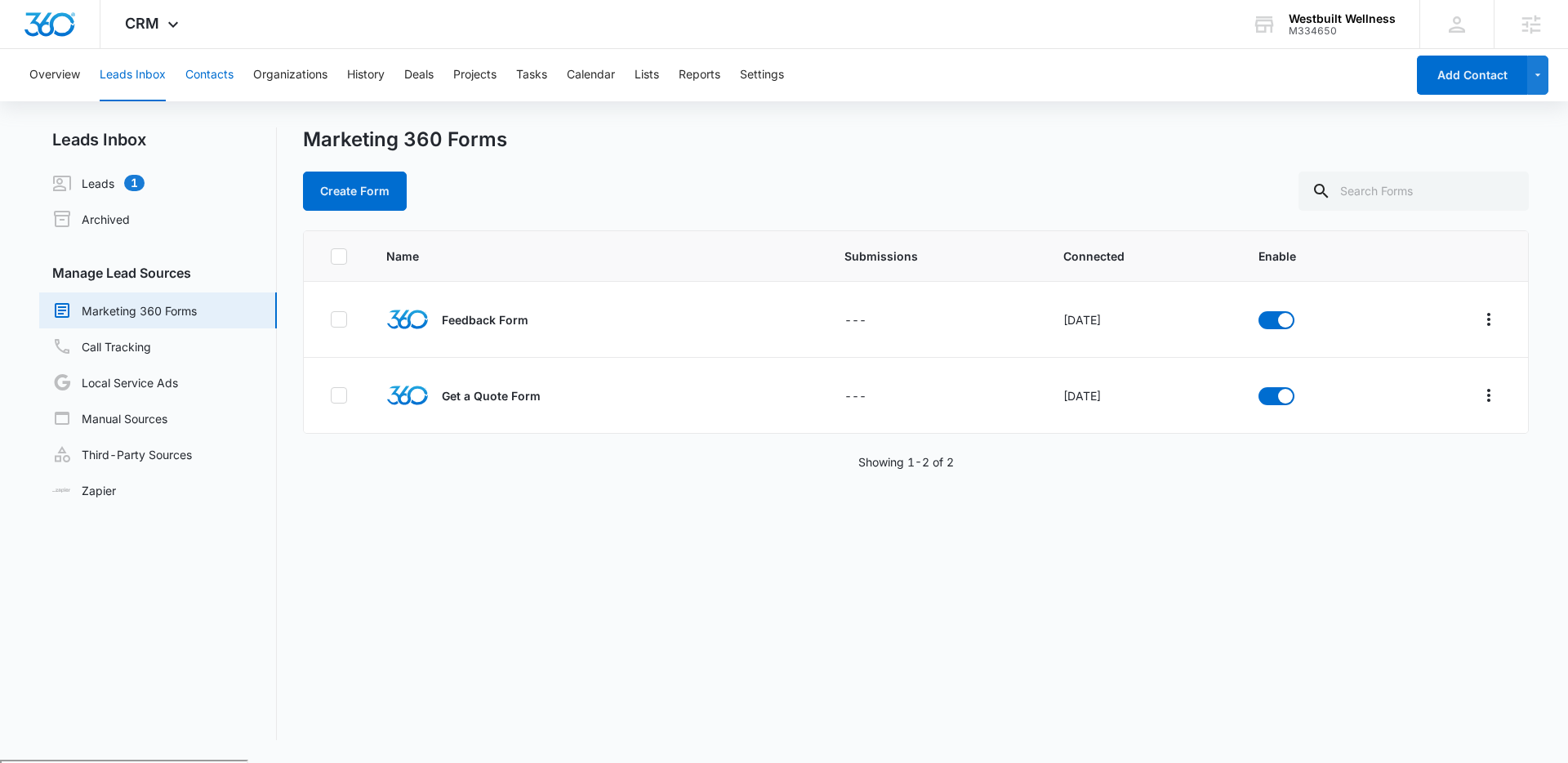
click at [219, 78] on button "Contacts" at bounding box center [210, 75] width 48 height 52
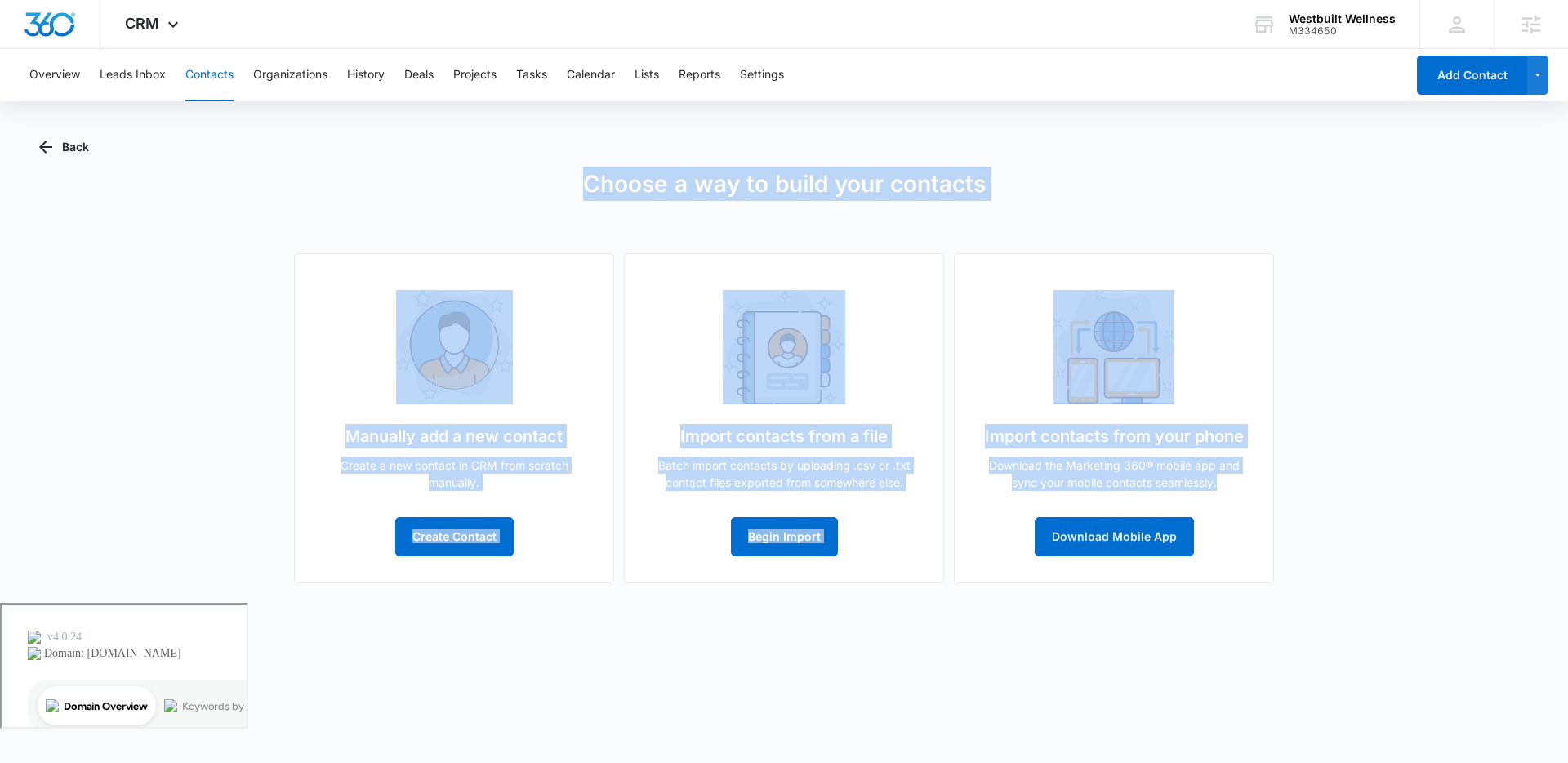
drag, startPoint x: 241, startPoint y: 140, endPoint x: 1264, endPoint y: 538, distance: 1097.7
click at [1183, 523] on div "Back Choose a way to build your contacts Manually add a new contact Create a ne…" at bounding box center [783, 365] width 1489 height 475
click at [1346, 546] on div "Choose a way to build your contacts Manually add a new contact Create a new con…" at bounding box center [783, 375] width 1489 height 416
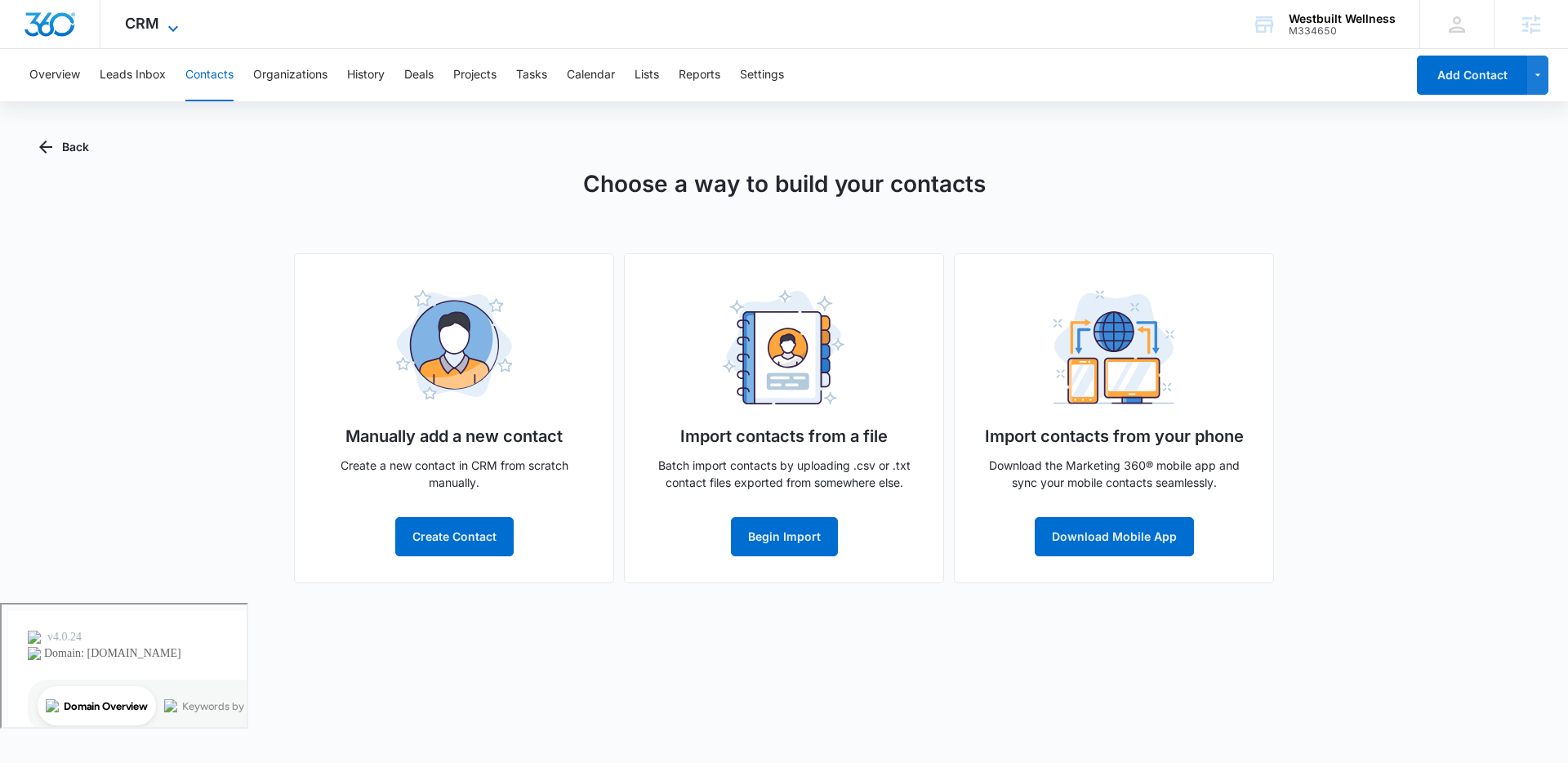
click at [177, 20] on icon at bounding box center [172, 28] width 20 height 20
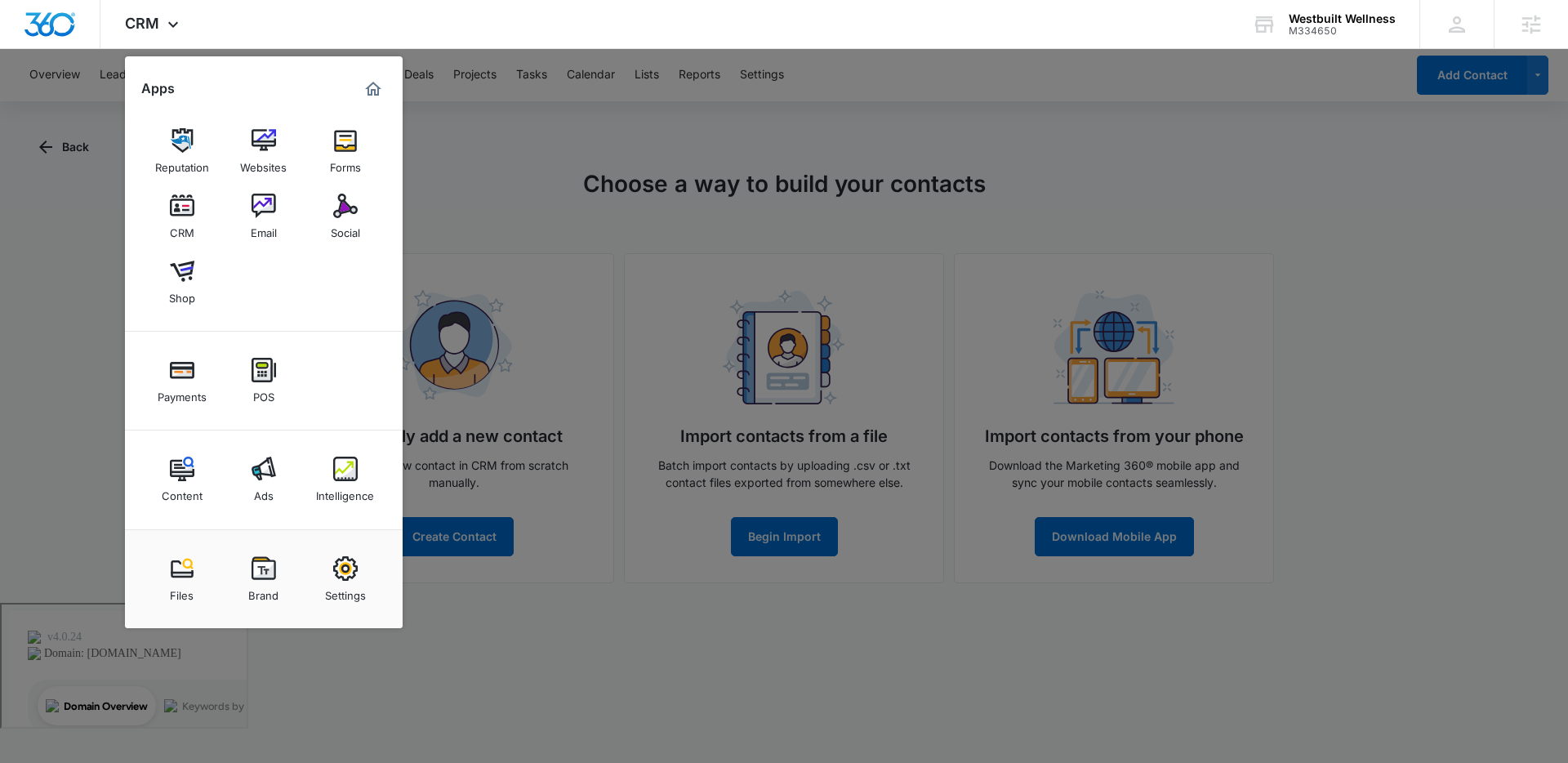
click at [78, 234] on div at bounding box center [784, 381] width 1568 height 763
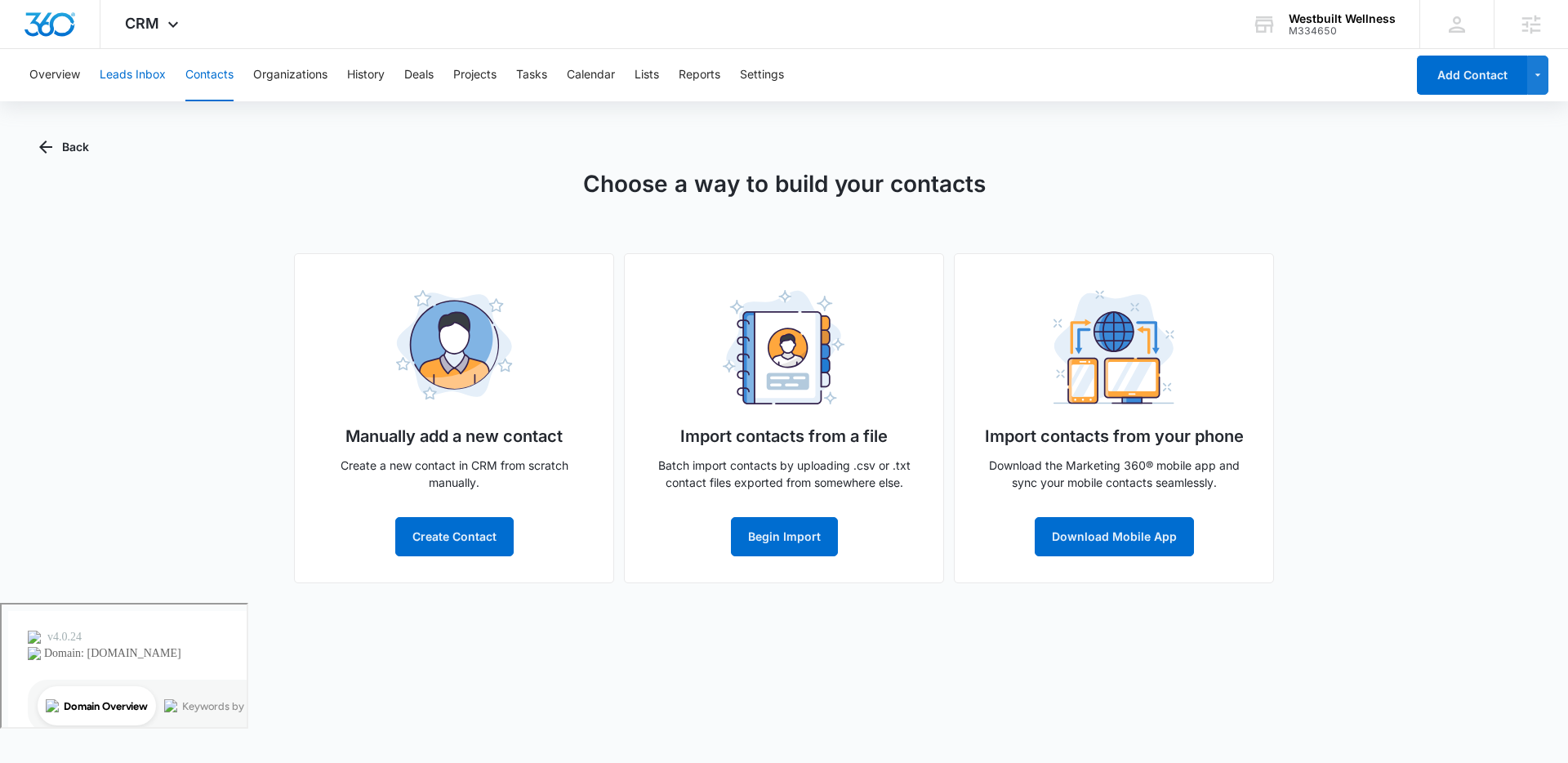
click at [129, 83] on button "Leads Inbox" at bounding box center [132, 75] width 66 height 52
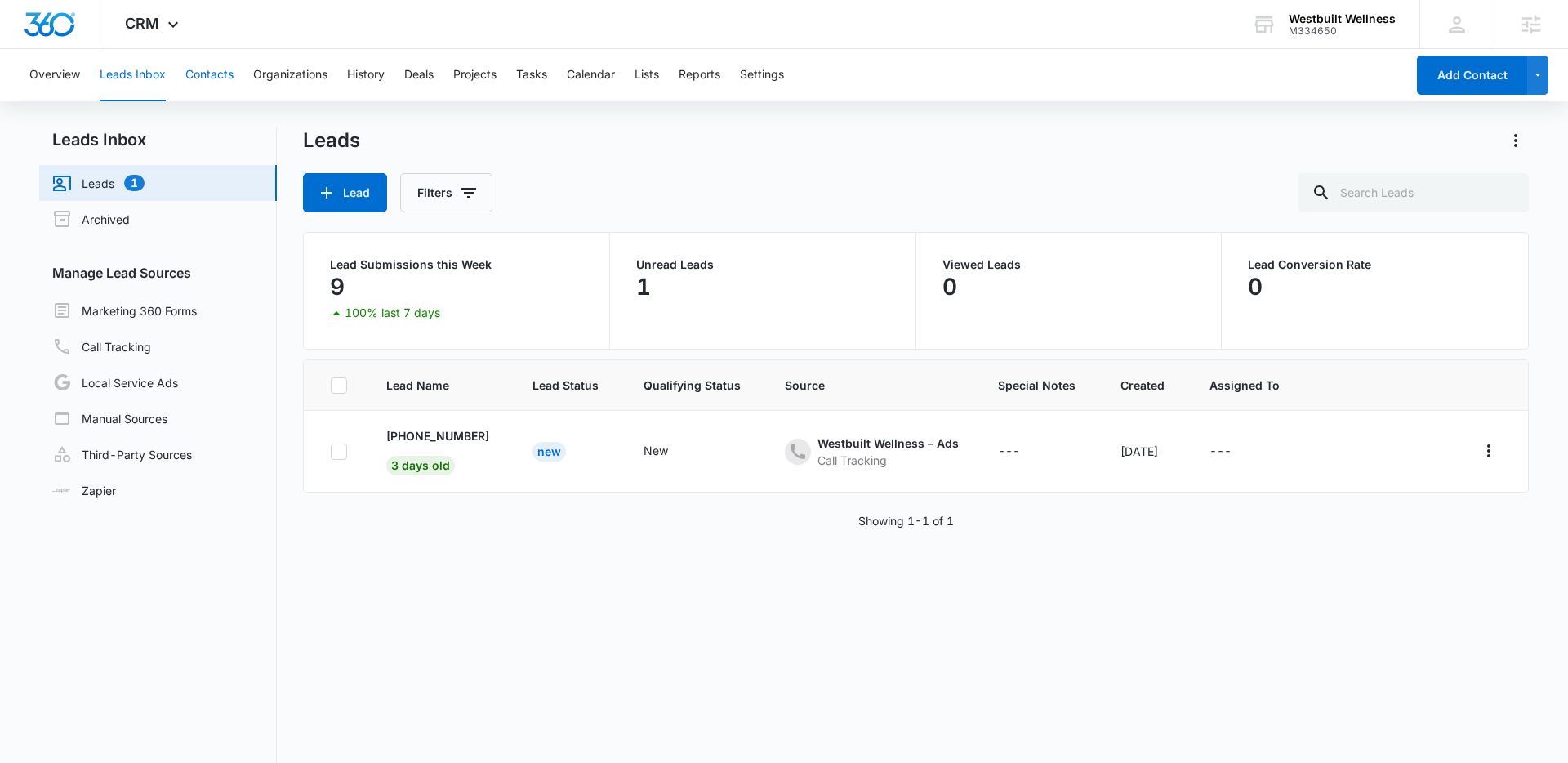
click at [219, 74] on button "Contacts" at bounding box center [210, 75] width 48 height 52
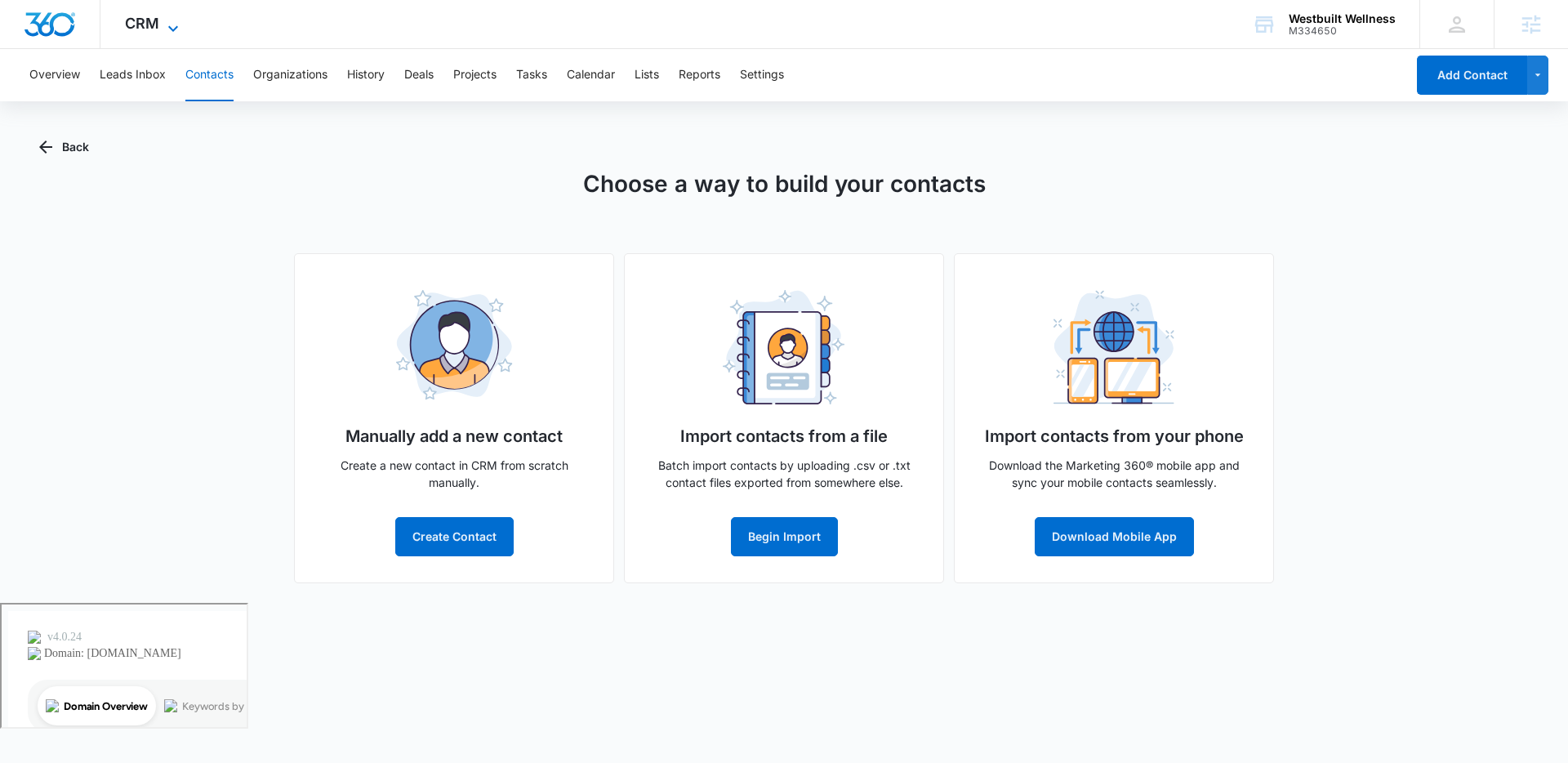
click at [176, 22] on icon at bounding box center [172, 28] width 20 height 20
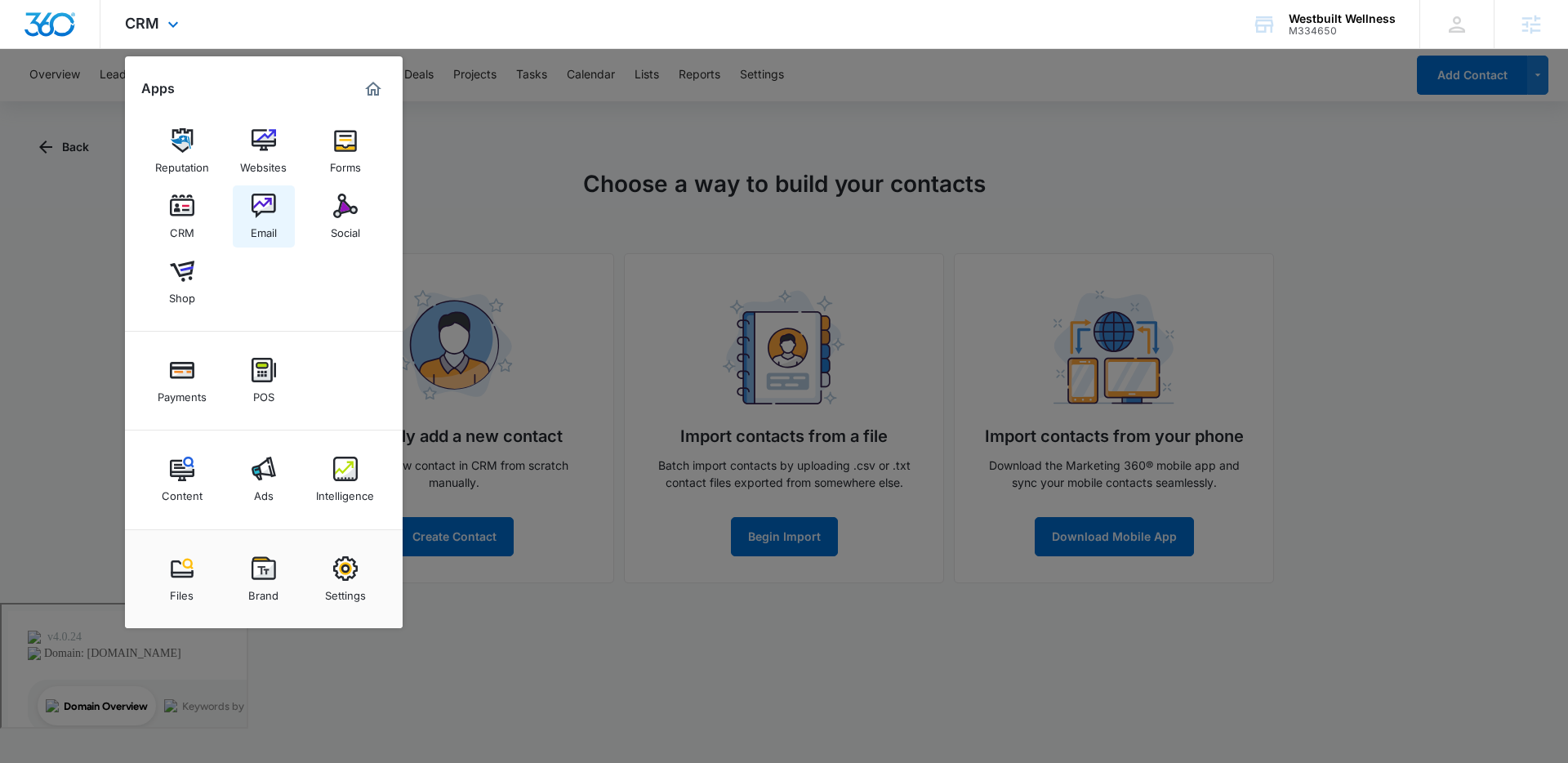
click at [266, 210] on img at bounding box center [264, 206] width 24 height 24
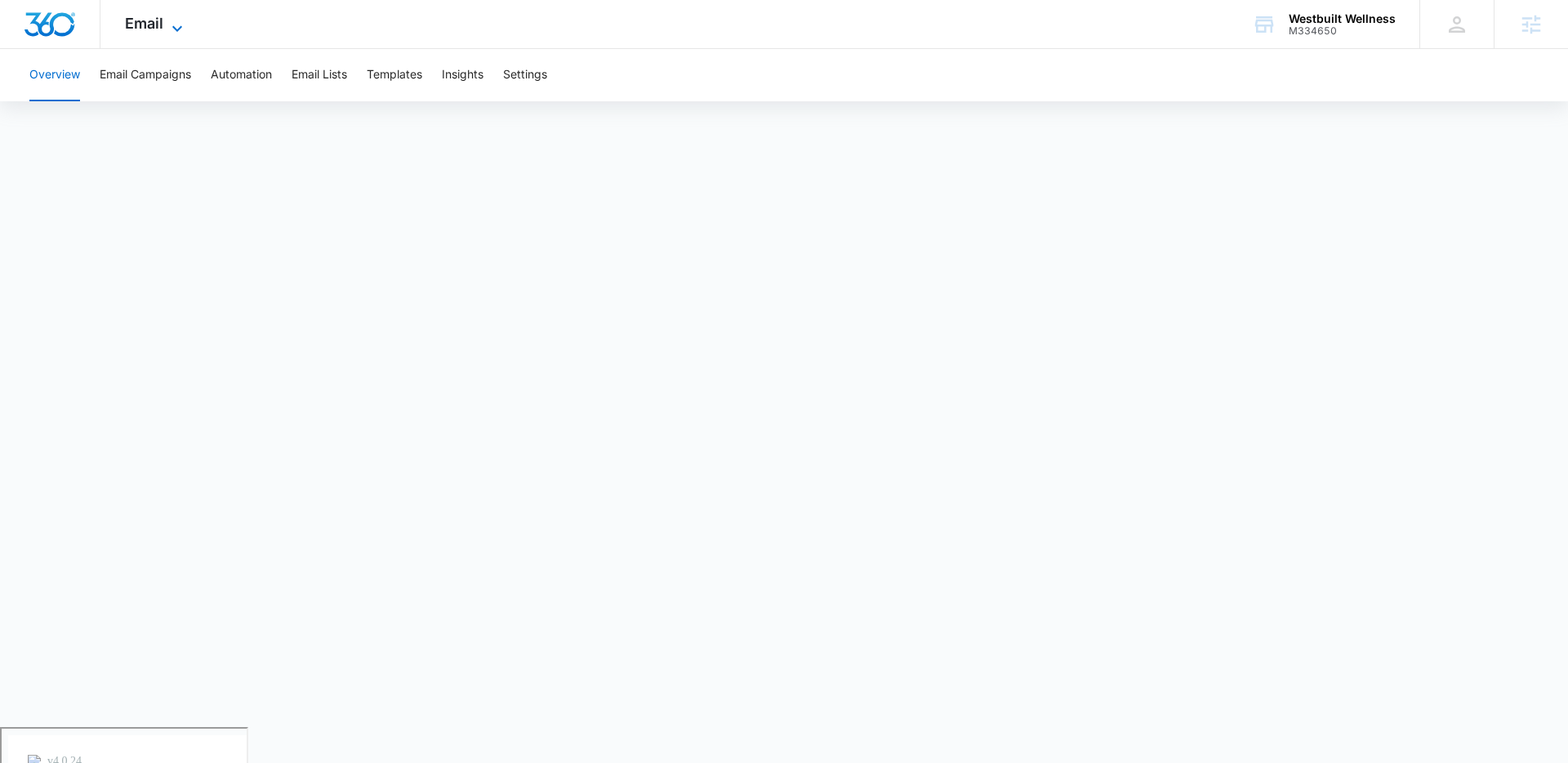
click at [176, 30] on icon at bounding box center [177, 28] width 20 height 20
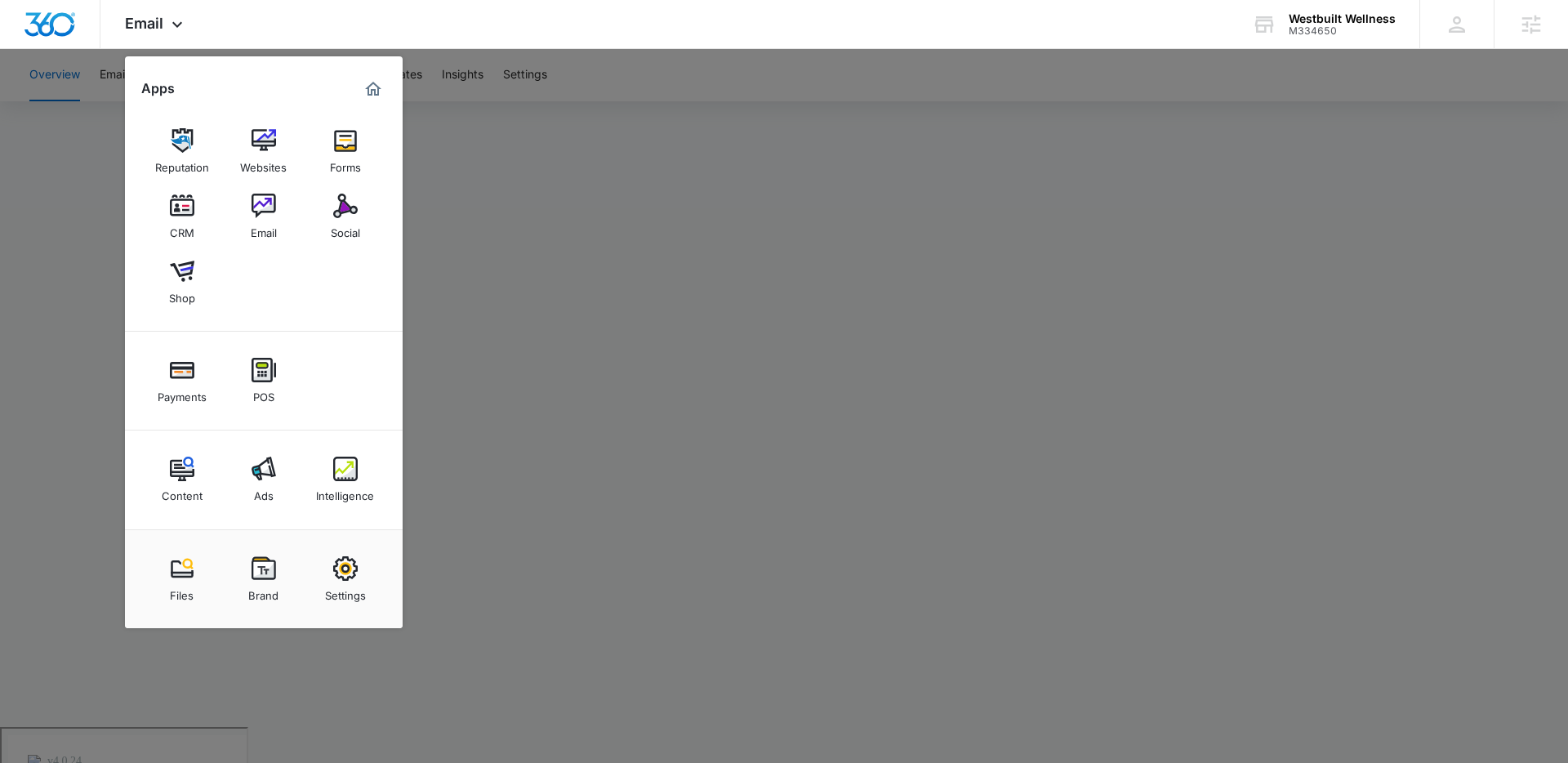
click at [761, 181] on div at bounding box center [784, 381] width 1568 height 763
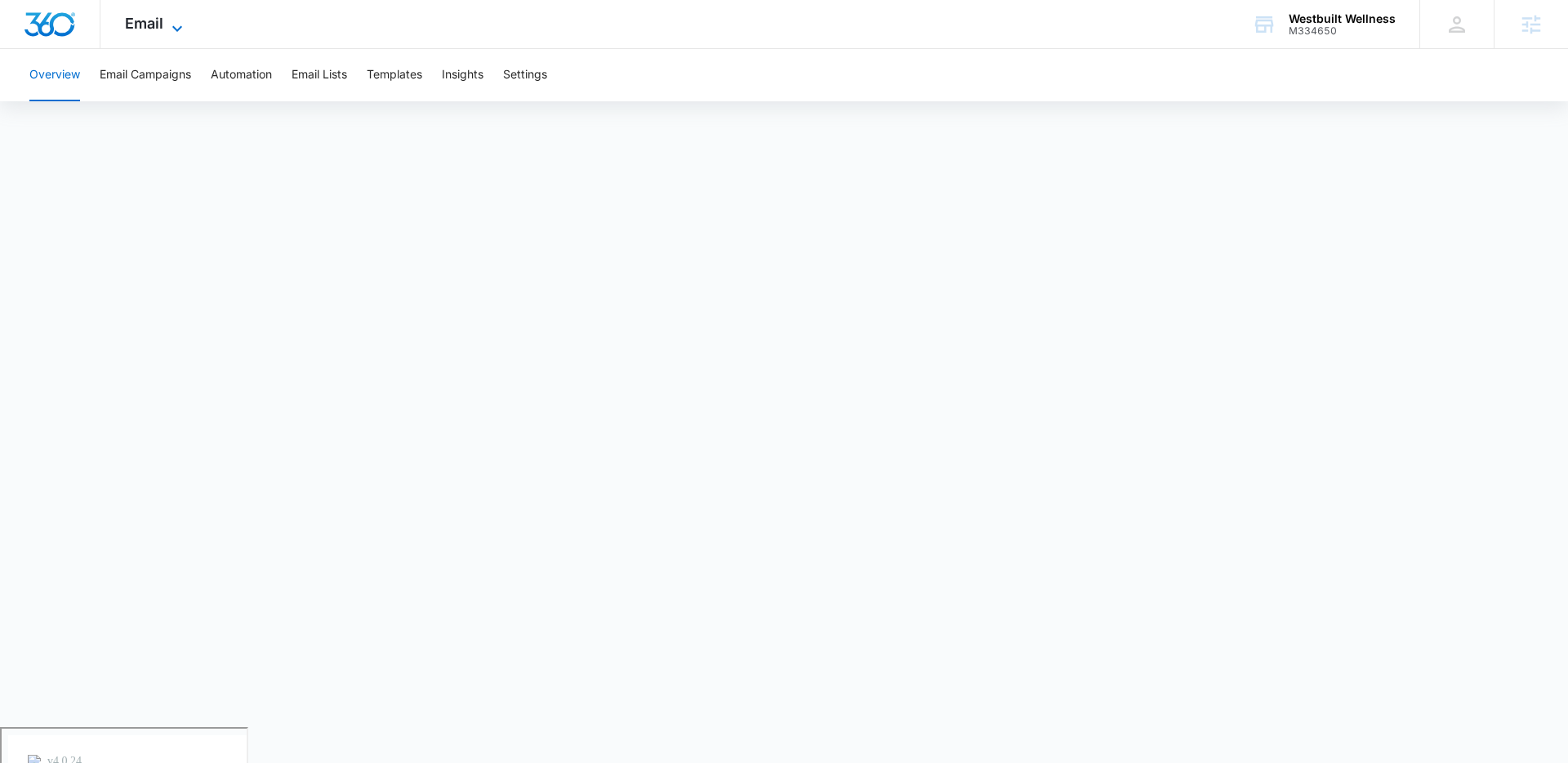
click at [169, 25] on icon at bounding box center [177, 28] width 20 height 20
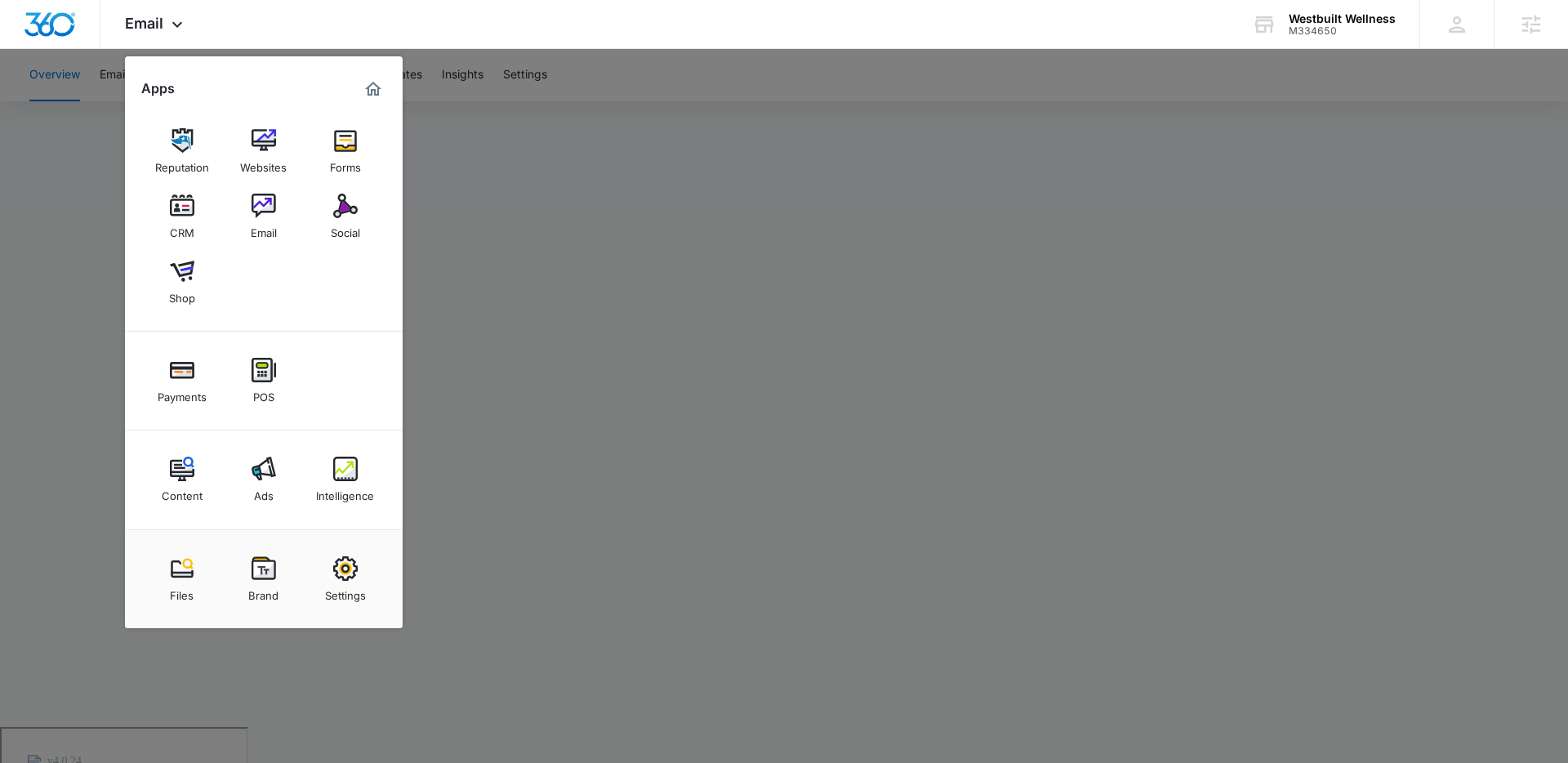
click at [688, 227] on div at bounding box center [784, 381] width 1568 height 763
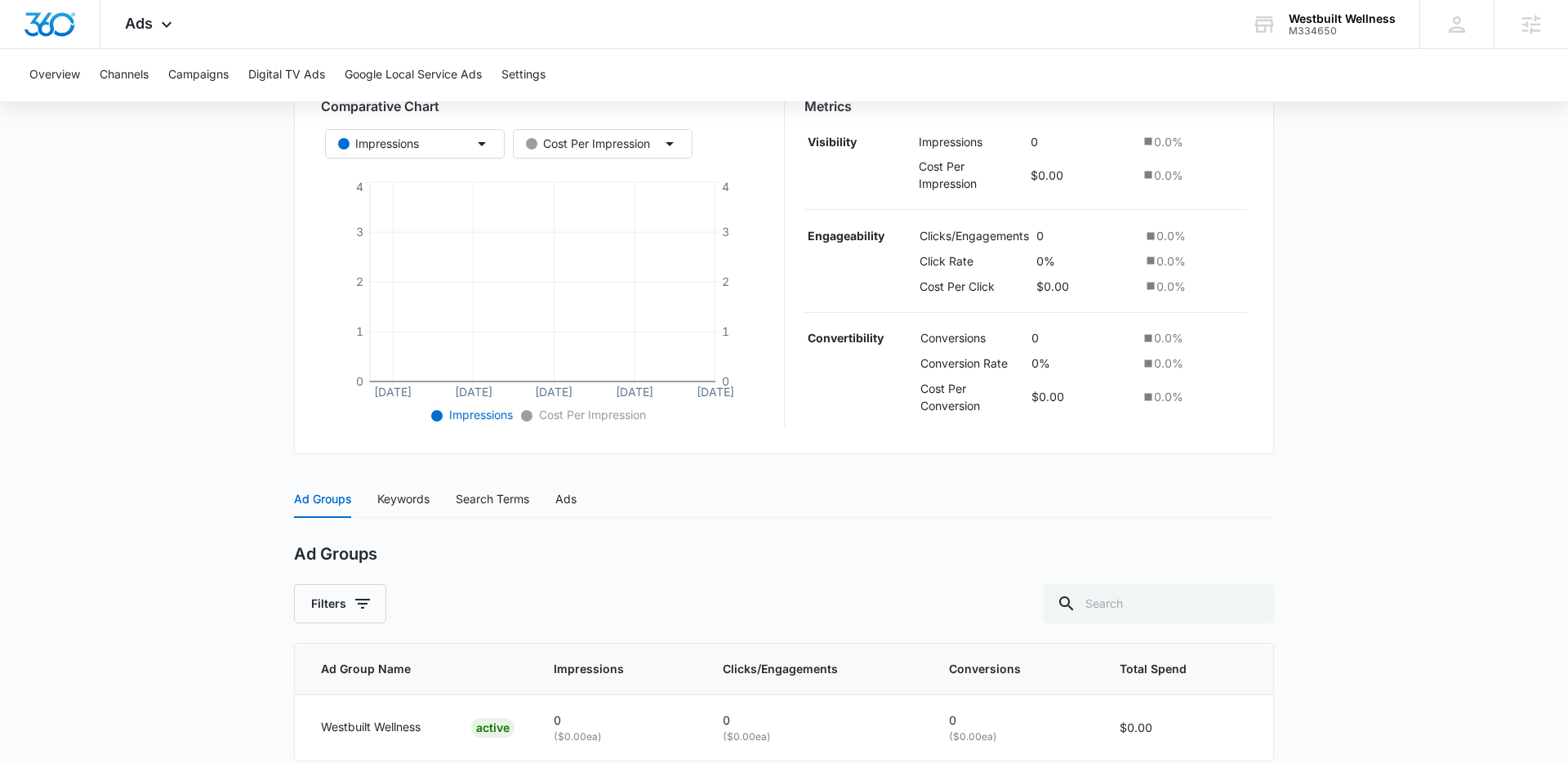
scroll to position [370, 0]
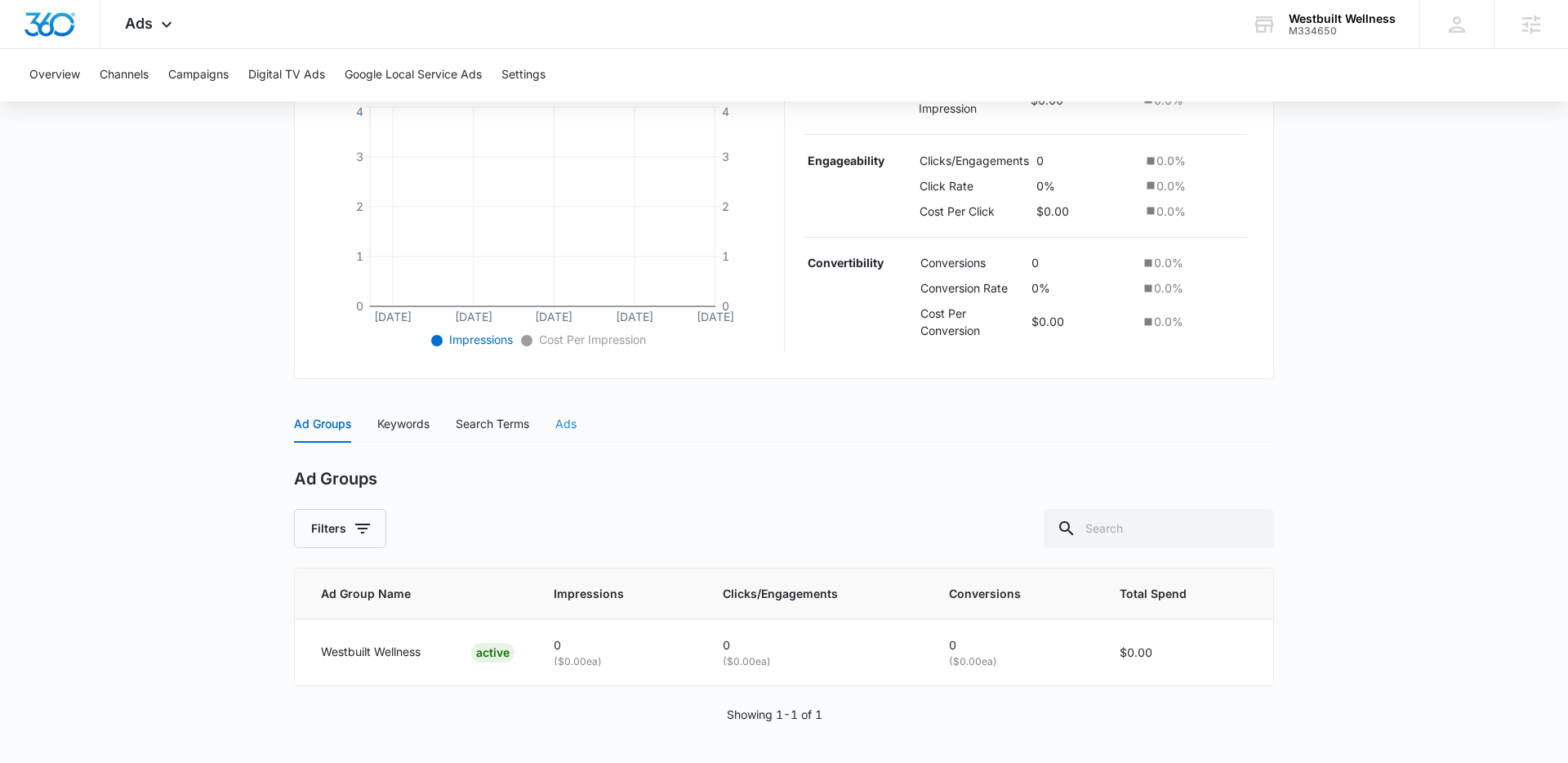
click at [568, 436] on div "Ads" at bounding box center [565, 424] width 21 height 37
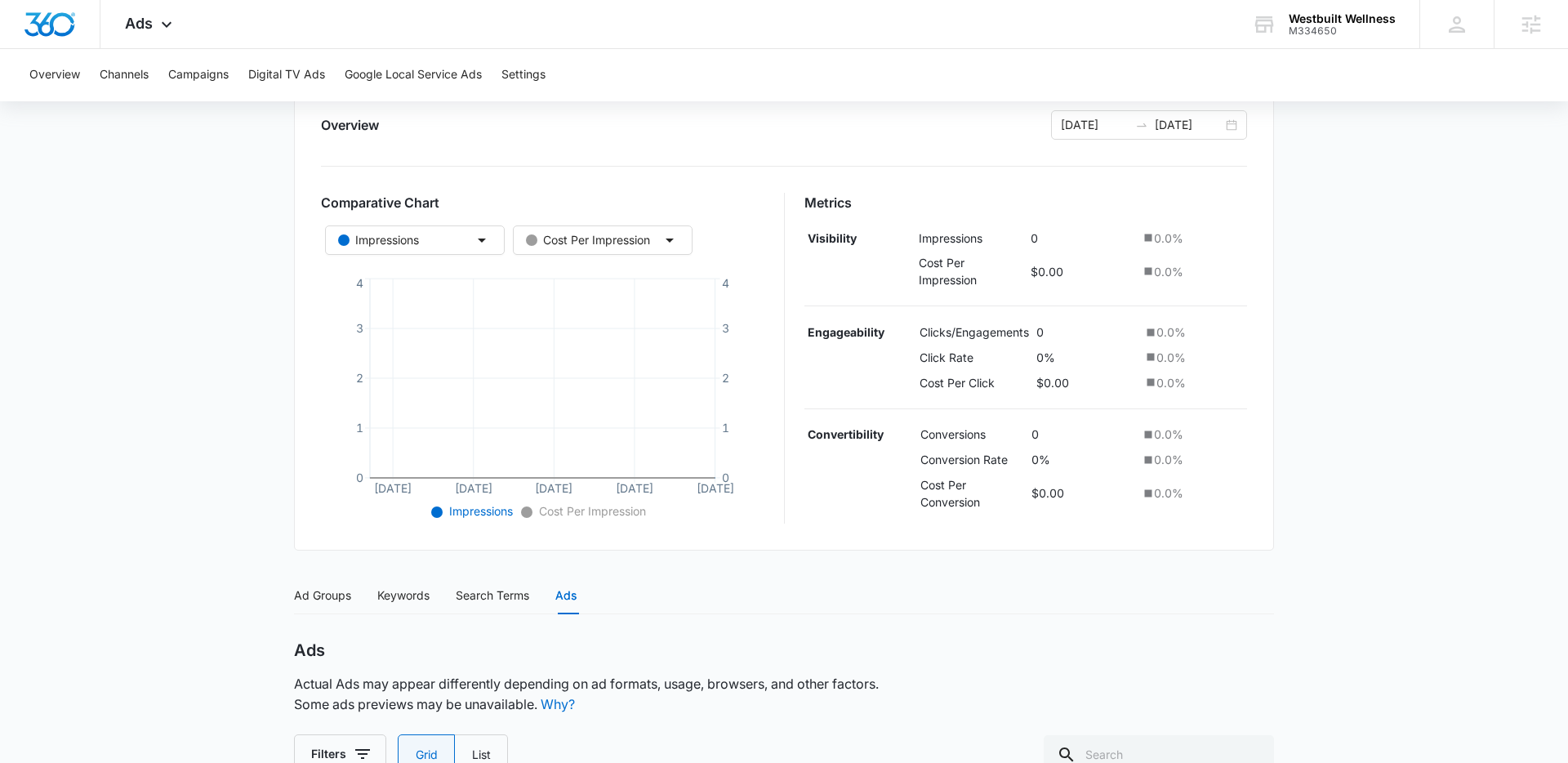
scroll to position [0, 0]
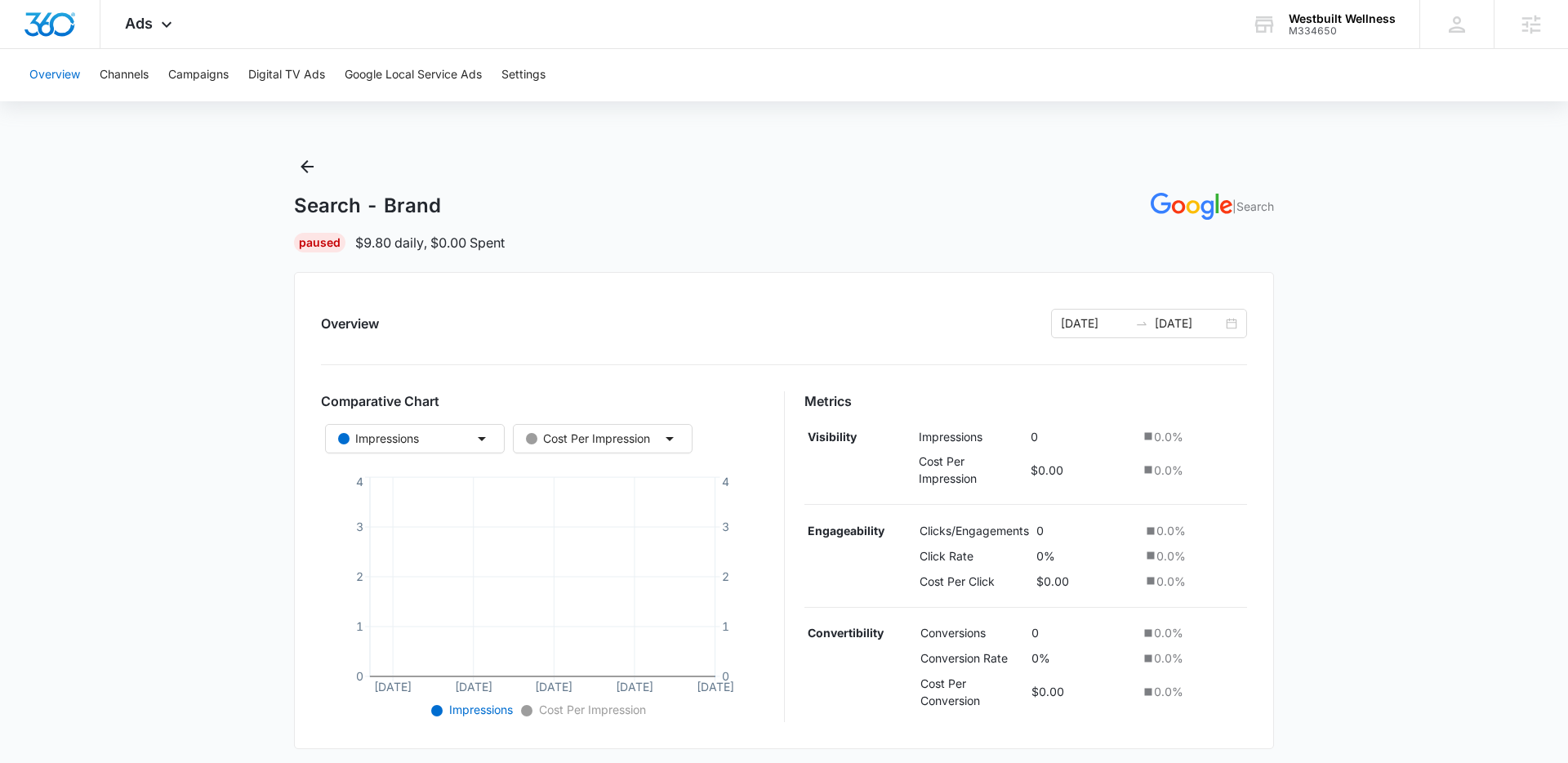
click at [62, 70] on button "Overview" at bounding box center [55, 75] width 50 height 52
